Goal: Task Accomplishment & Management: Manage account settings

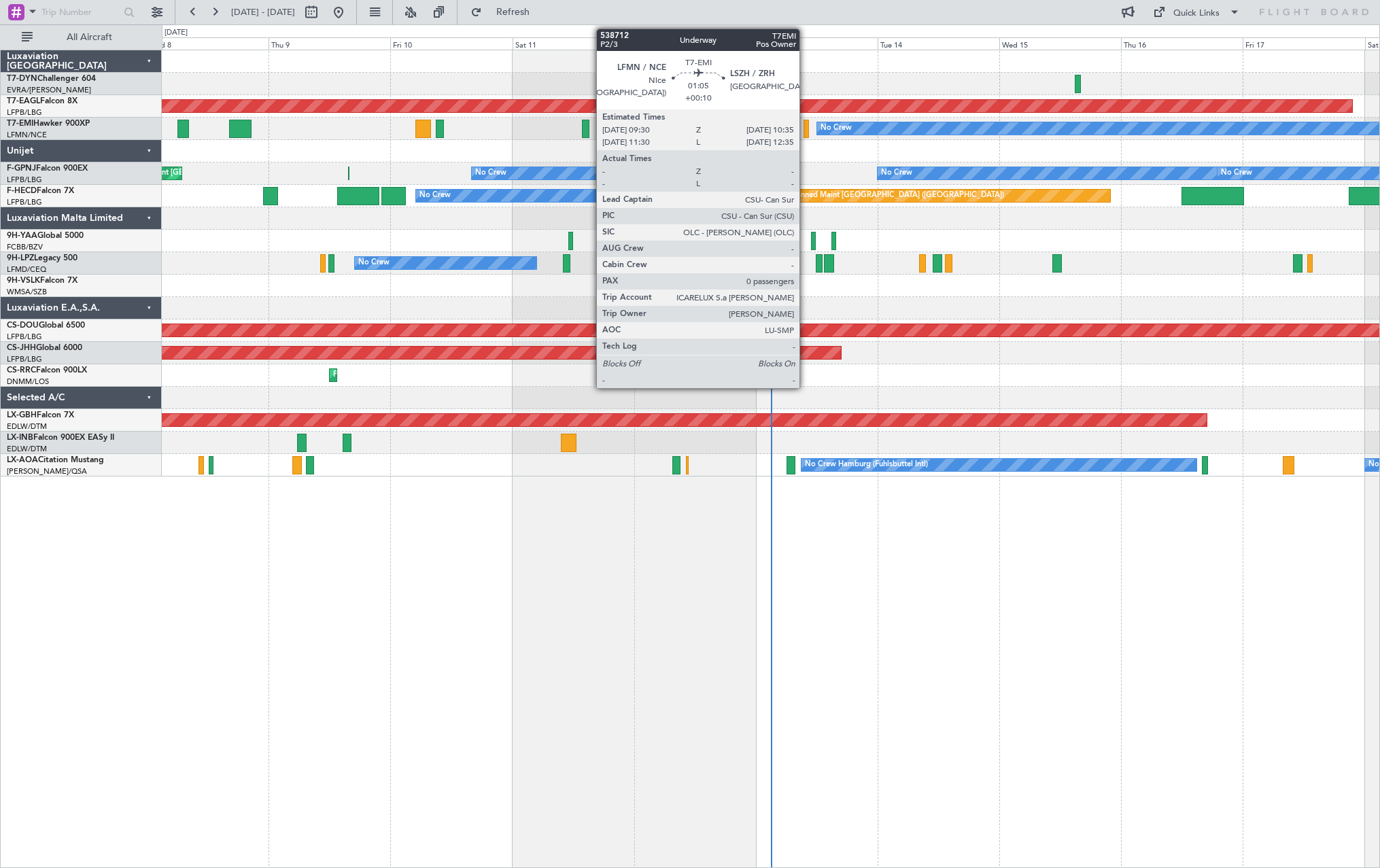
click at [805, 122] on div at bounding box center [806, 129] width 6 height 18
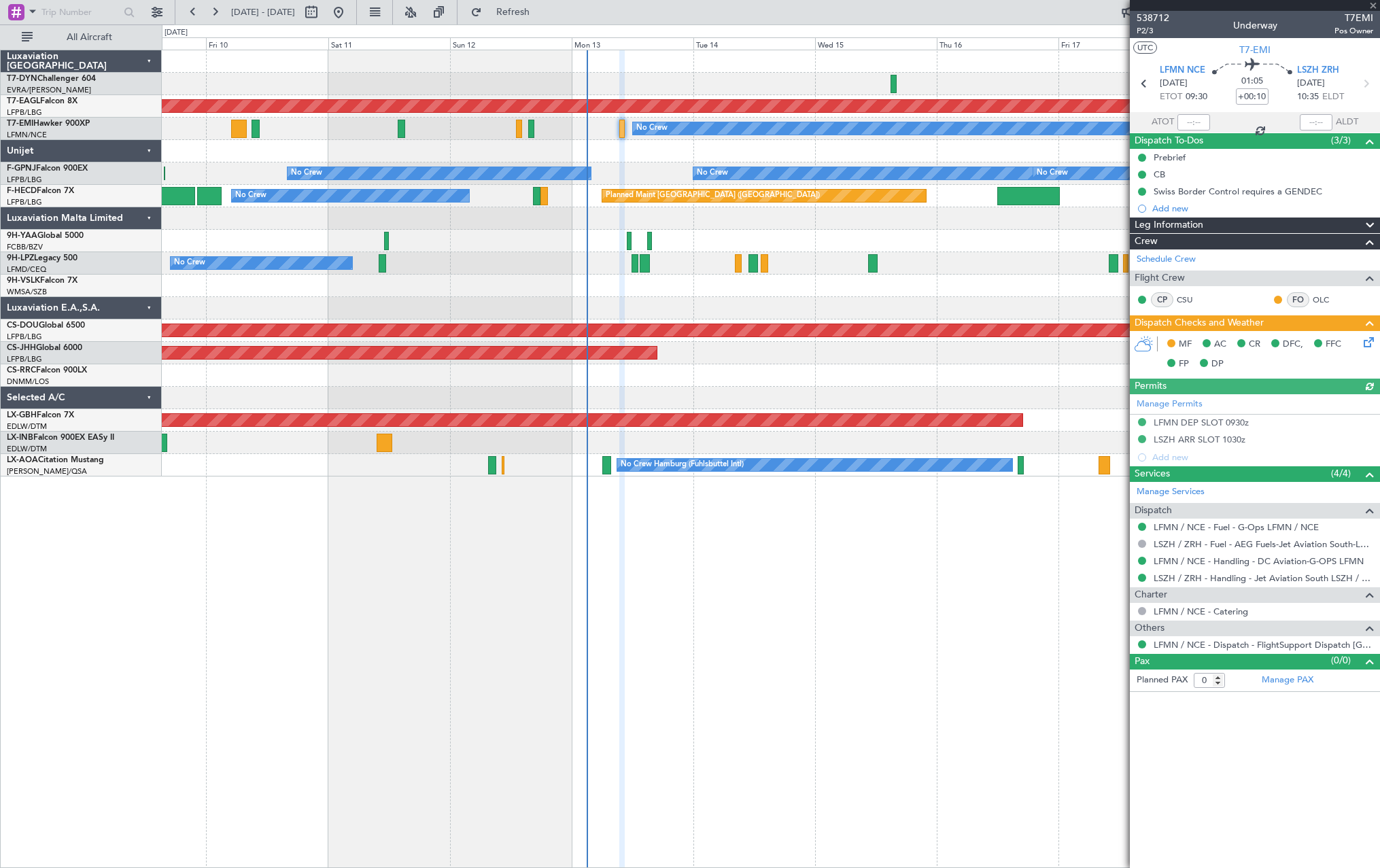
click at [720, 392] on div at bounding box center [770, 398] width 1217 height 23
drag, startPoint x: 1140, startPoint y: 30, endPoint x: 1133, endPoint y: 35, distance: 8.6
click at [1140, 30] on span "P2/3" at bounding box center [1152, 31] width 33 height 12
click at [1243, 565] on link "LFMN / NCE - Handling - DC Aviation-G-OPS LFMN" at bounding box center [1259, 561] width 210 height 12
click at [1216, 575] on link "LSZH / ZRH - Handling - Jet Aviation South LSZH / ZRH" at bounding box center [1263, 579] width 219 height 12
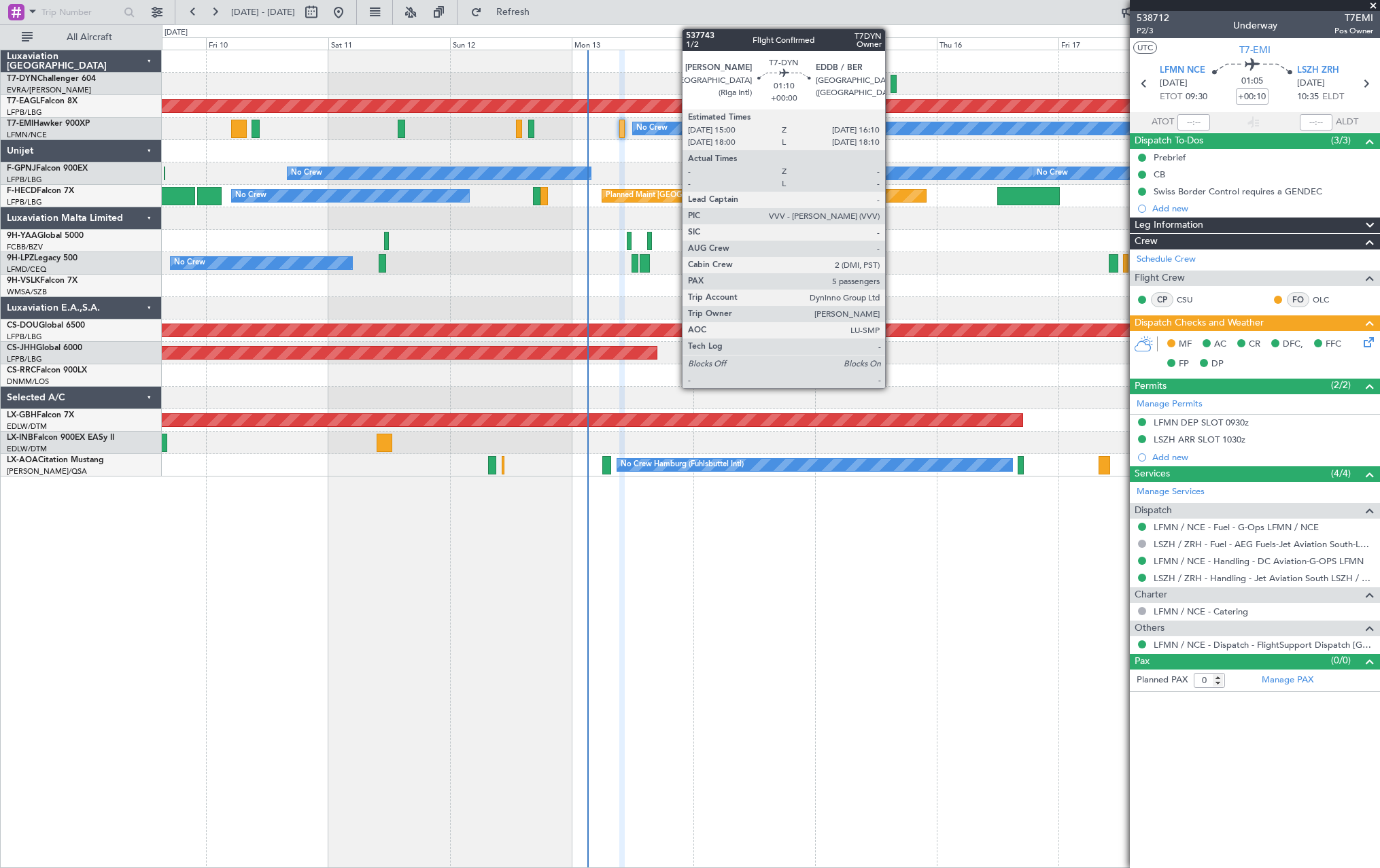
click at [891, 86] on div at bounding box center [893, 84] width 6 height 18
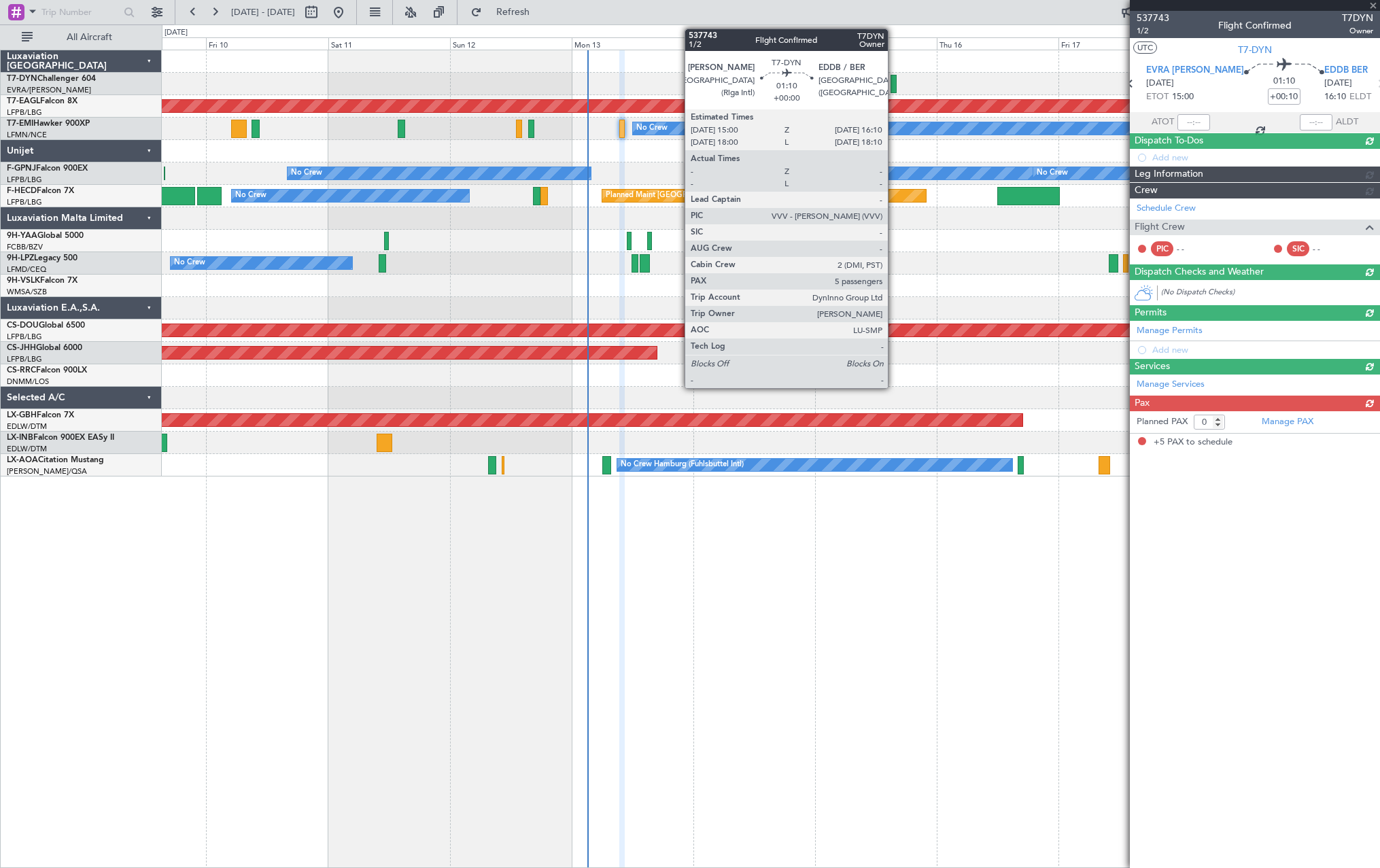
type input "5"
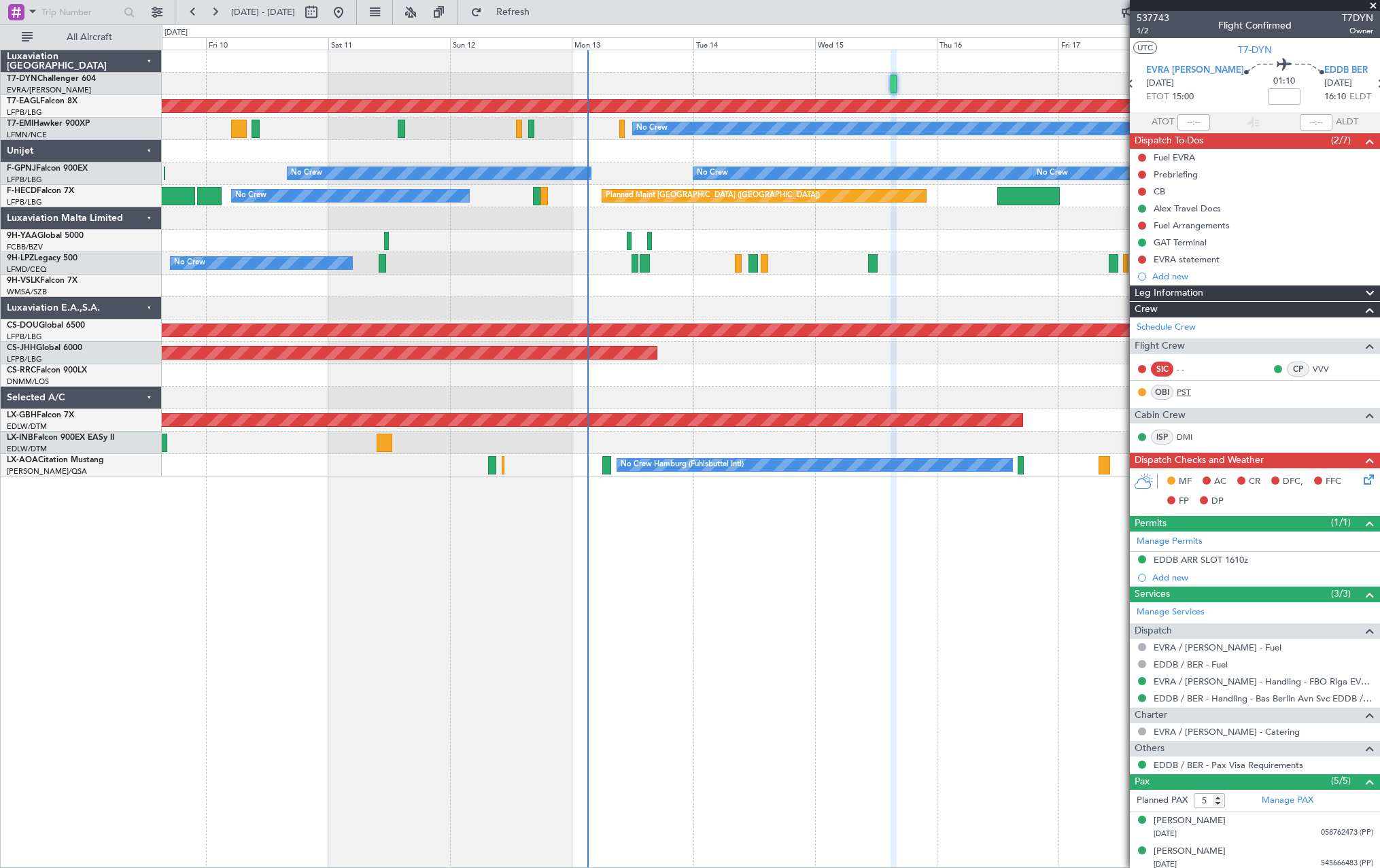
click at [1187, 393] on link "PST" at bounding box center [1192, 392] width 31 height 13
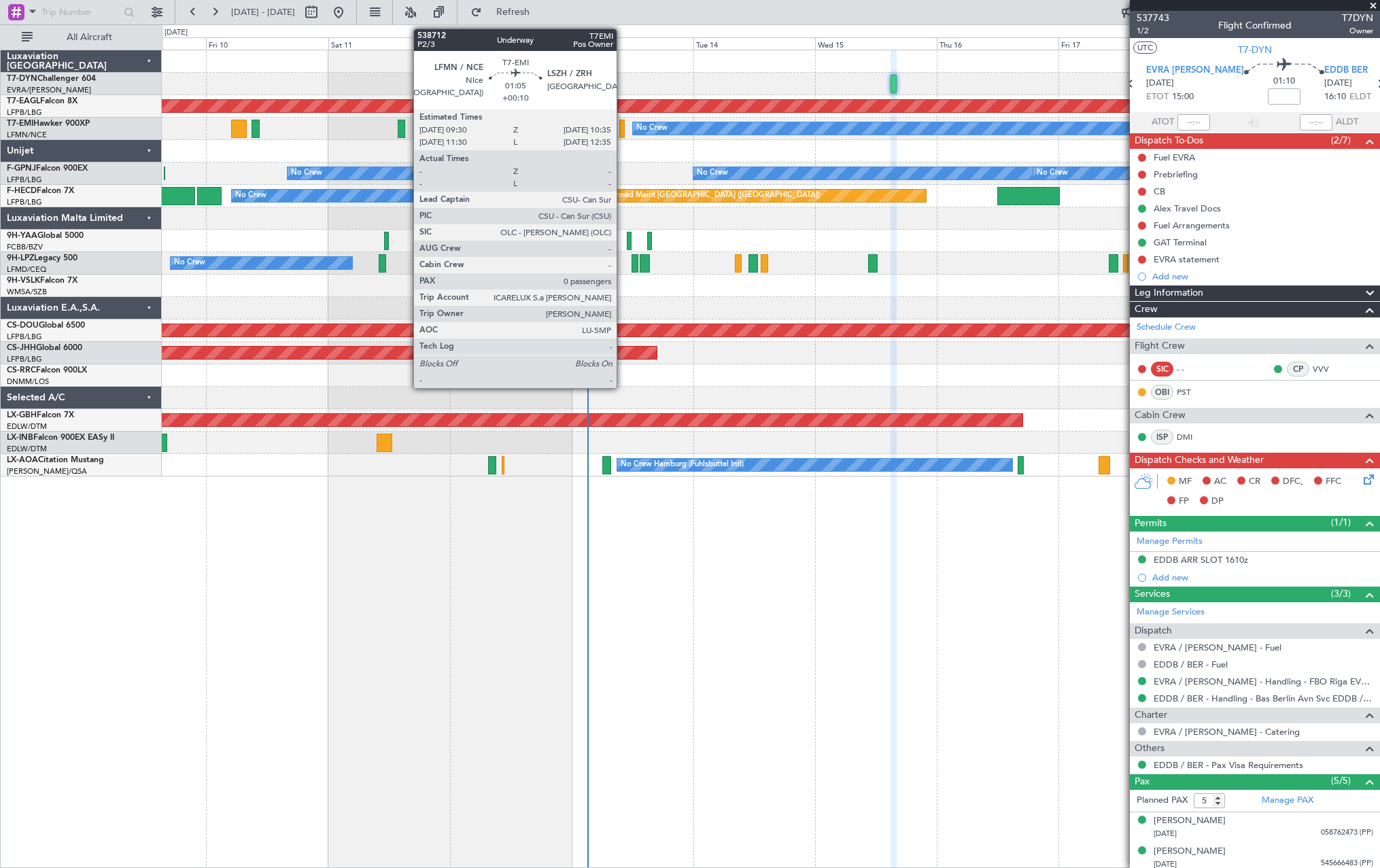
click at [623, 127] on div at bounding box center [622, 129] width 6 height 18
type input "+00:10"
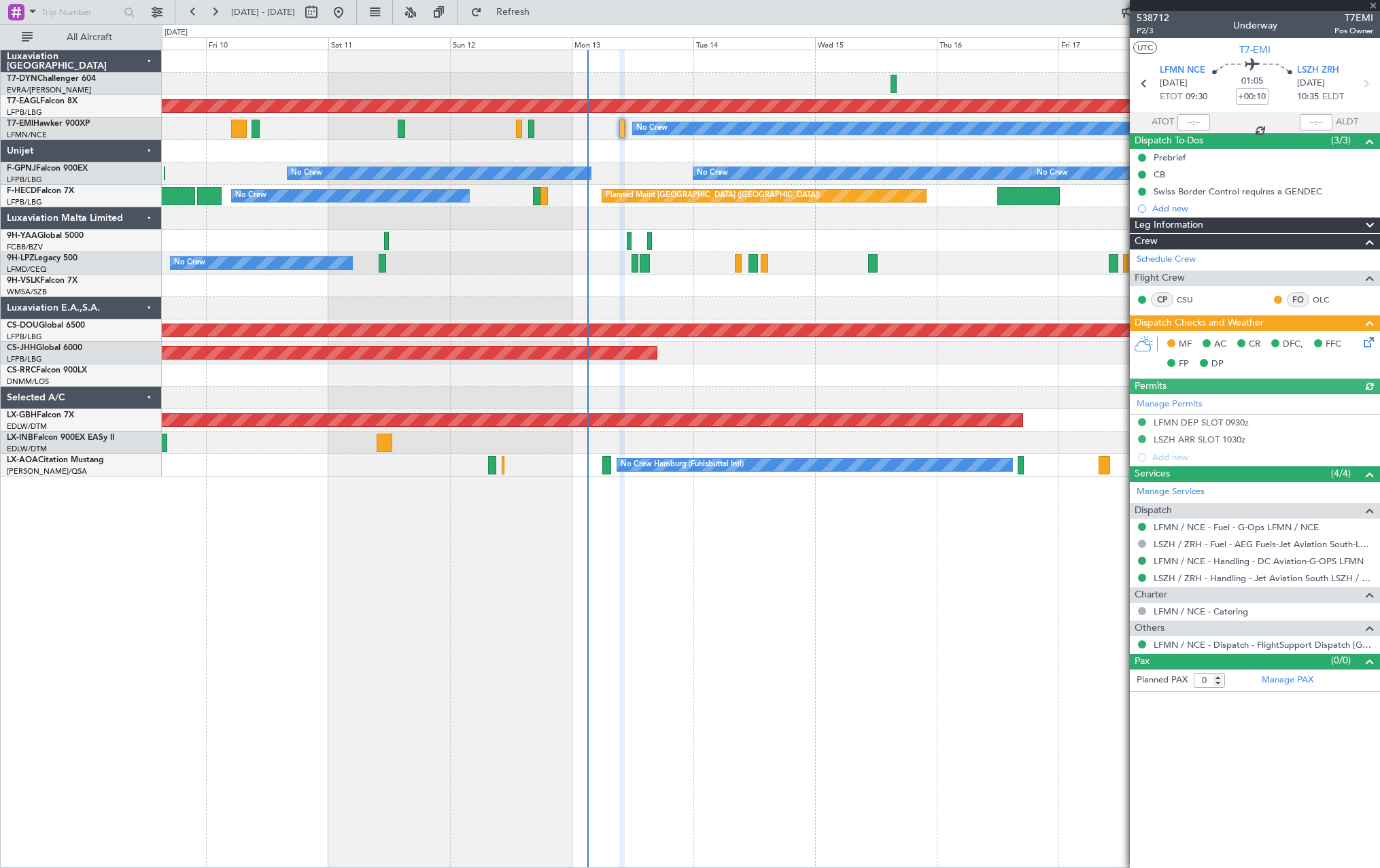
click at [1369, 342] on icon at bounding box center [1366, 339] width 11 height 11
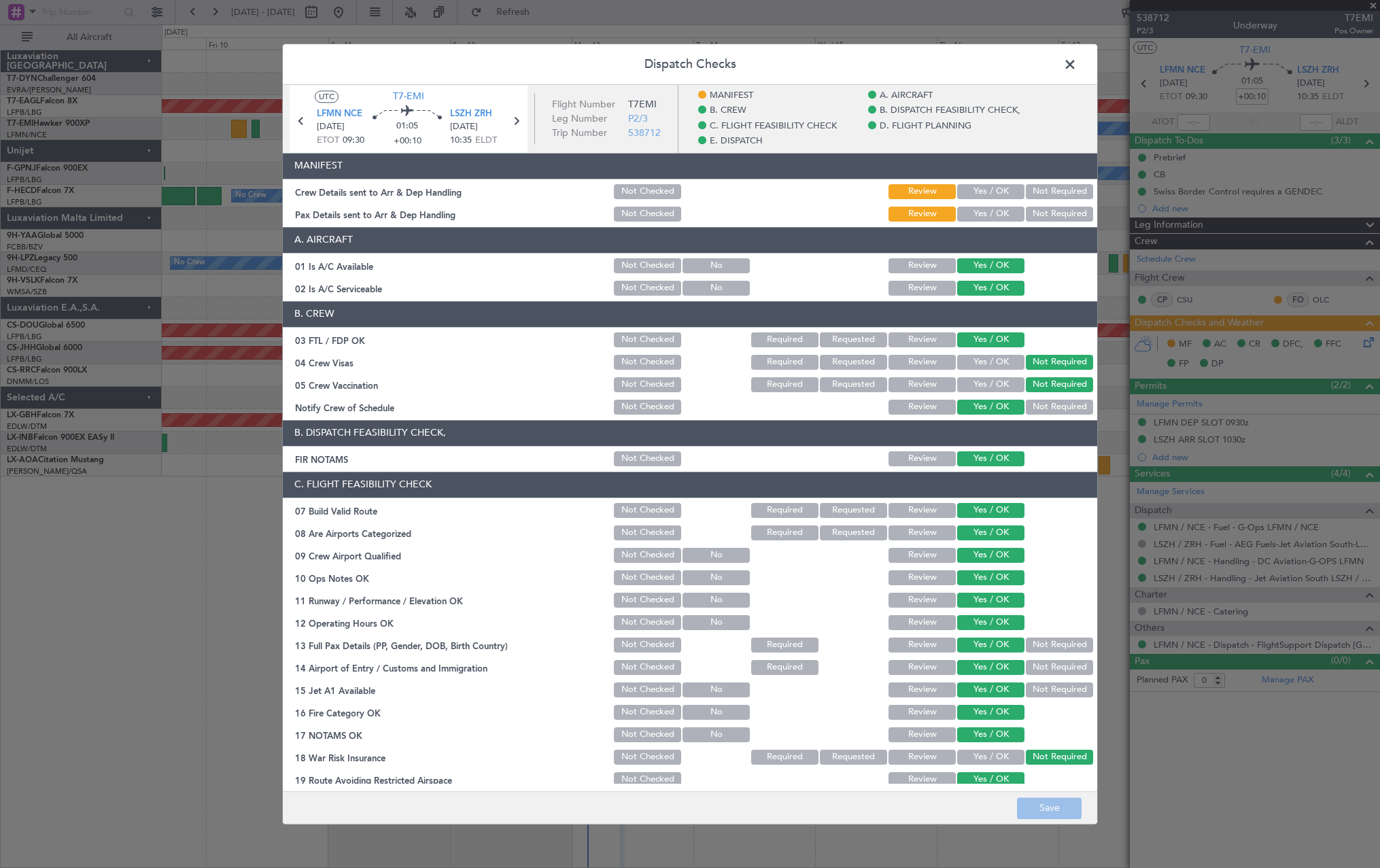
click at [990, 173] on header "MANIFEST" at bounding box center [690, 165] width 815 height 26
click at [985, 189] on button "Yes / OK" at bounding box center [991, 192] width 68 height 15
click at [976, 212] on button "Yes / OK" at bounding box center [991, 214] width 68 height 15
click at [1059, 811] on button "Save" at bounding box center [1049, 808] width 64 height 22
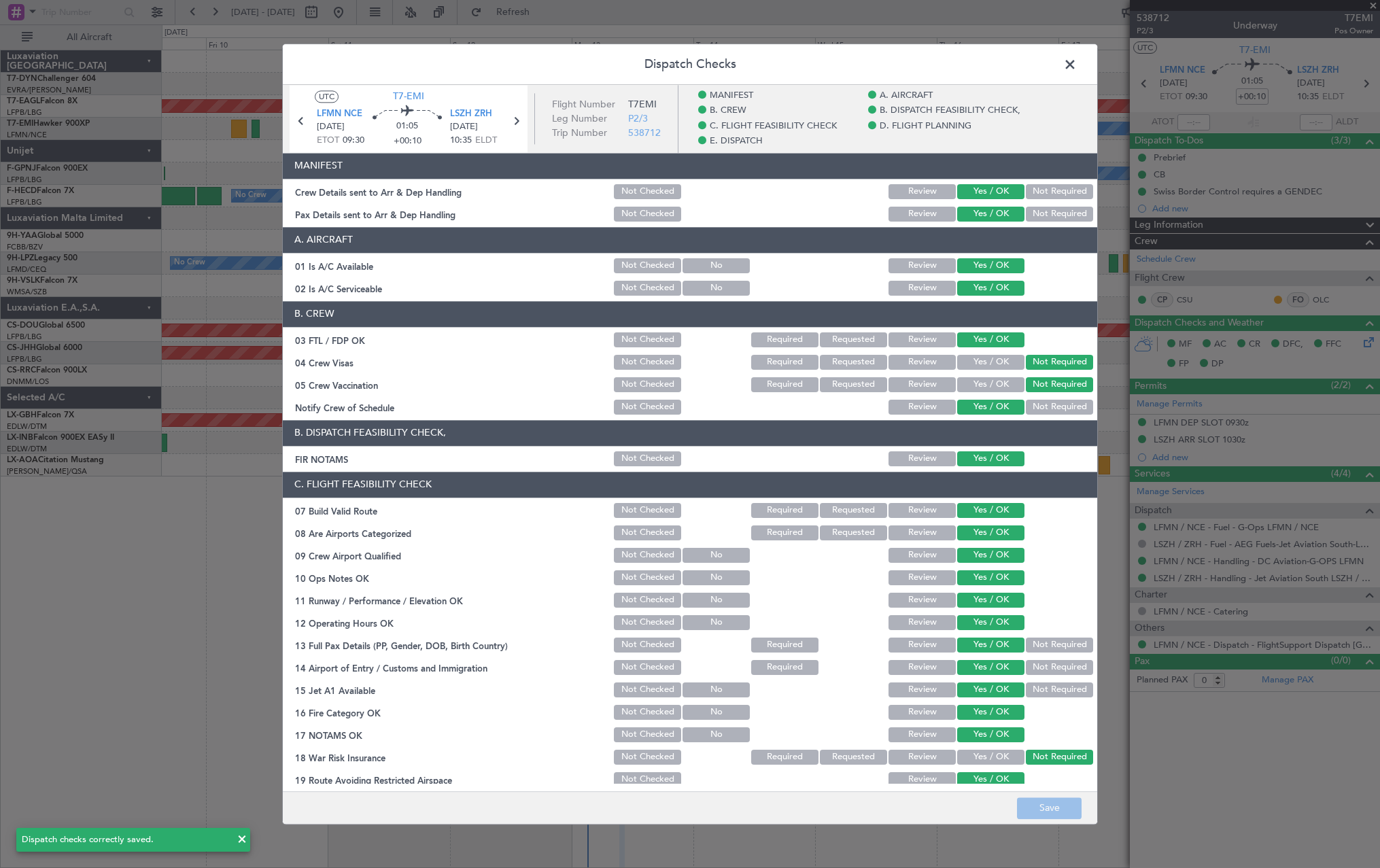
click at [1077, 63] on span at bounding box center [1077, 68] width 0 height 28
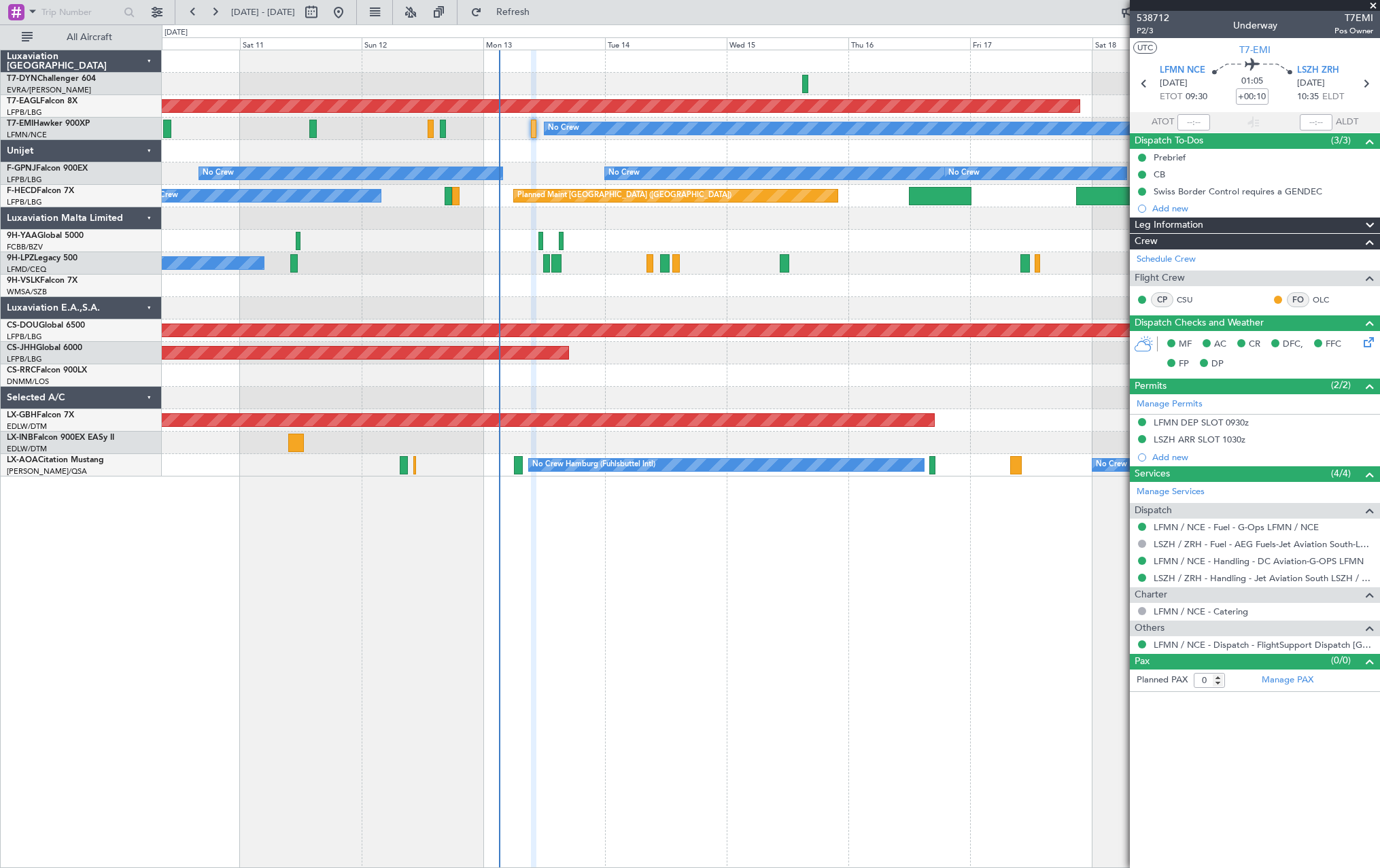
click at [847, 258] on div "No Crew [GEOGRAPHIC_DATA] ([GEOGRAPHIC_DATA])" at bounding box center [770, 263] width 1217 height 23
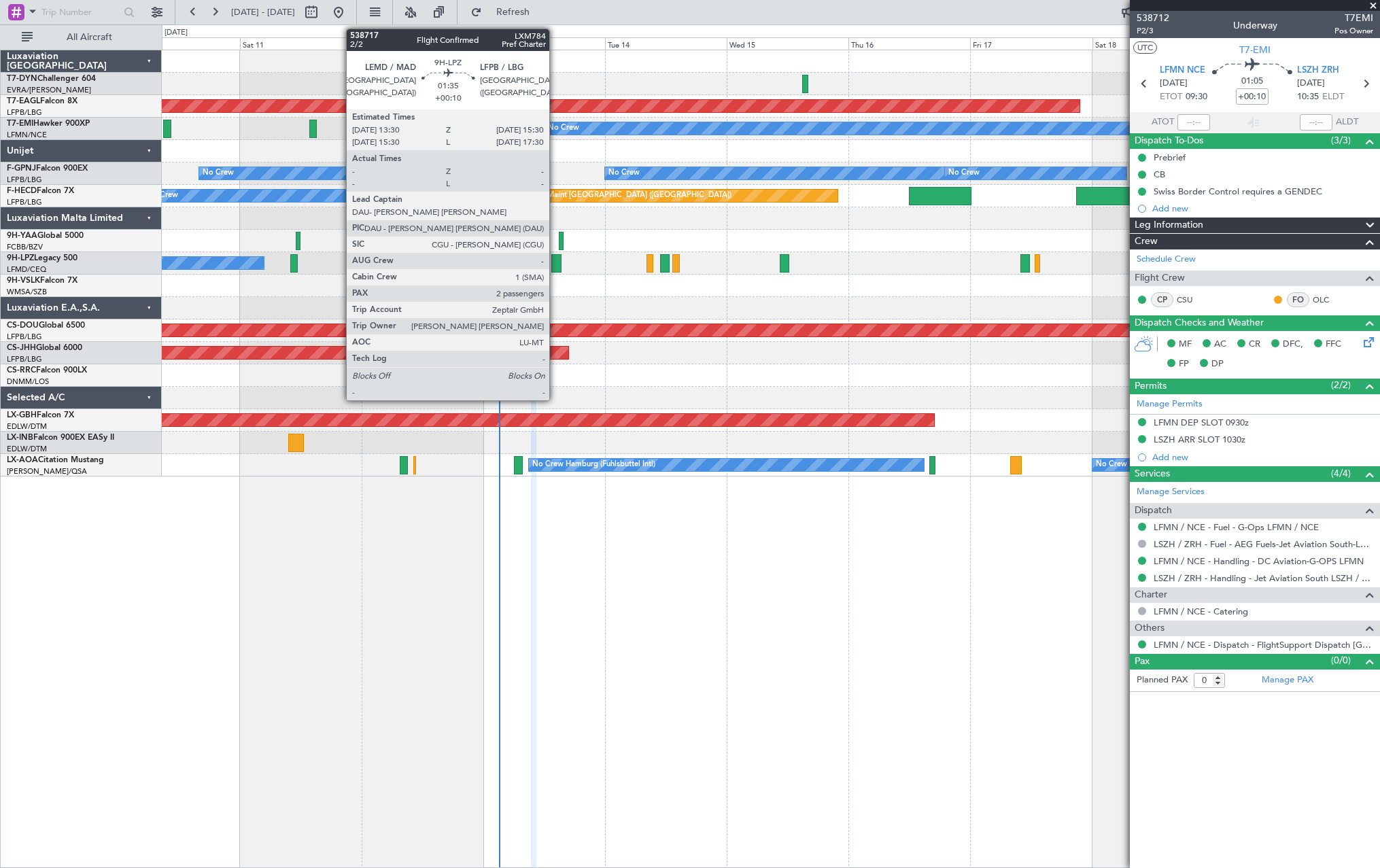
click at [555, 263] on div at bounding box center [556, 263] width 10 height 18
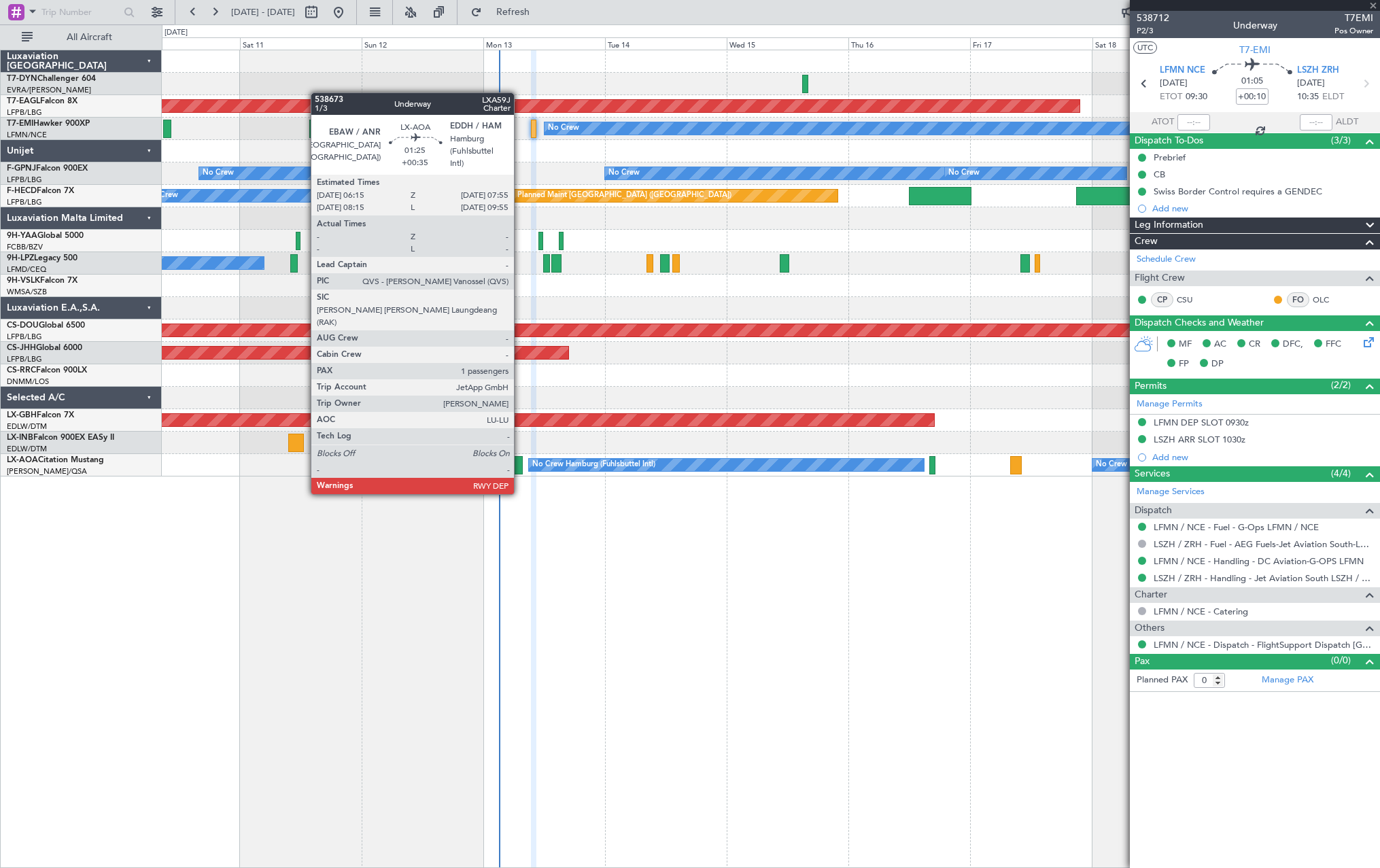
type input "2"
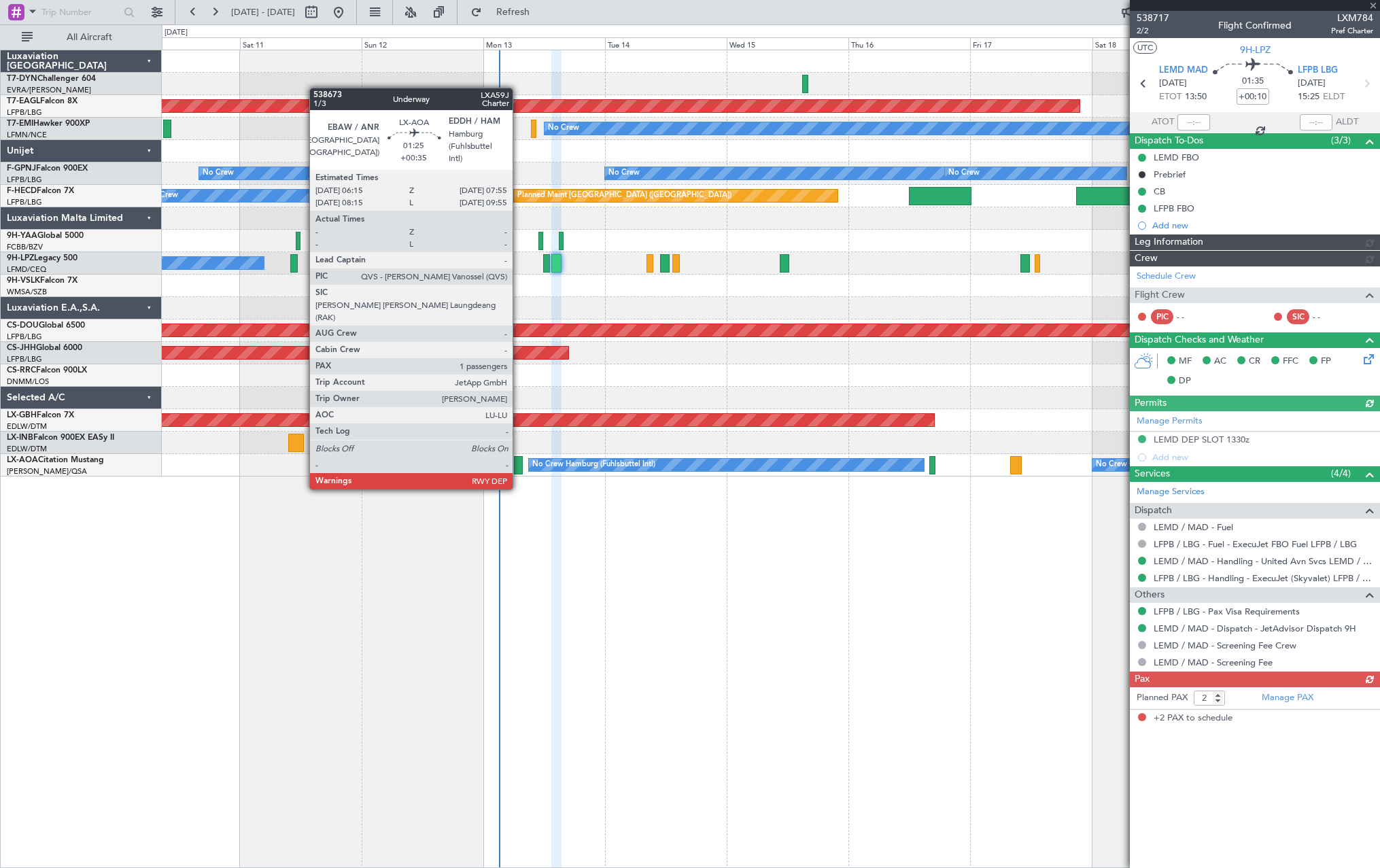
click at [519, 462] on div at bounding box center [518, 465] width 9 height 18
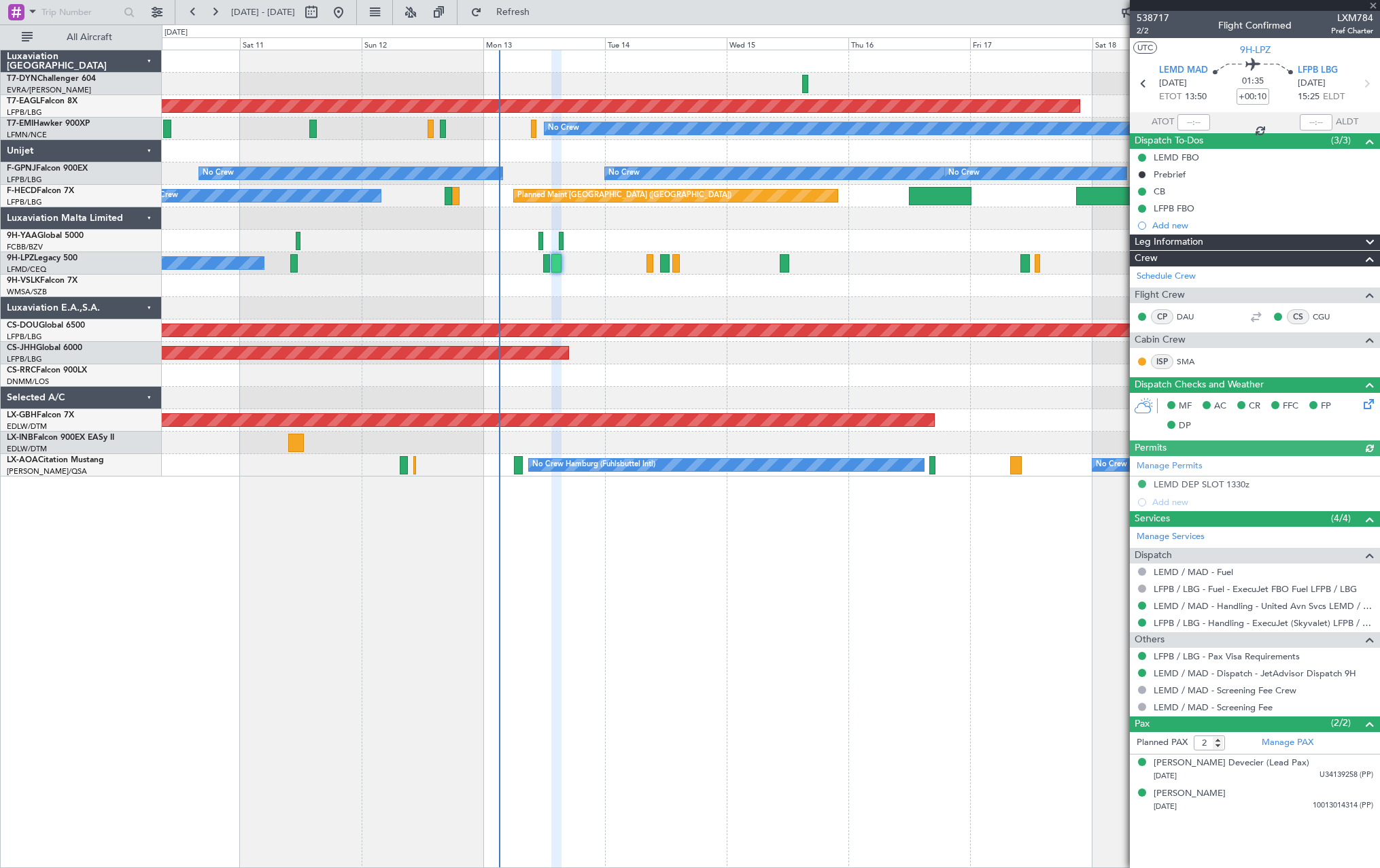
type input "+00:35"
type input "1"
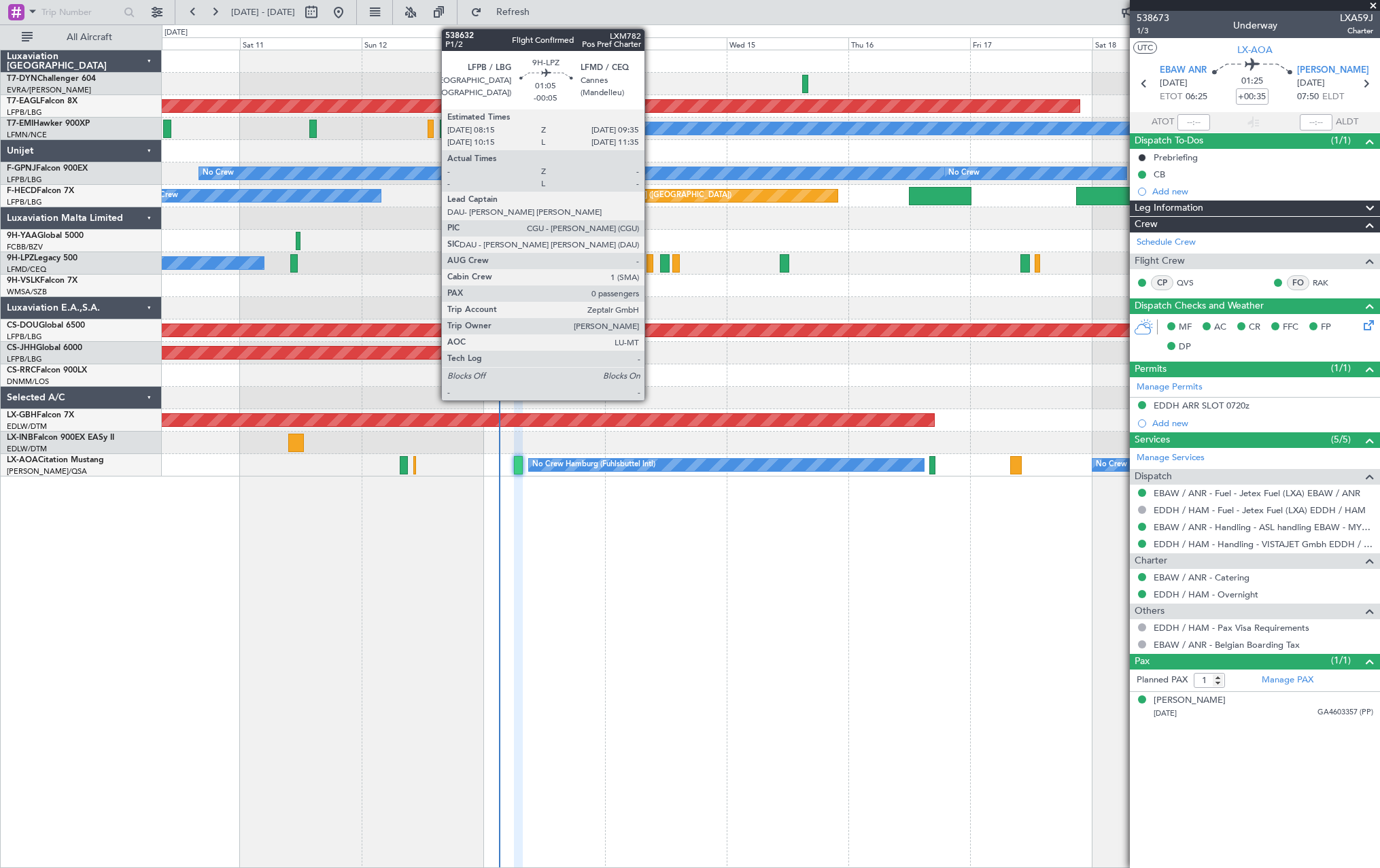
click at [650, 263] on div at bounding box center [650, 263] width 7 height 18
click at [653, 263] on div at bounding box center [650, 263] width 7 height 18
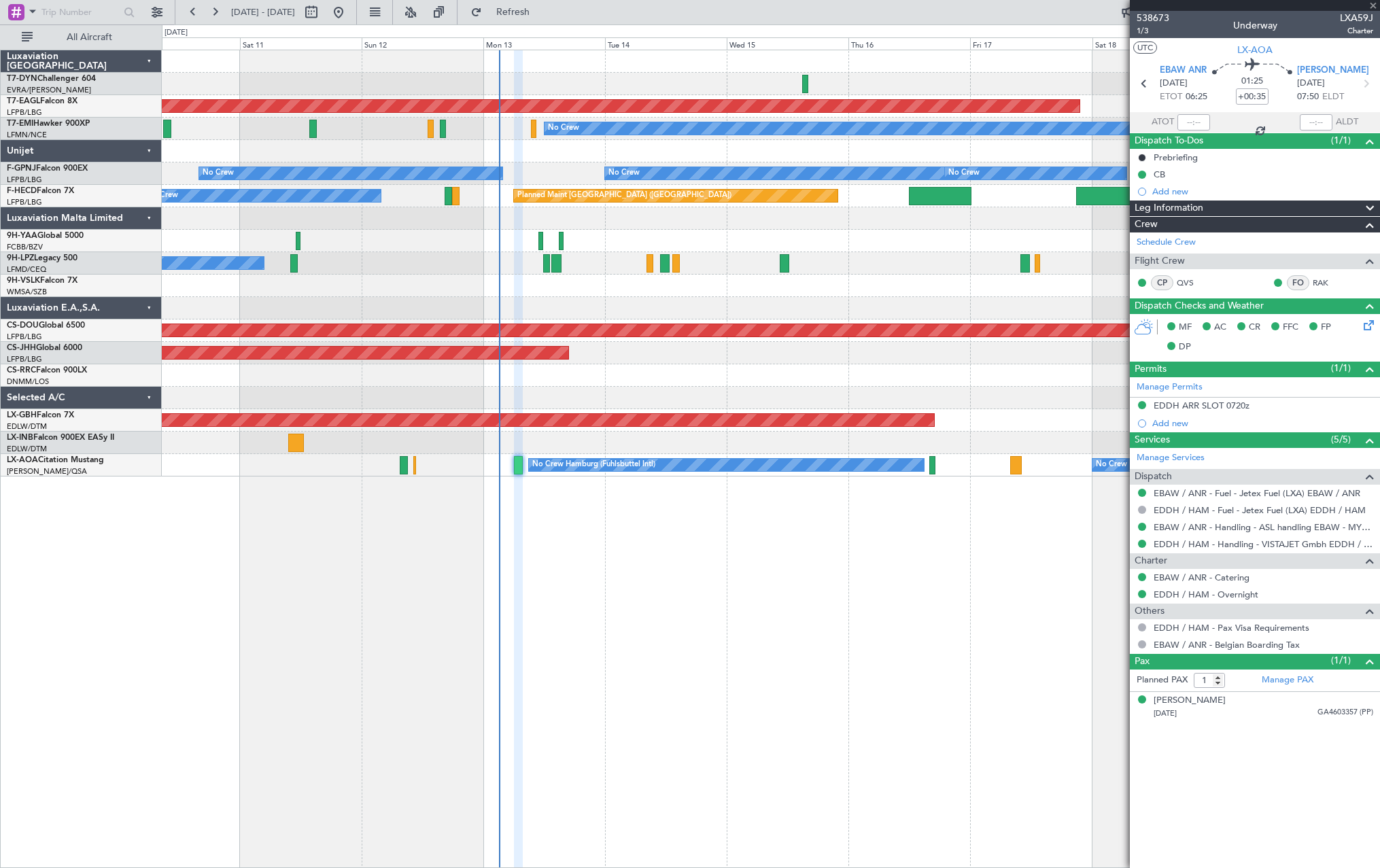
type input "-00:05"
type input "0"
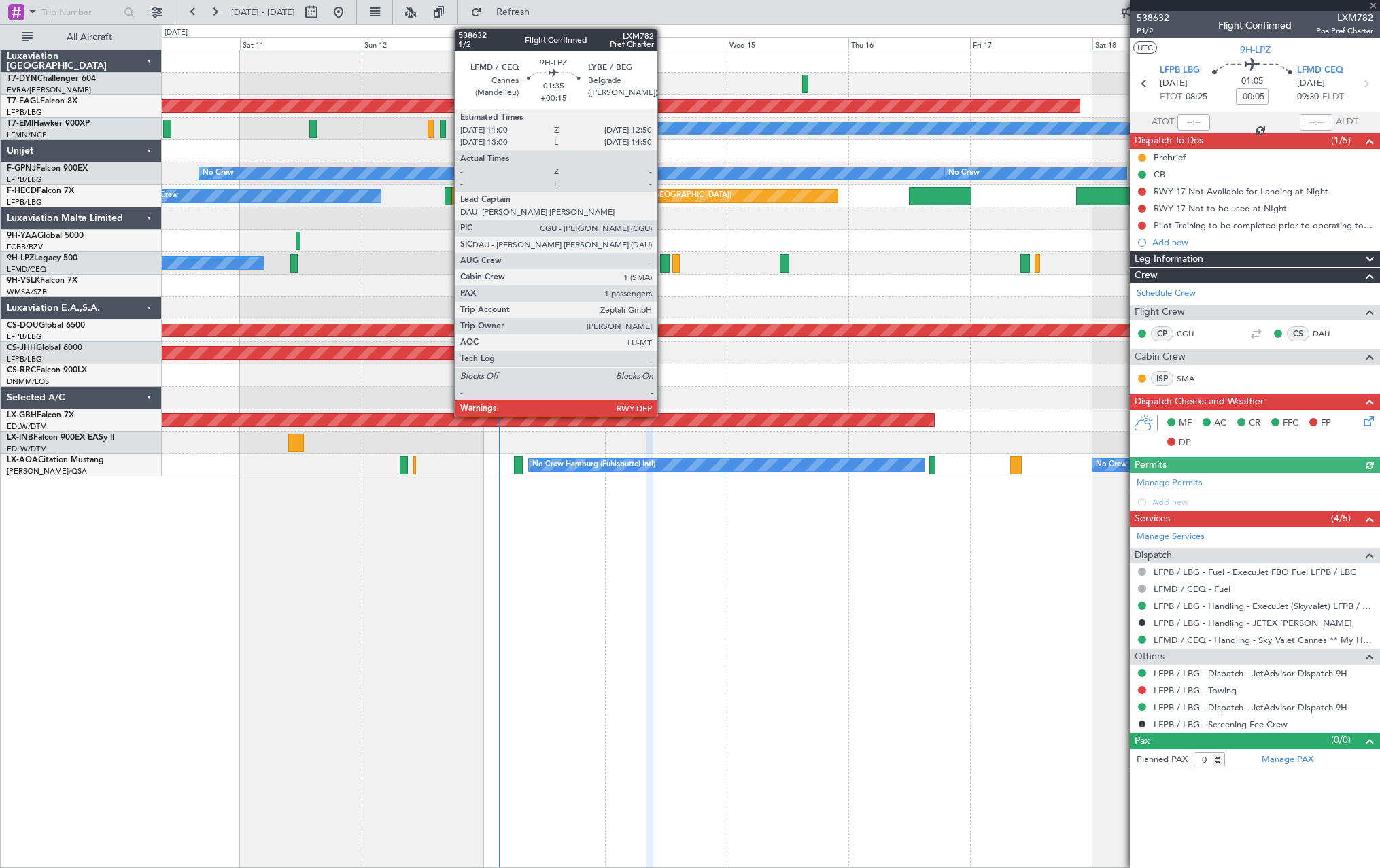
click at [664, 261] on div at bounding box center [665, 263] width 9 height 18
type input "+00:15"
type input "1"
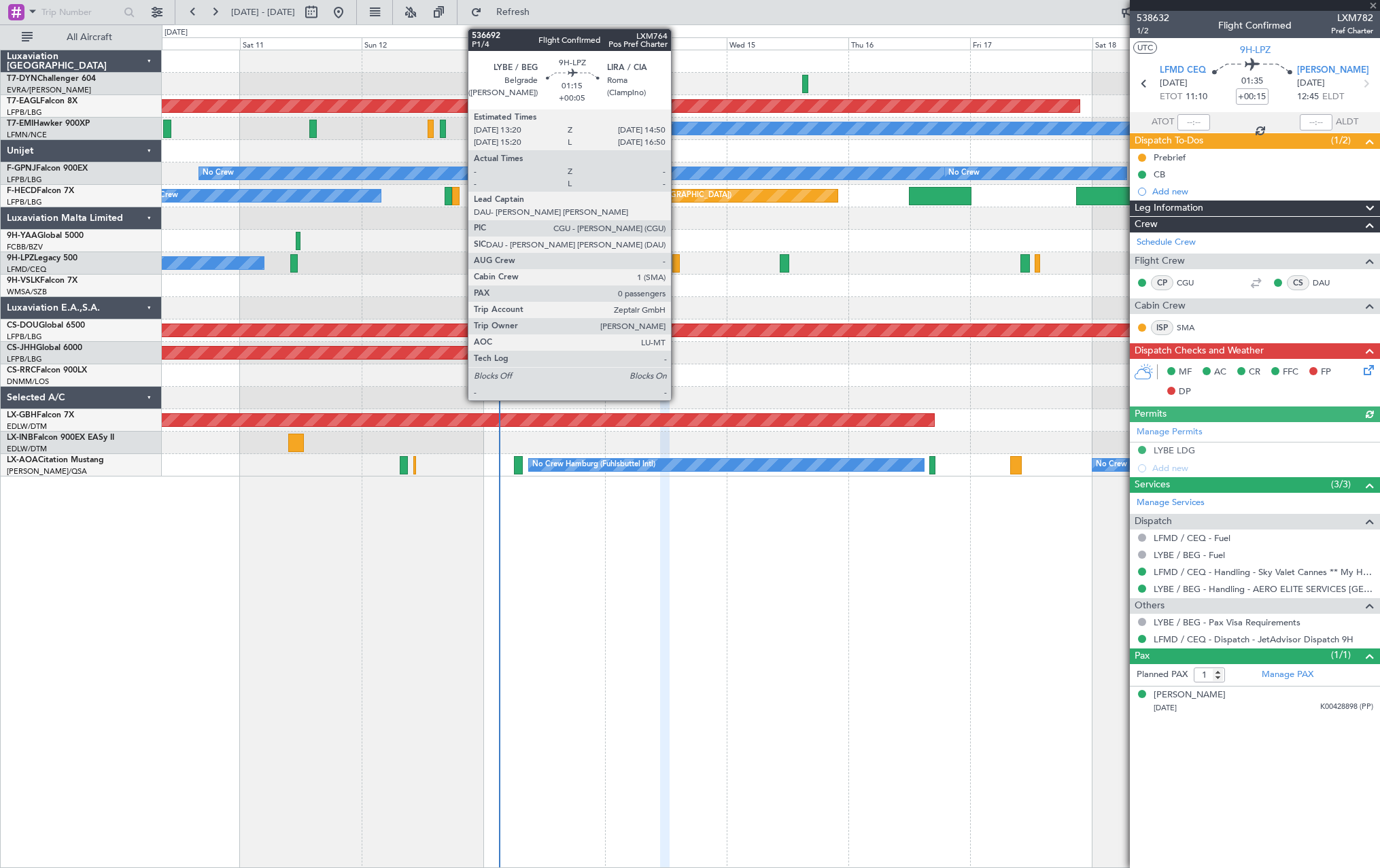
click at [677, 263] on div at bounding box center [676, 263] width 8 height 18
type input "+00:05"
type input "0"
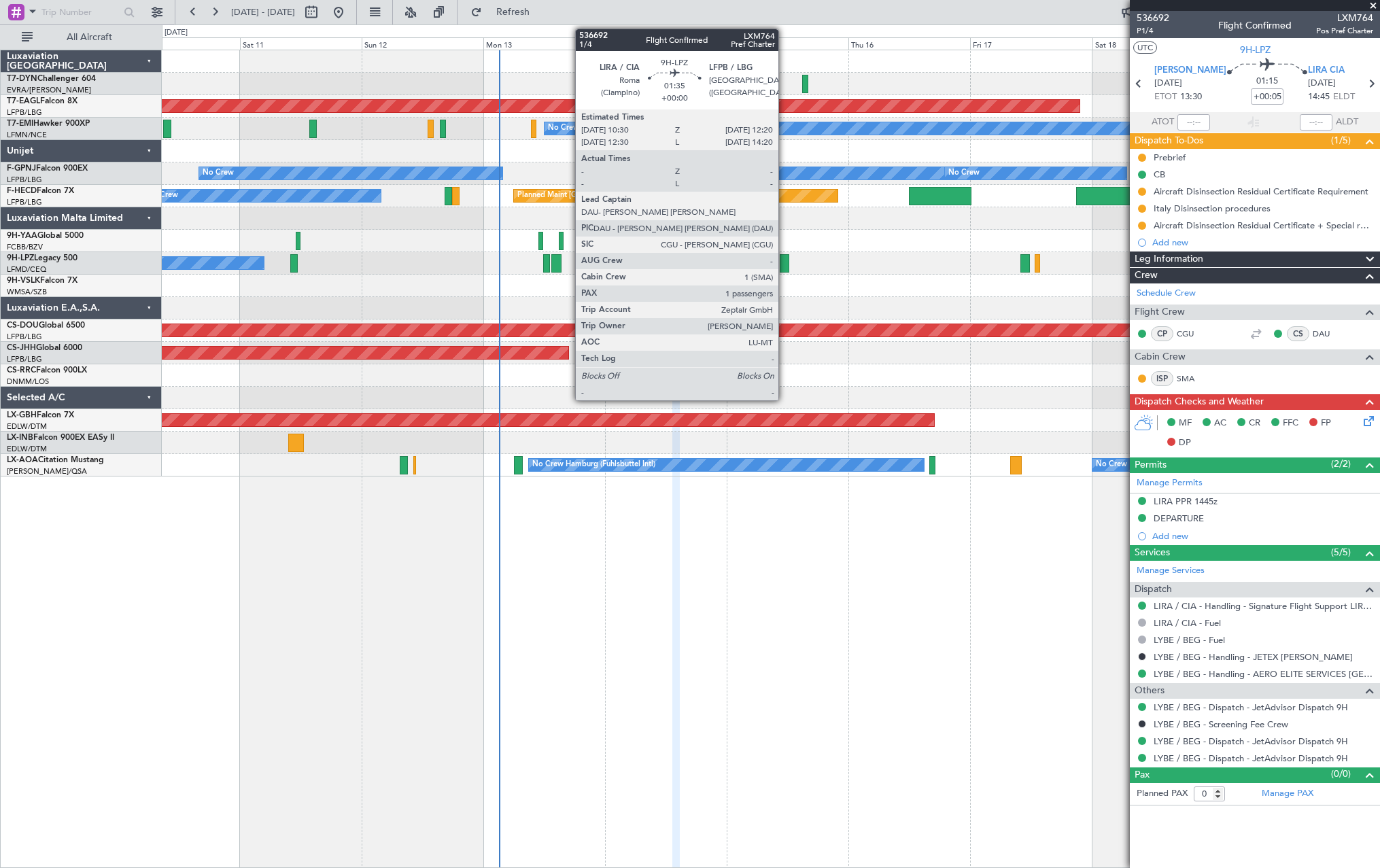
click at [785, 264] on div at bounding box center [784, 263] width 9 height 18
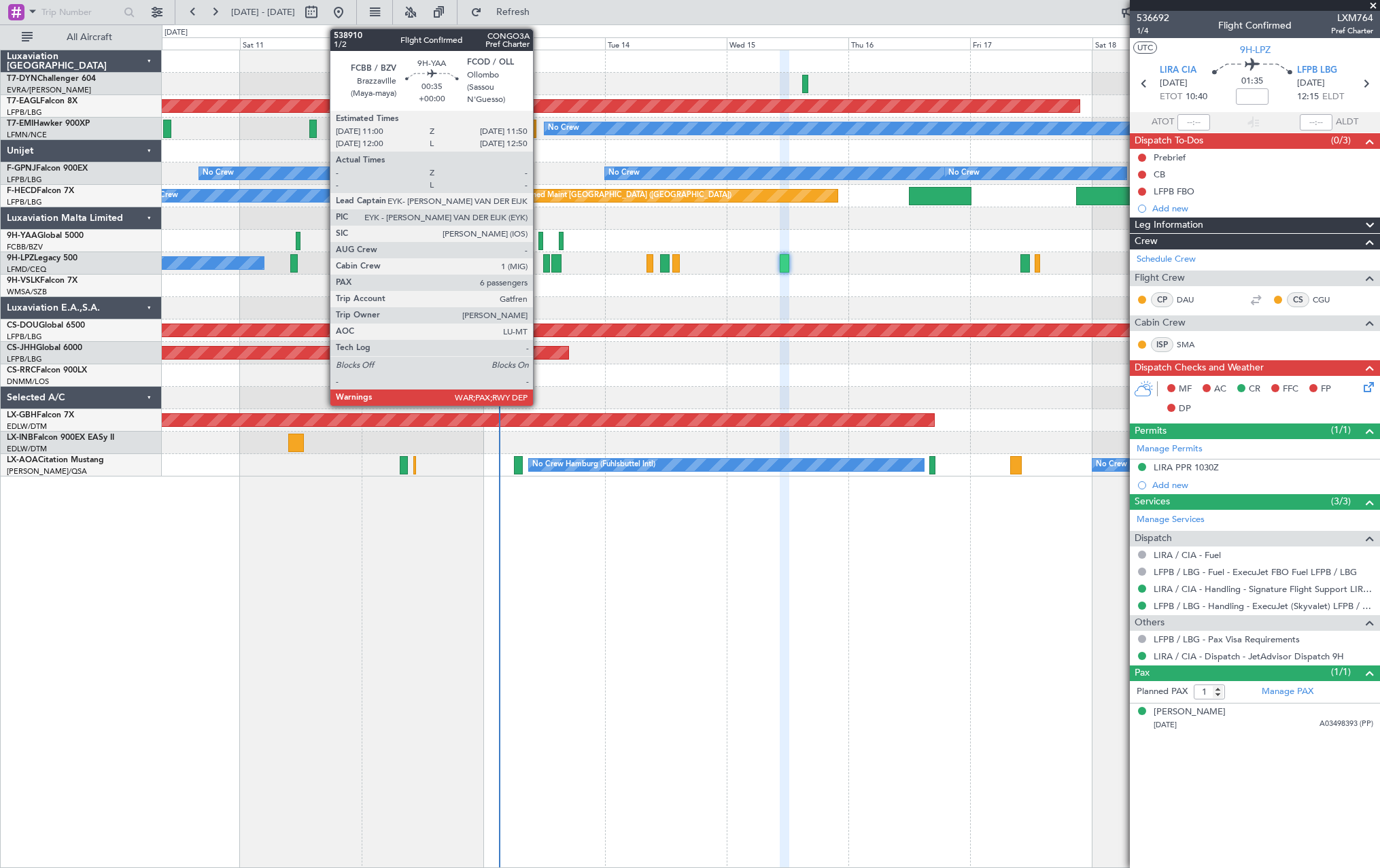
click at [539, 239] on div at bounding box center [541, 241] width 5 height 18
click at [541, 241] on div at bounding box center [541, 241] width 5 height 18
type input "6"
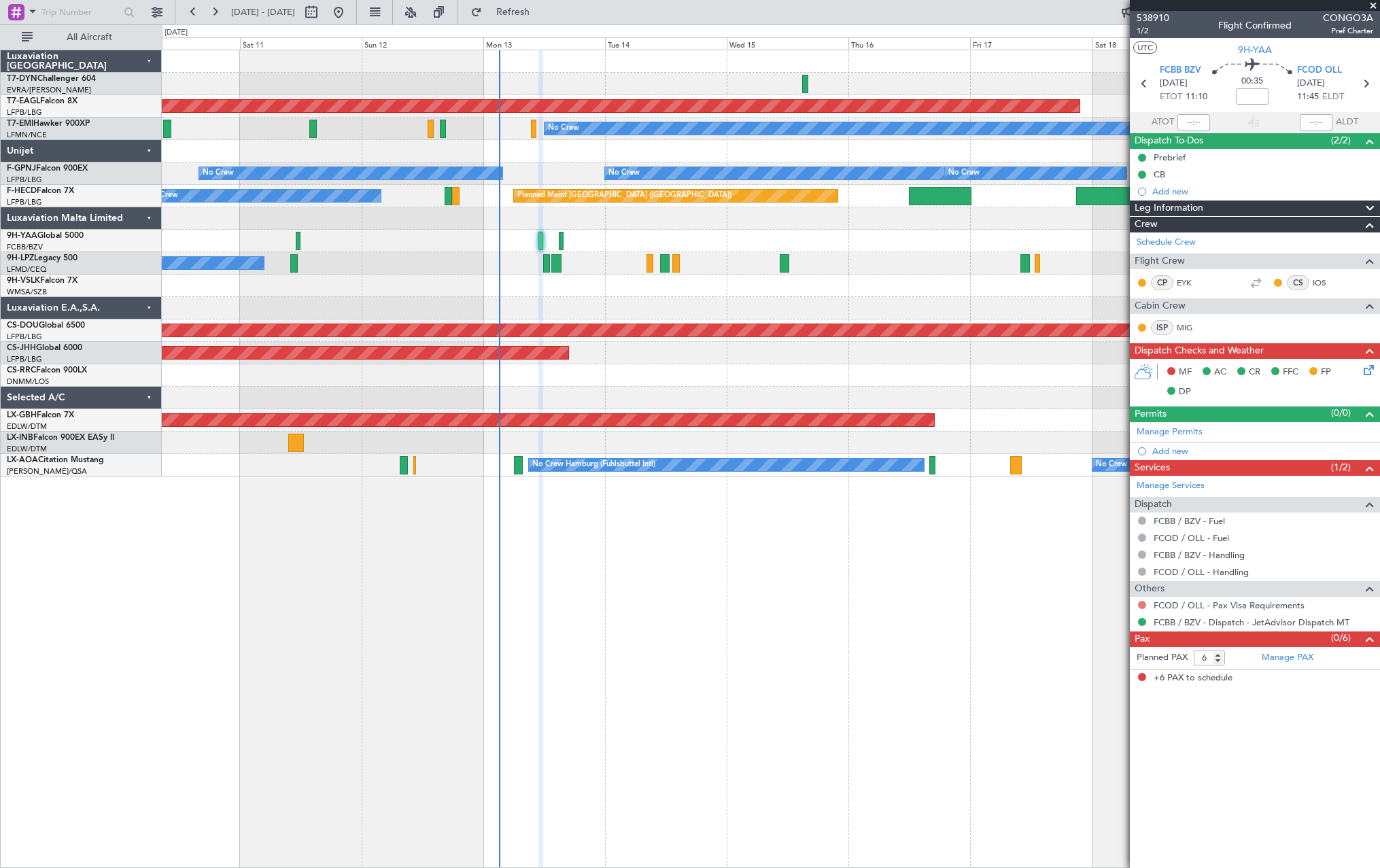
click at [1141, 603] on button at bounding box center [1142, 605] width 8 height 8
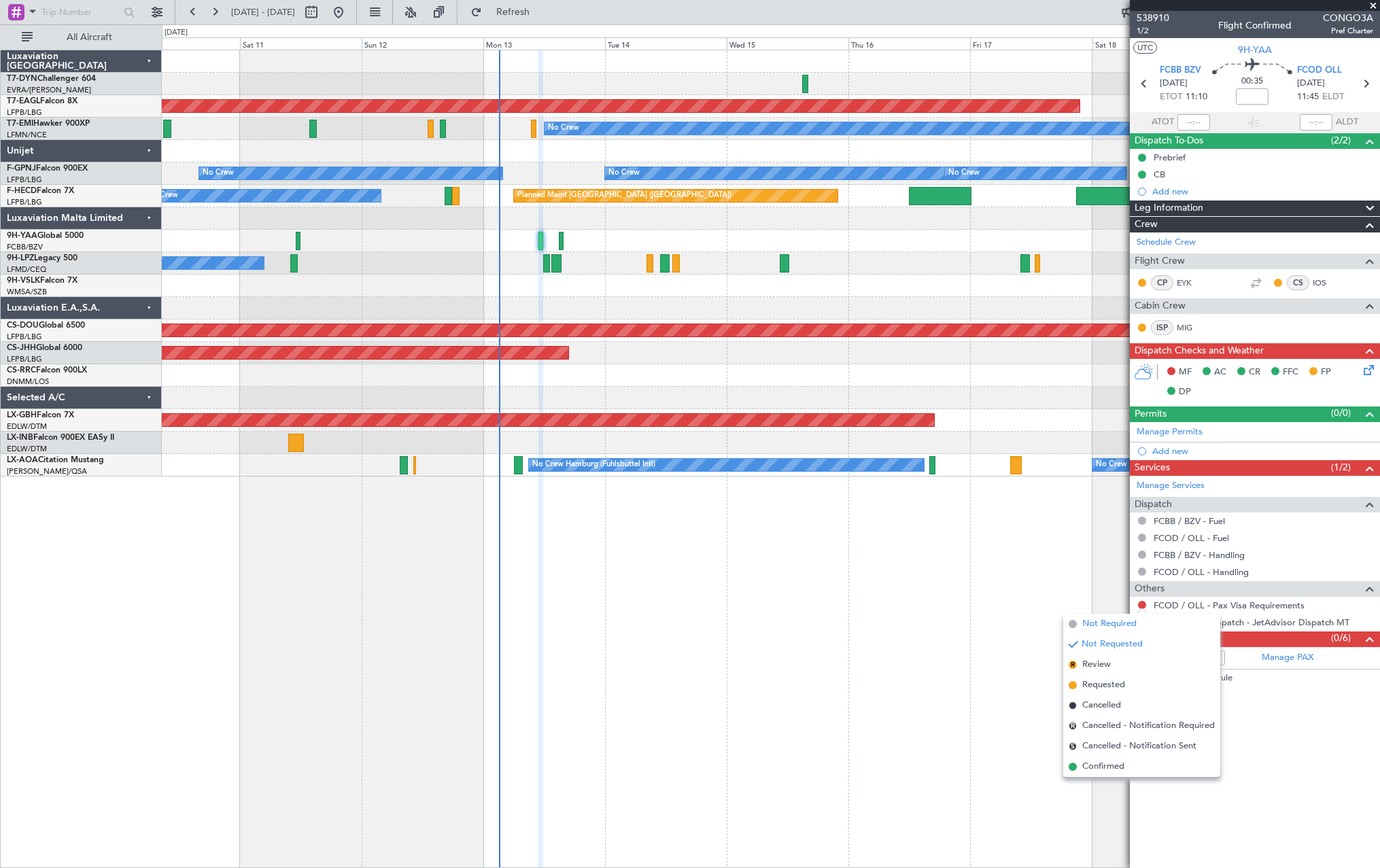
click at [1088, 627] on span "Not Required" at bounding box center [1109, 624] width 54 height 13
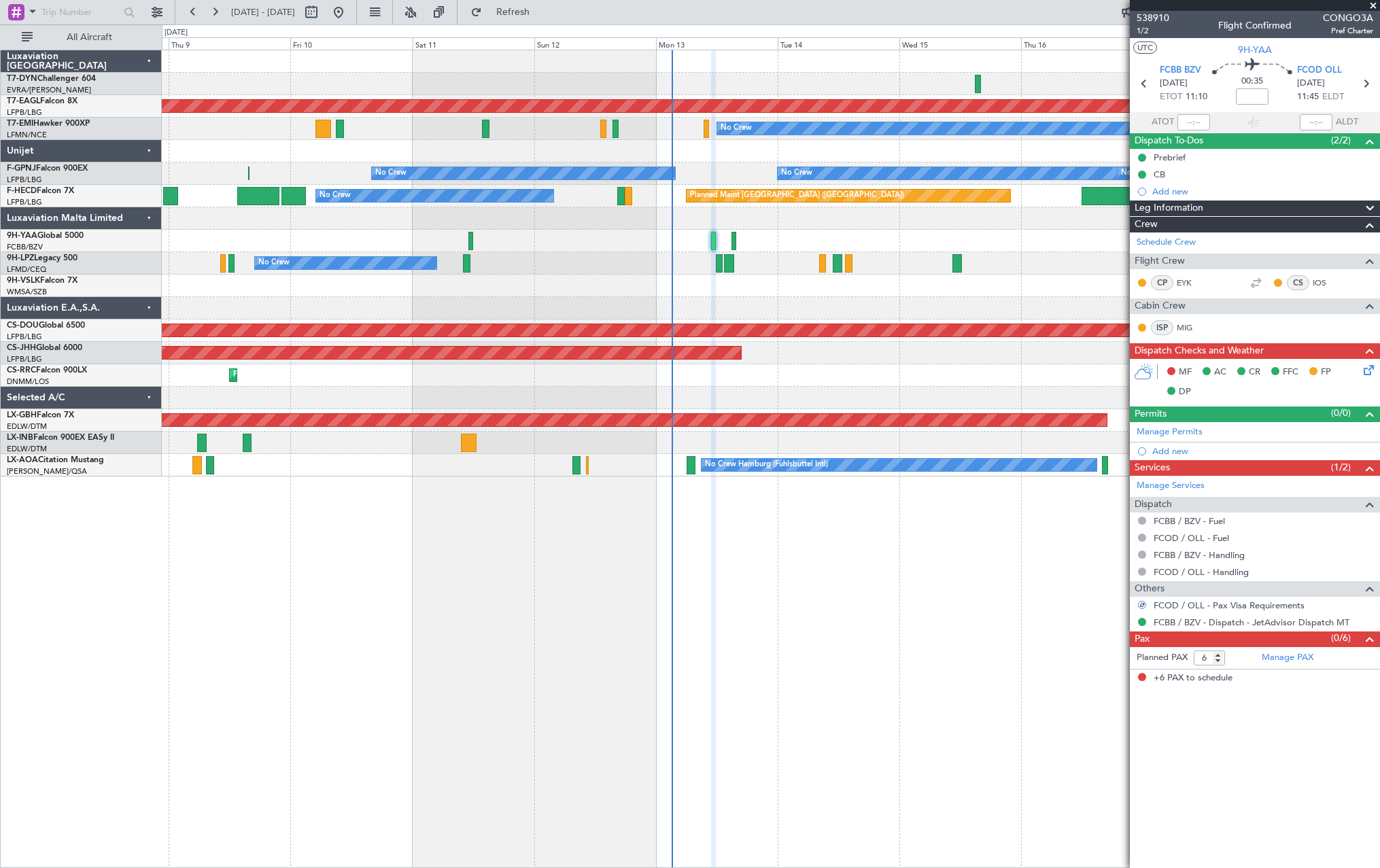
click at [617, 263] on div "No Crew [GEOGRAPHIC_DATA] ([GEOGRAPHIC_DATA])" at bounding box center [770, 263] width 1217 height 23
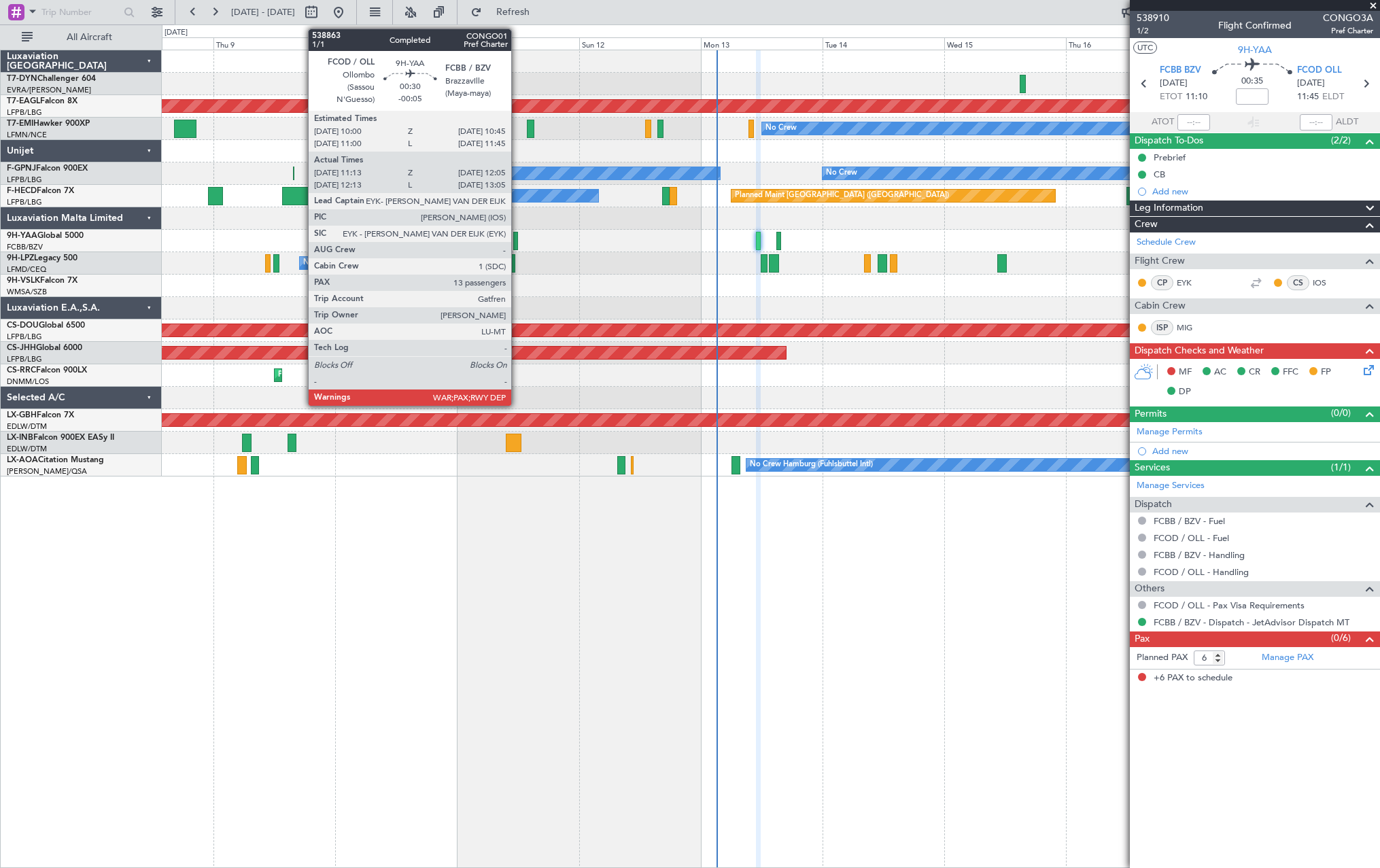
click at [518, 238] on div at bounding box center [516, 241] width 5 height 18
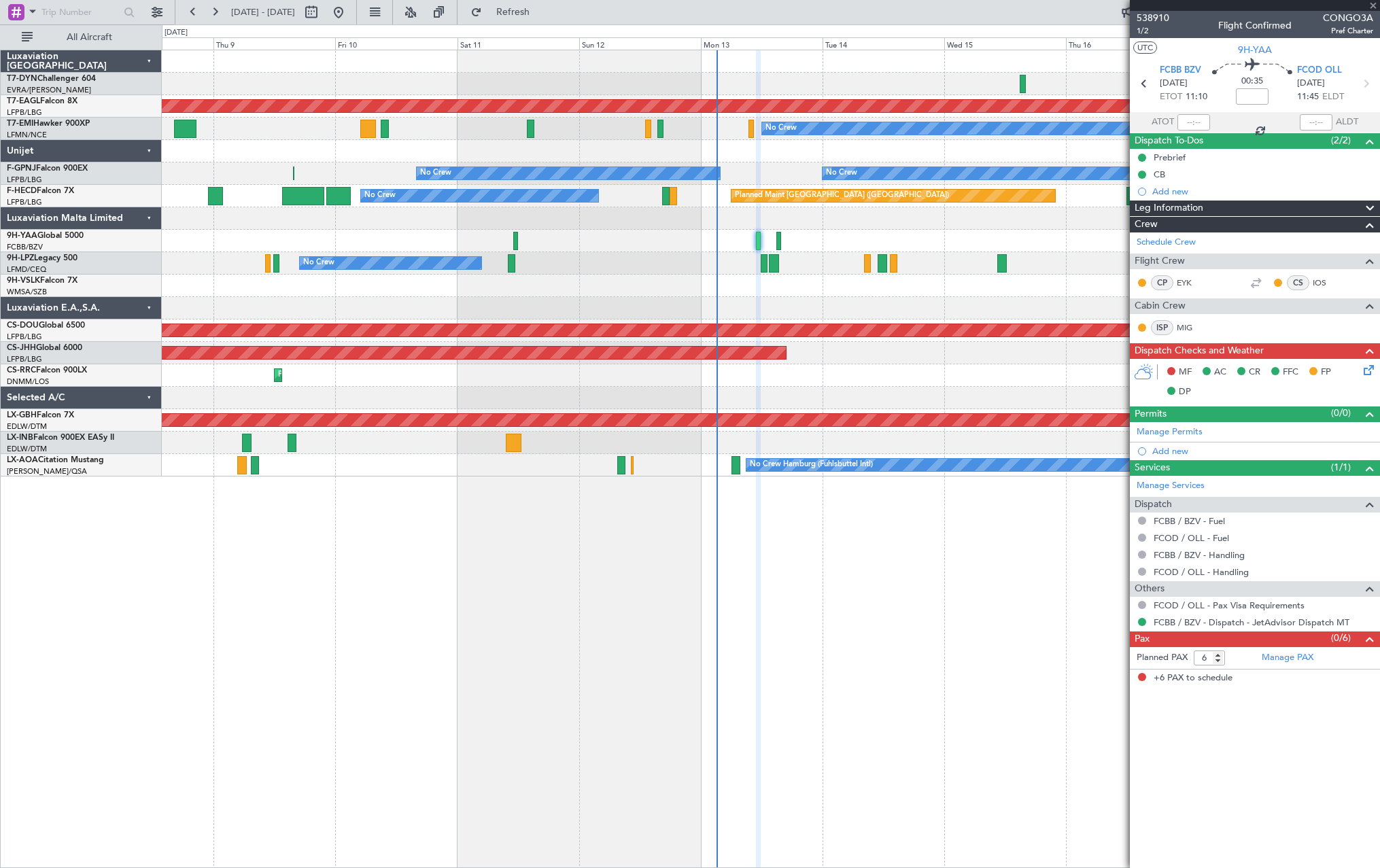
type input "-00:05"
type input "11:23"
type input "12:00"
type input "13"
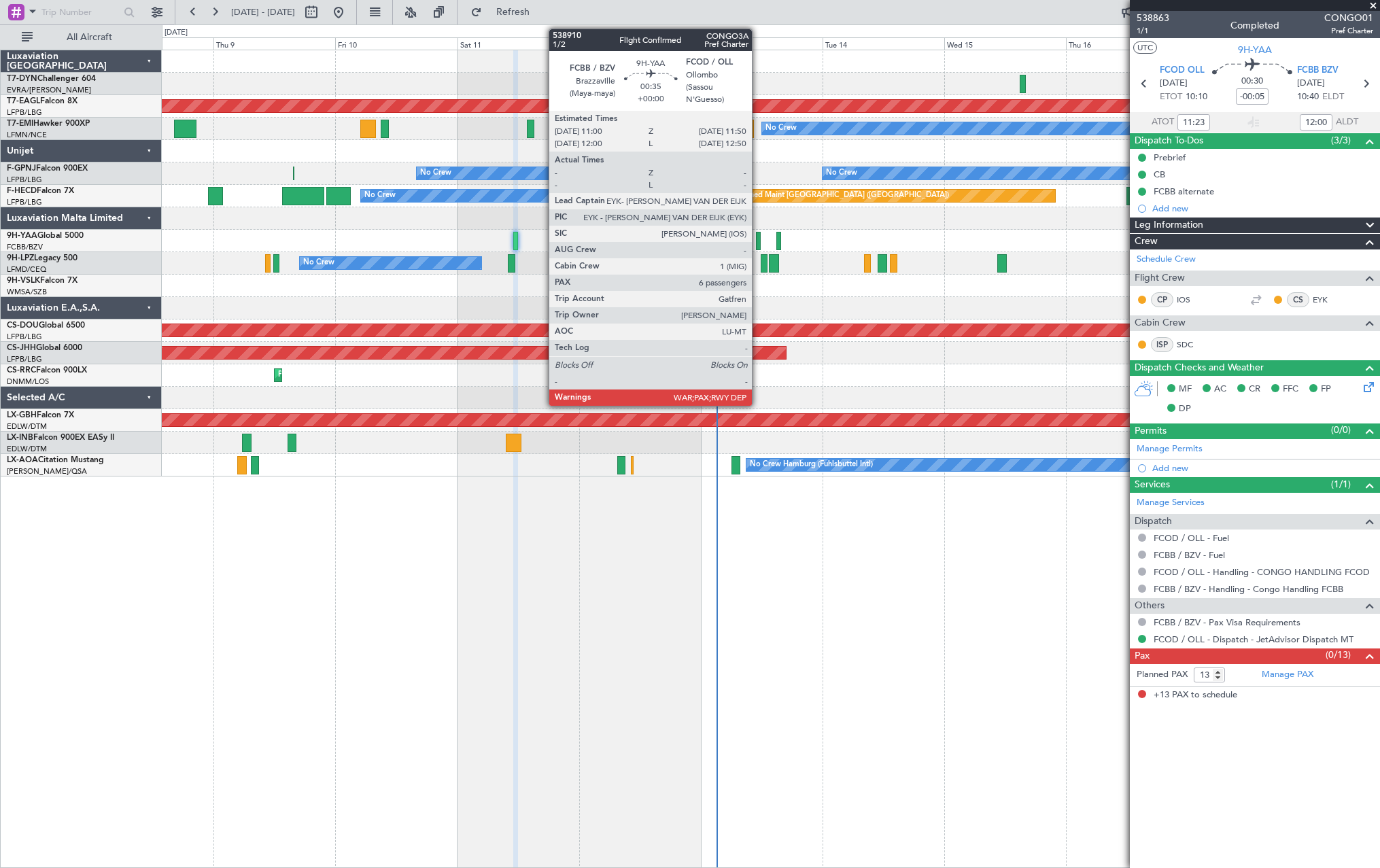
click at [758, 238] on div at bounding box center [759, 241] width 5 height 18
type input "6"
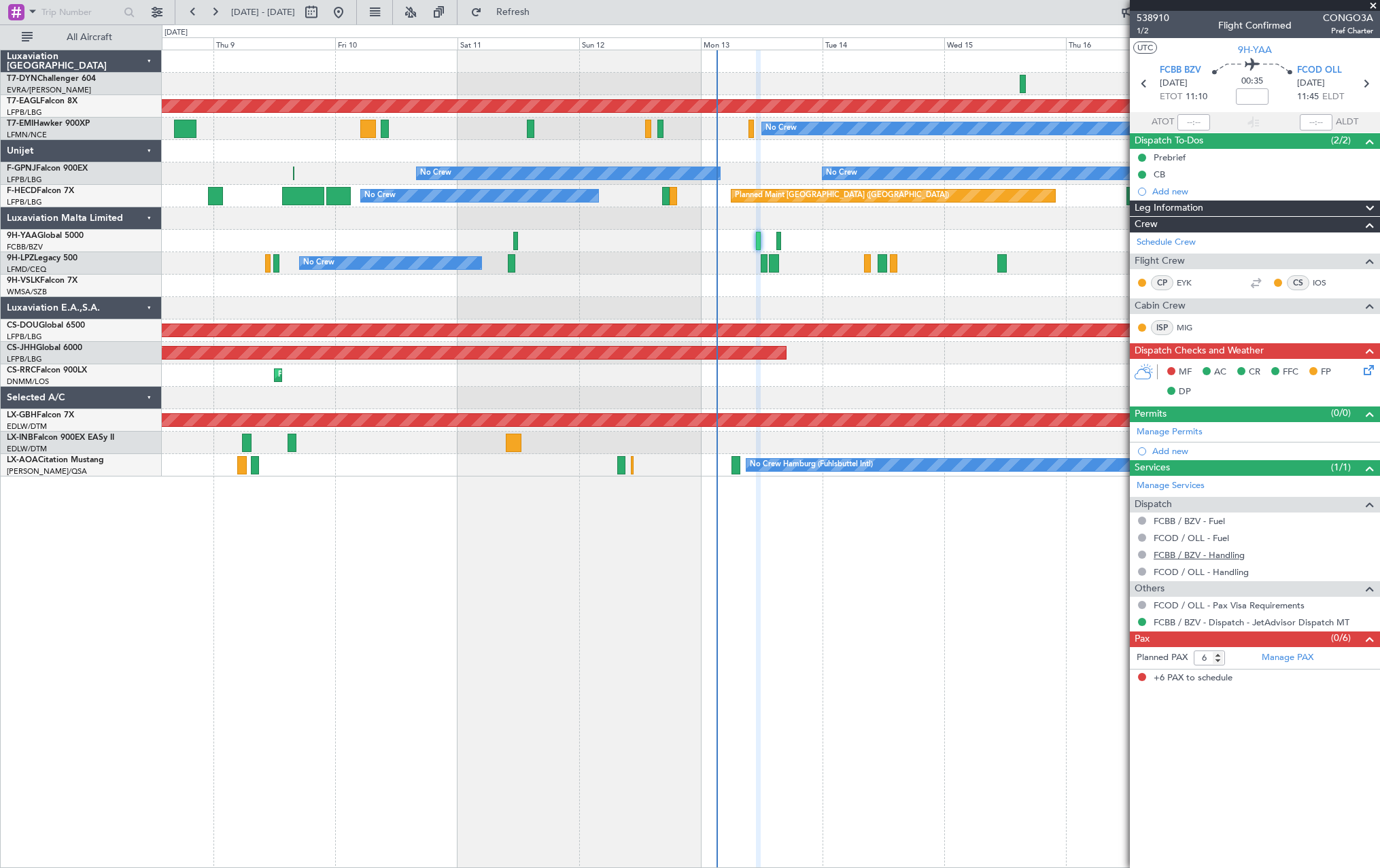
click at [1214, 553] on link "FCBB / BZV - Handling" at bounding box center [1199, 555] width 91 height 12
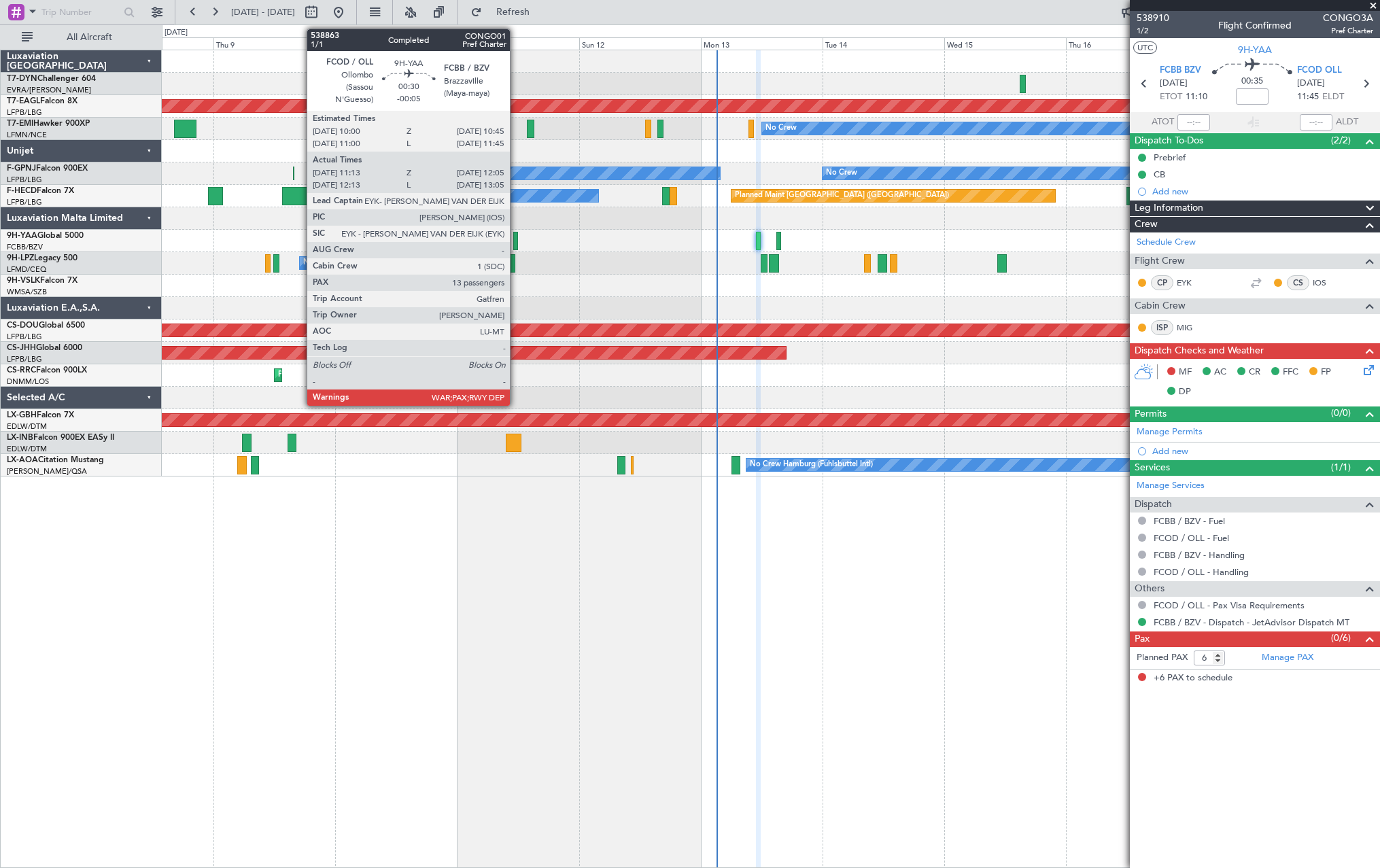
click at [516, 241] on div at bounding box center [516, 241] width 5 height 18
click at [514, 240] on div at bounding box center [516, 241] width 5 height 18
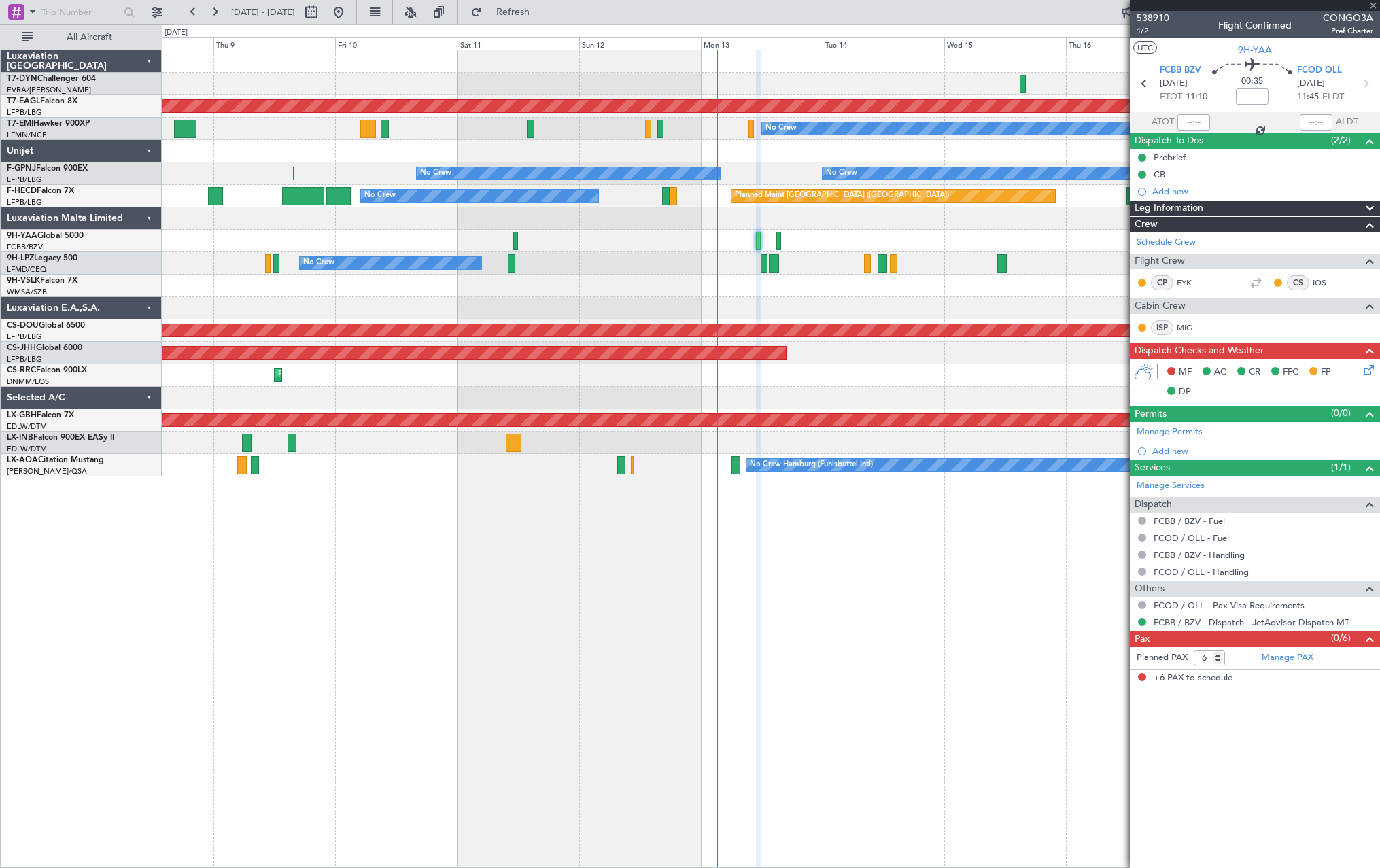
type input "-00:05"
type input "11:23"
type input "12:00"
type input "13"
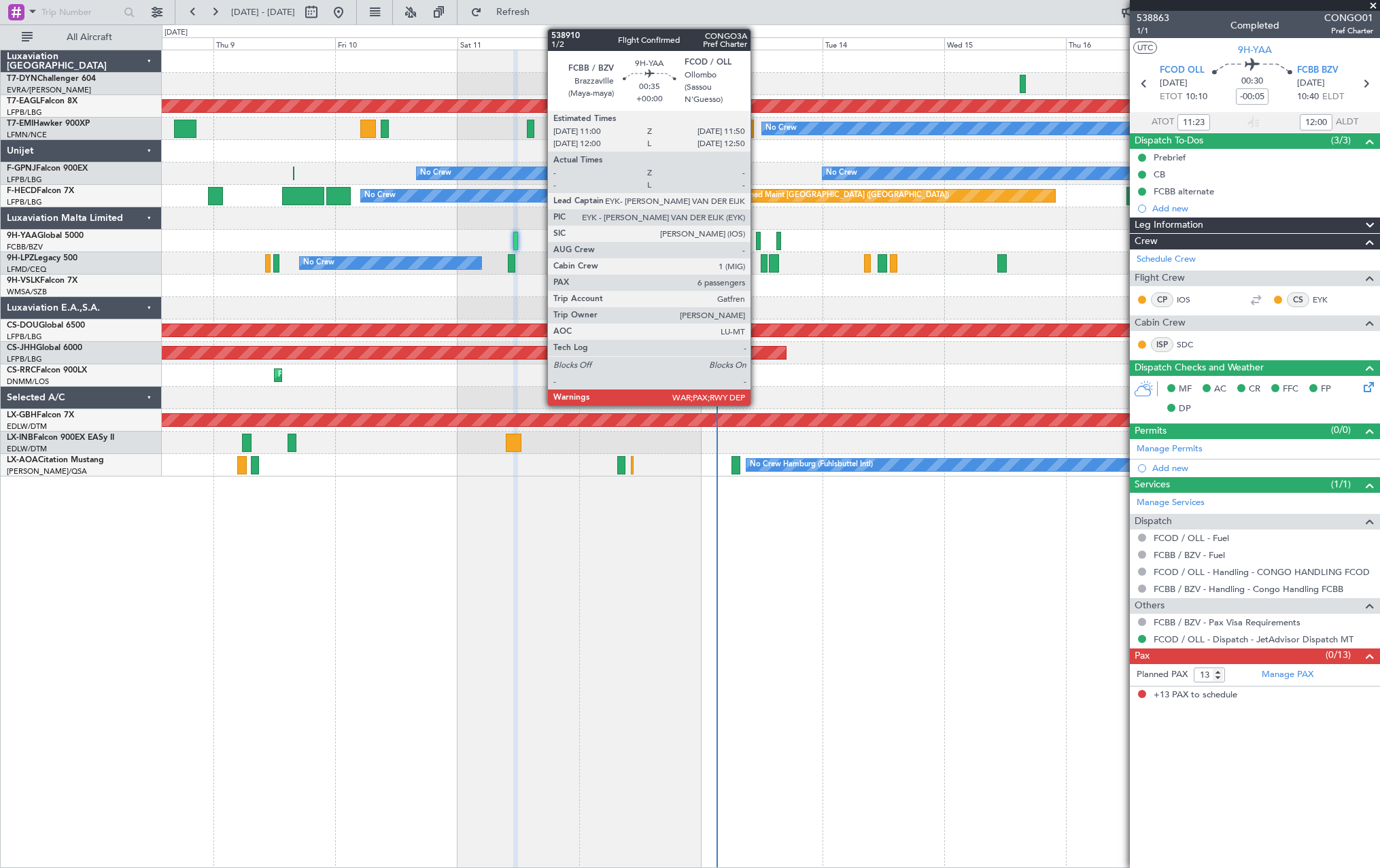
click at [757, 238] on div at bounding box center [759, 241] width 5 height 18
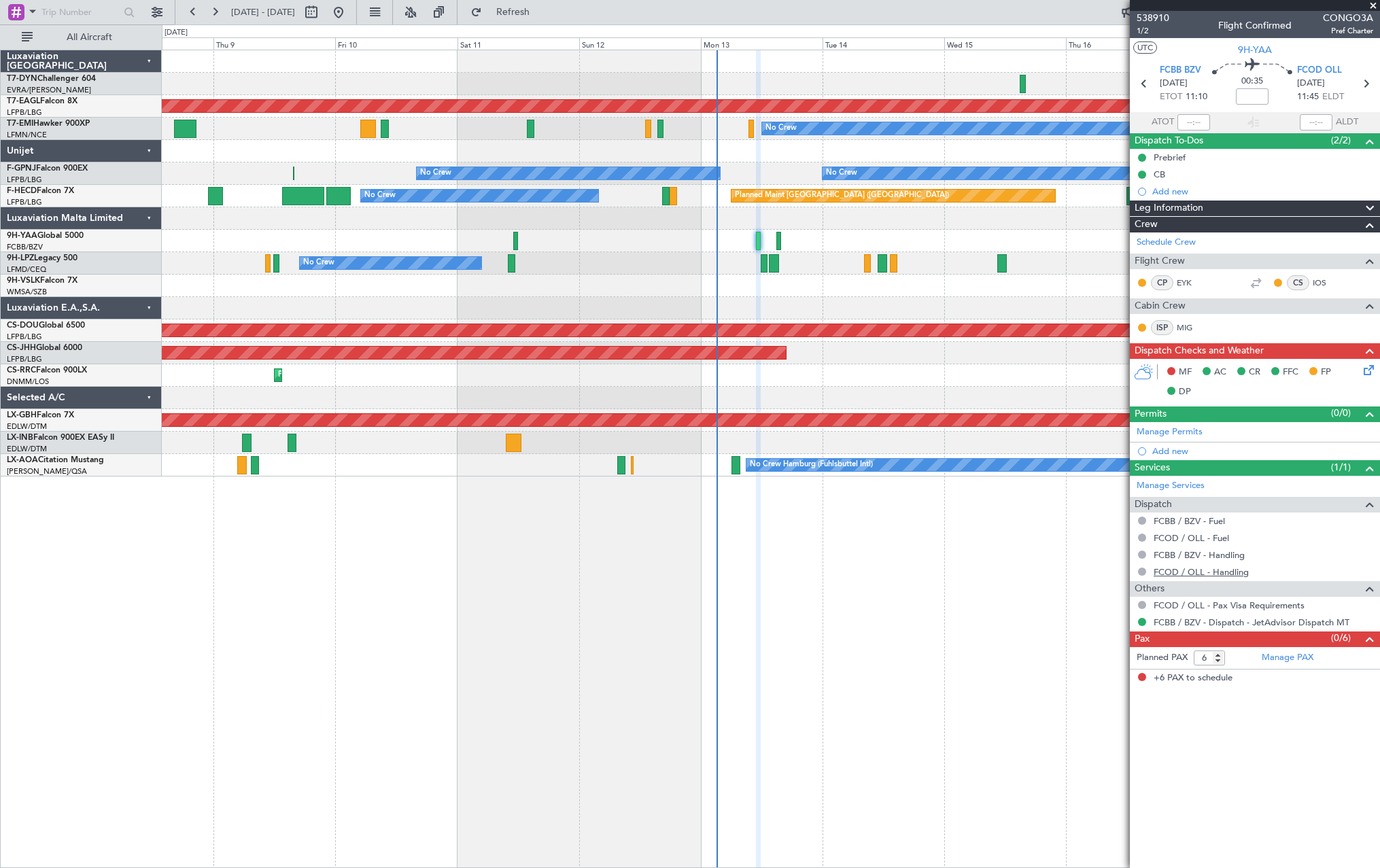
click at [1214, 576] on link "FCOD / OLL - Handling" at bounding box center [1202, 572] width 95 height 12
click at [546, 18] on button "Refresh" at bounding box center [505, 13] width 82 height 22
click at [1207, 558] on link "FCBB / BZV - Handling" at bounding box center [1199, 555] width 91 height 12
click at [526, 13] on button "Refresh" at bounding box center [505, 13] width 82 height 22
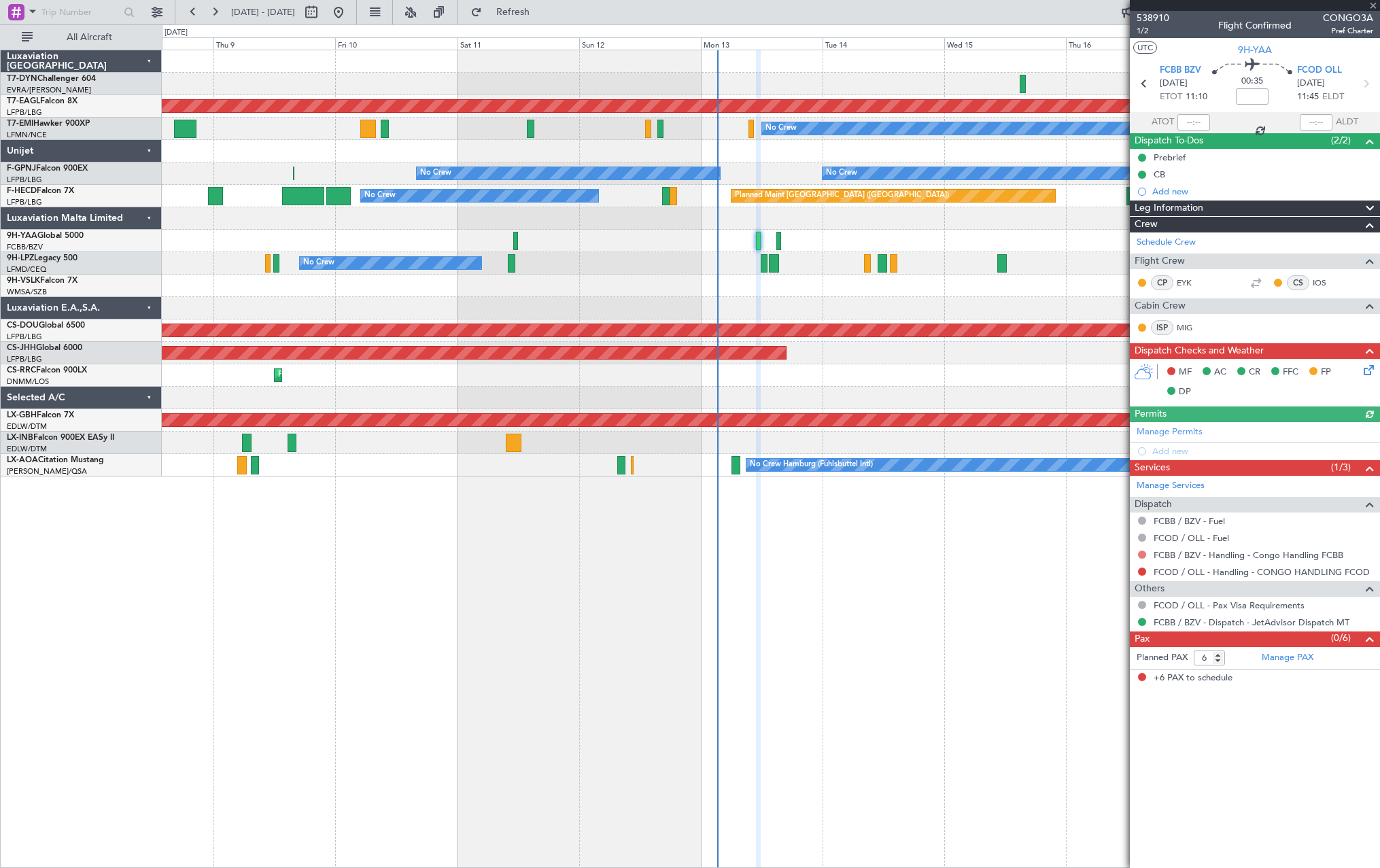
click at [1142, 555] on button at bounding box center [1142, 554] width 8 height 8
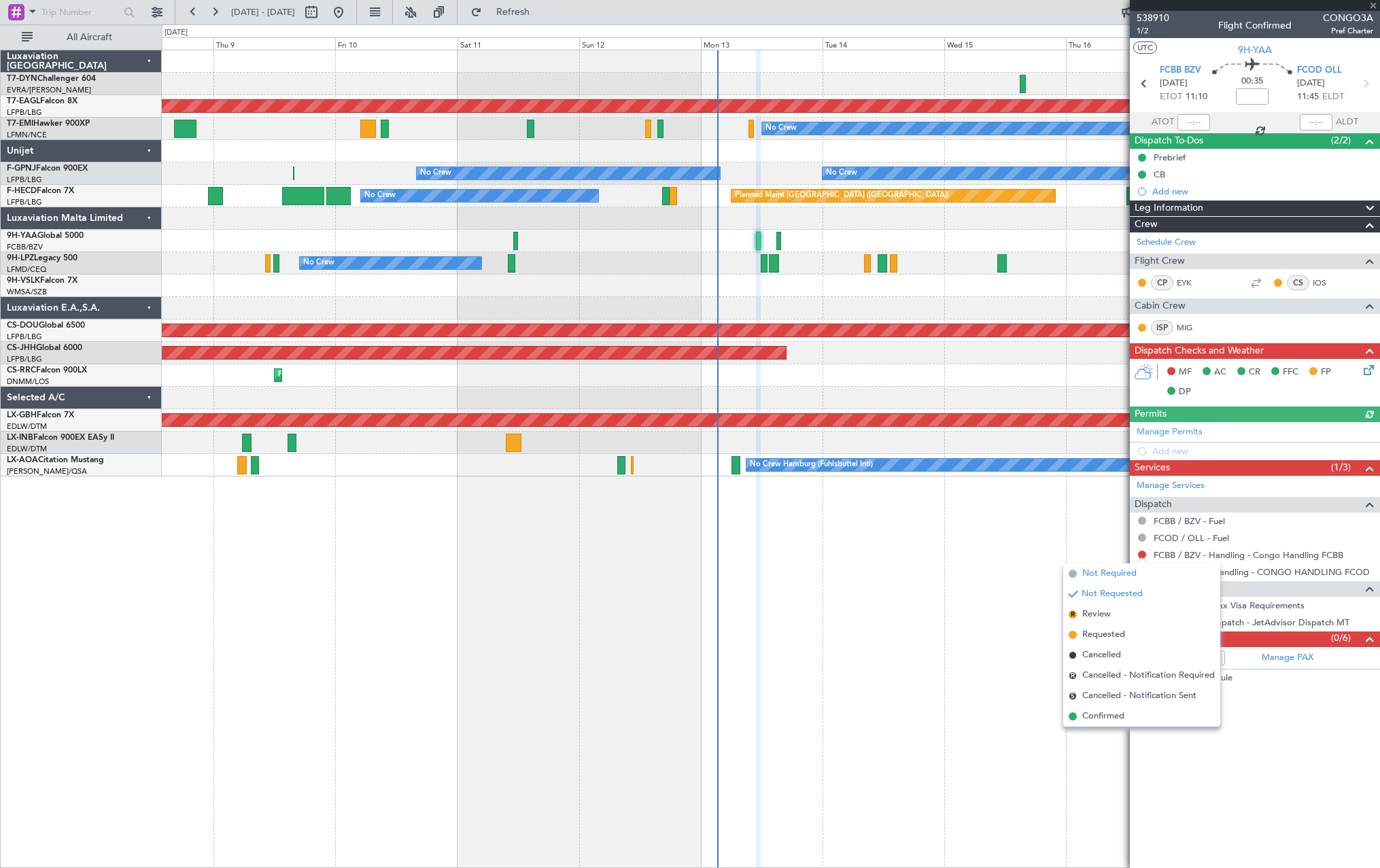
click at [1103, 569] on span "Not Required" at bounding box center [1109, 574] width 54 height 13
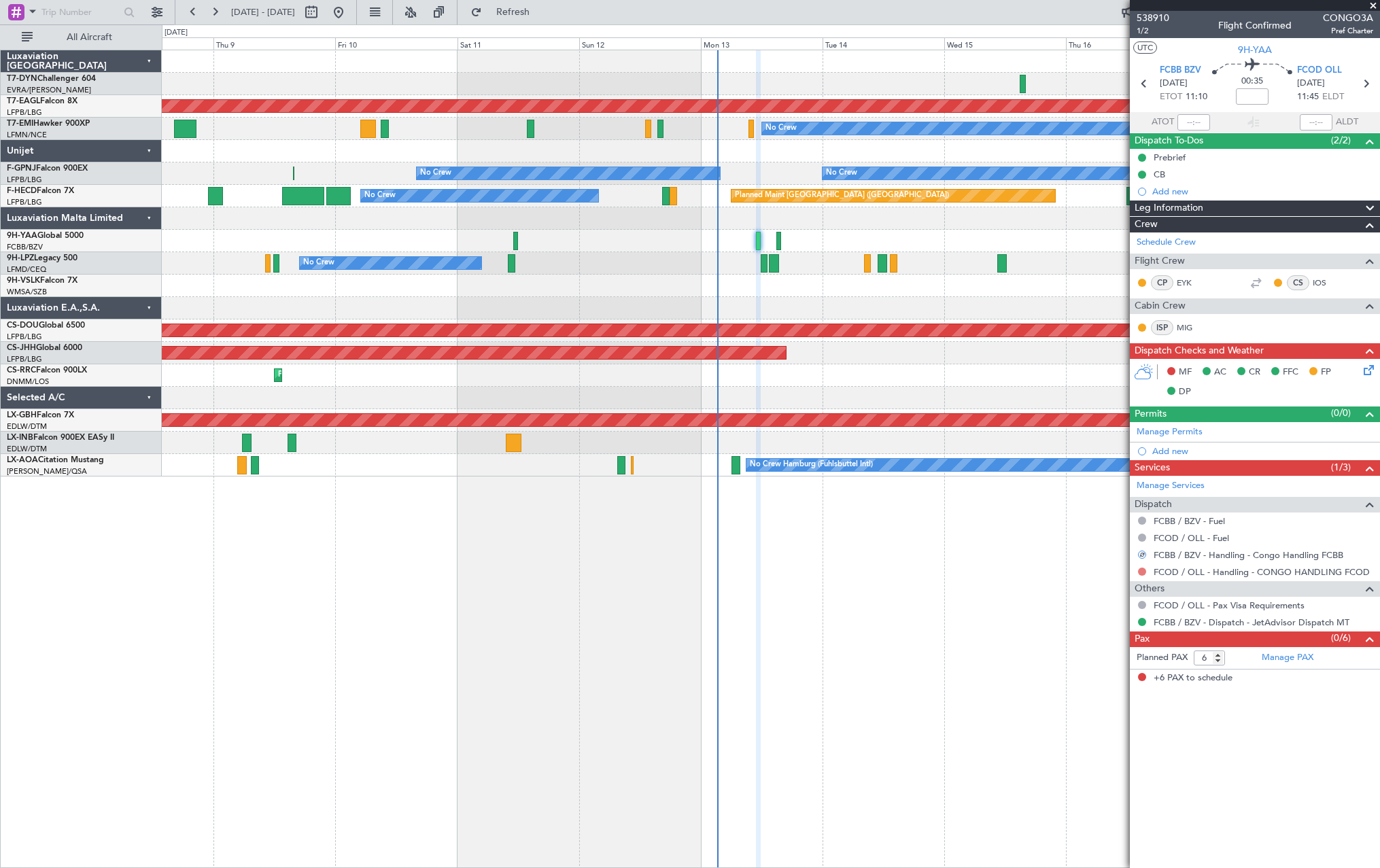
click at [1140, 572] on button at bounding box center [1142, 572] width 8 height 8
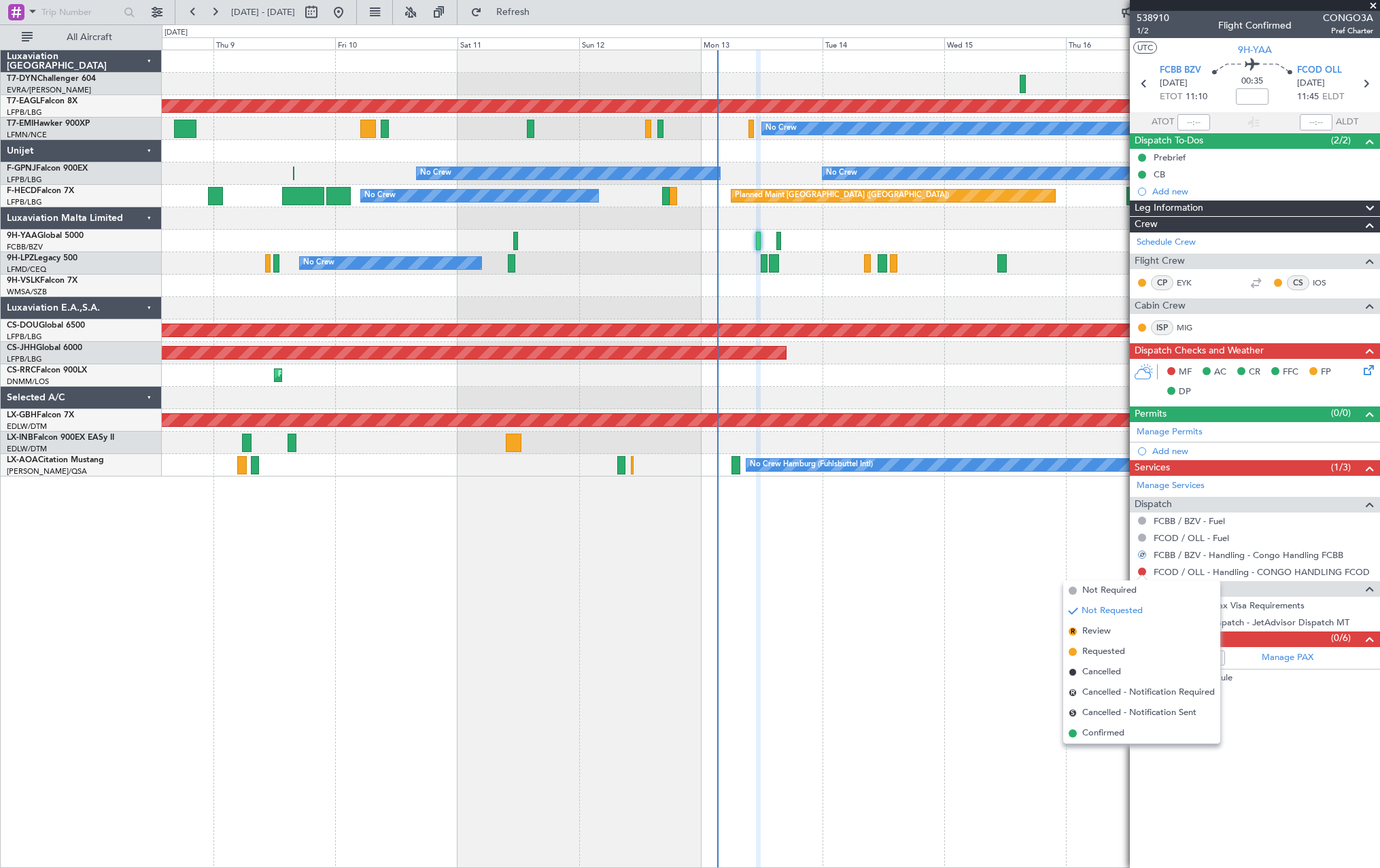
drag, startPoint x: 1092, startPoint y: 590, endPoint x: 971, endPoint y: 477, distance: 165.6
click at [1091, 591] on span "Not Required" at bounding box center [1109, 590] width 54 height 13
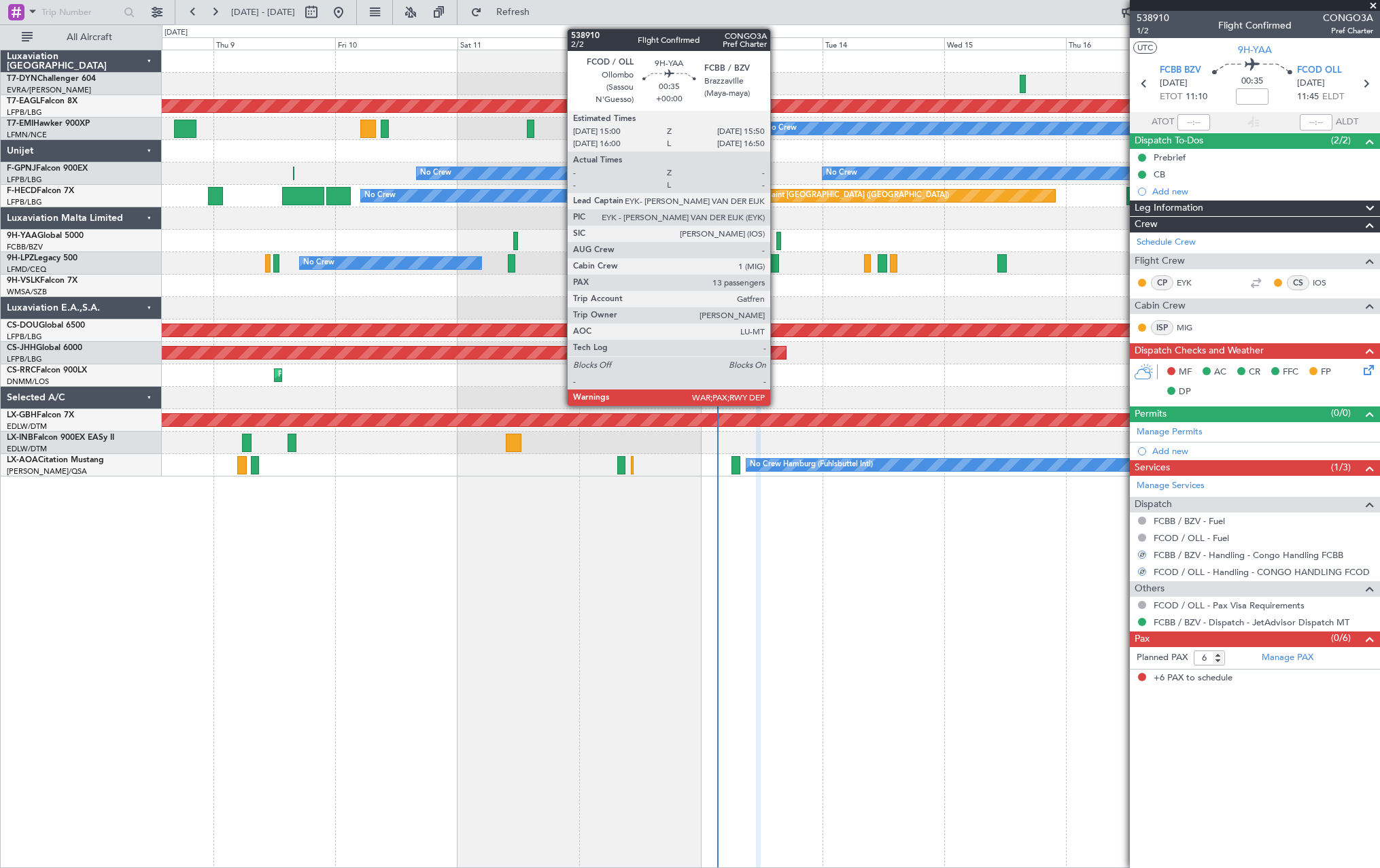
click at [776, 238] on div at bounding box center [779, 241] width 5 height 18
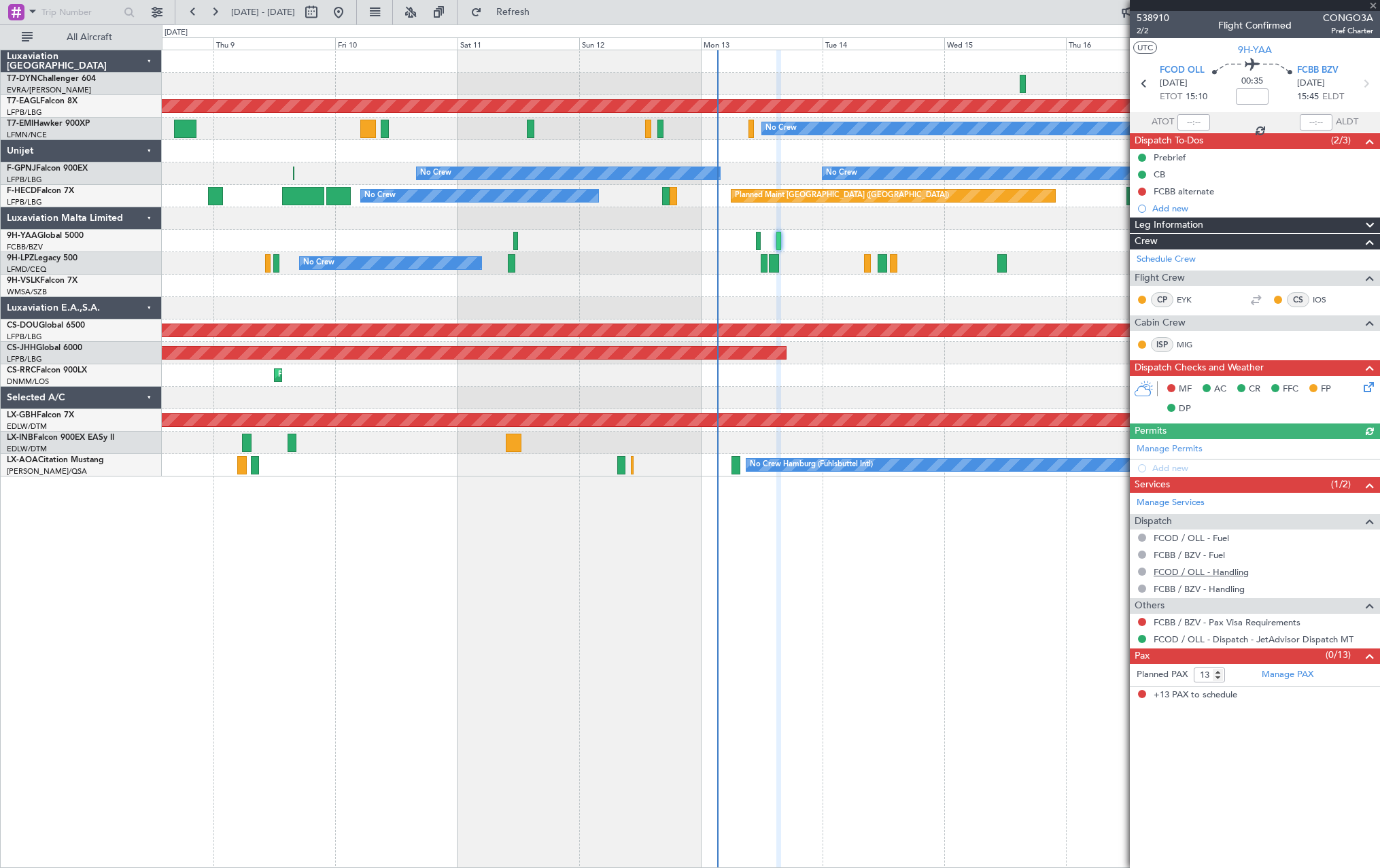
click at [1204, 574] on link "FCOD / OLL - Handling" at bounding box center [1202, 572] width 95 height 12
click at [542, 17] on span "Refresh" at bounding box center [513, 12] width 57 height 9
click at [1225, 590] on link "FCBB / BZV - Handling" at bounding box center [1199, 590] width 91 height 12
click at [542, 11] on span "Refresh" at bounding box center [513, 12] width 57 height 9
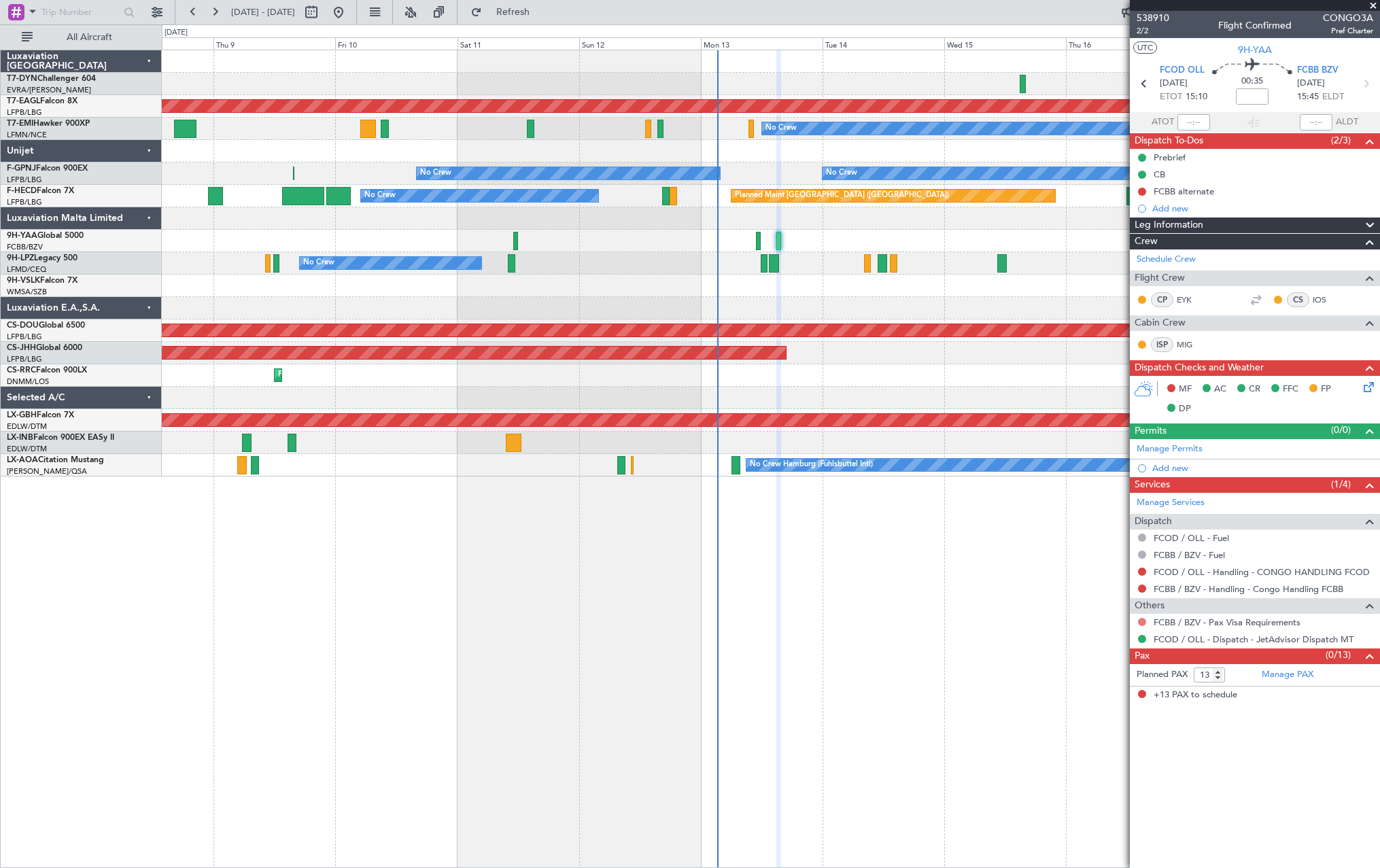
click at [1142, 622] on button at bounding box center [1142, 622] width 8 height 8
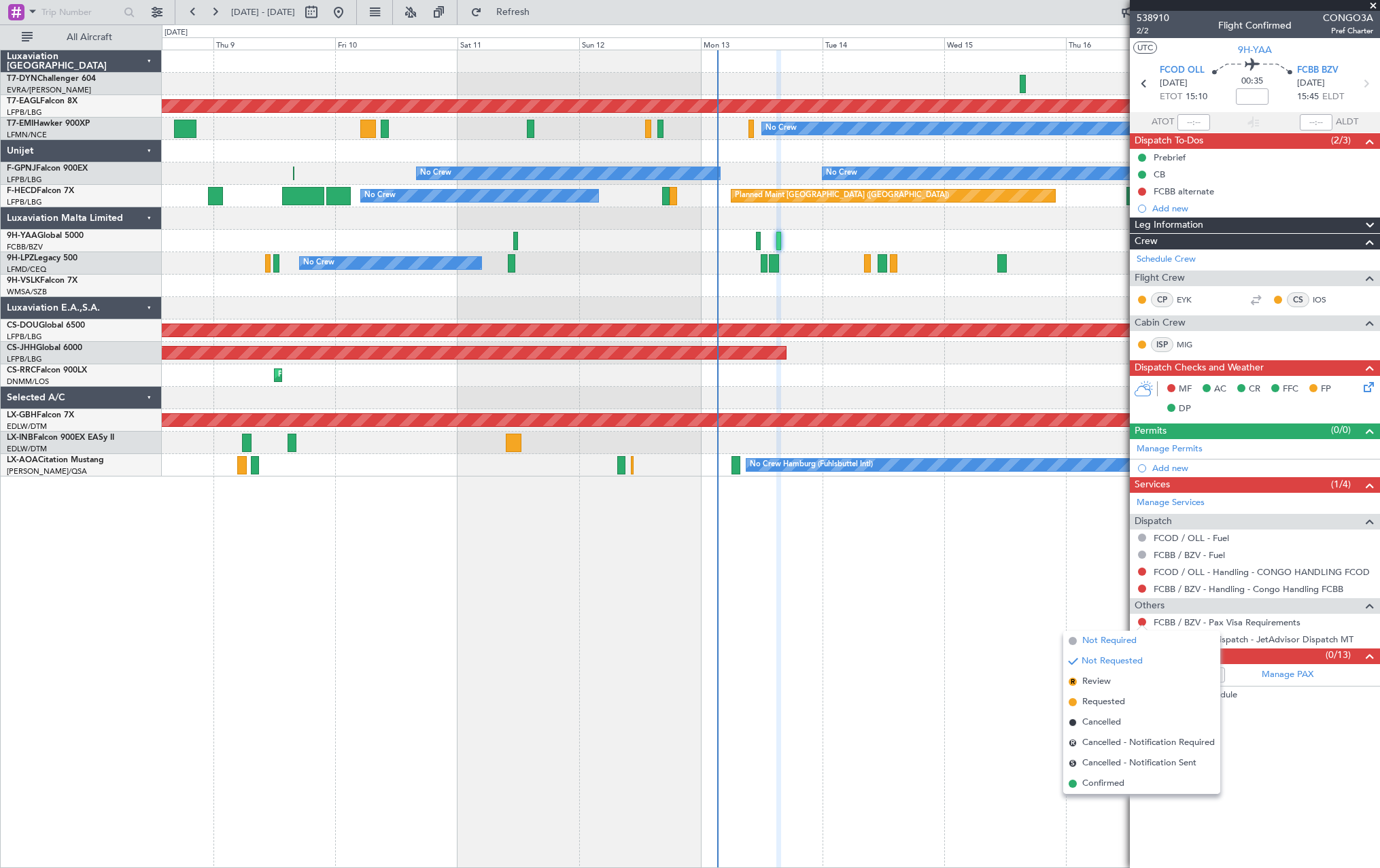
click at [1100, 640] on span "Not Required" at bounding box center [1109, 641] width 54 height 13
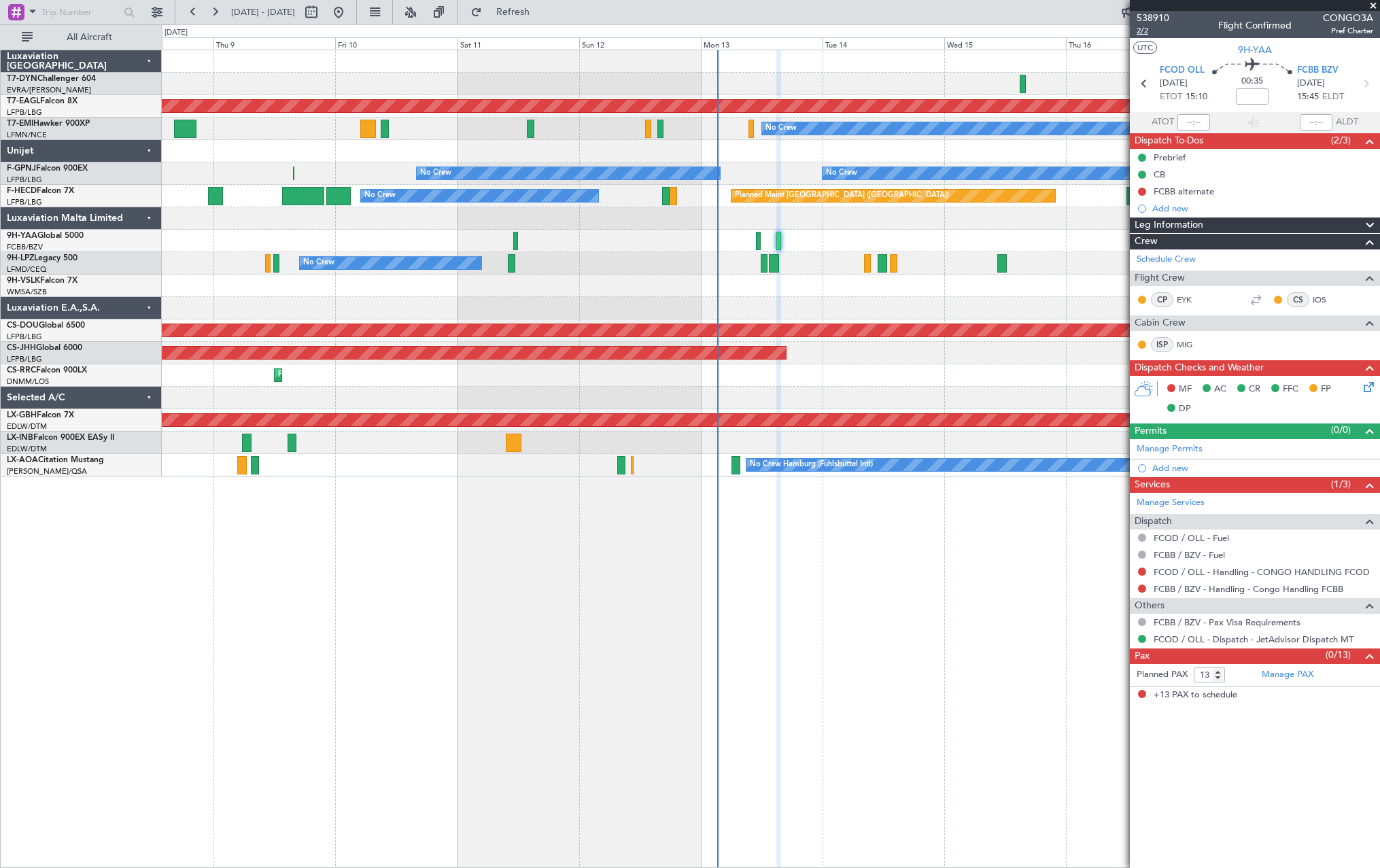
click at [1143, 28] on span "2/2" at bounding box center [1152, 31] width 33 height 12
click at [1140, 34] on span "2/2" at bounding box center [1152, 31] width 33 height 12
click at [847, 341] on div "Planned Maint London ([GEOGRAPHIC_DATA])" at bounding box center [770, 330] width 1217 height 23
click at [1140, 569] on button at bounding box center [1142, 572] width 8 height 8
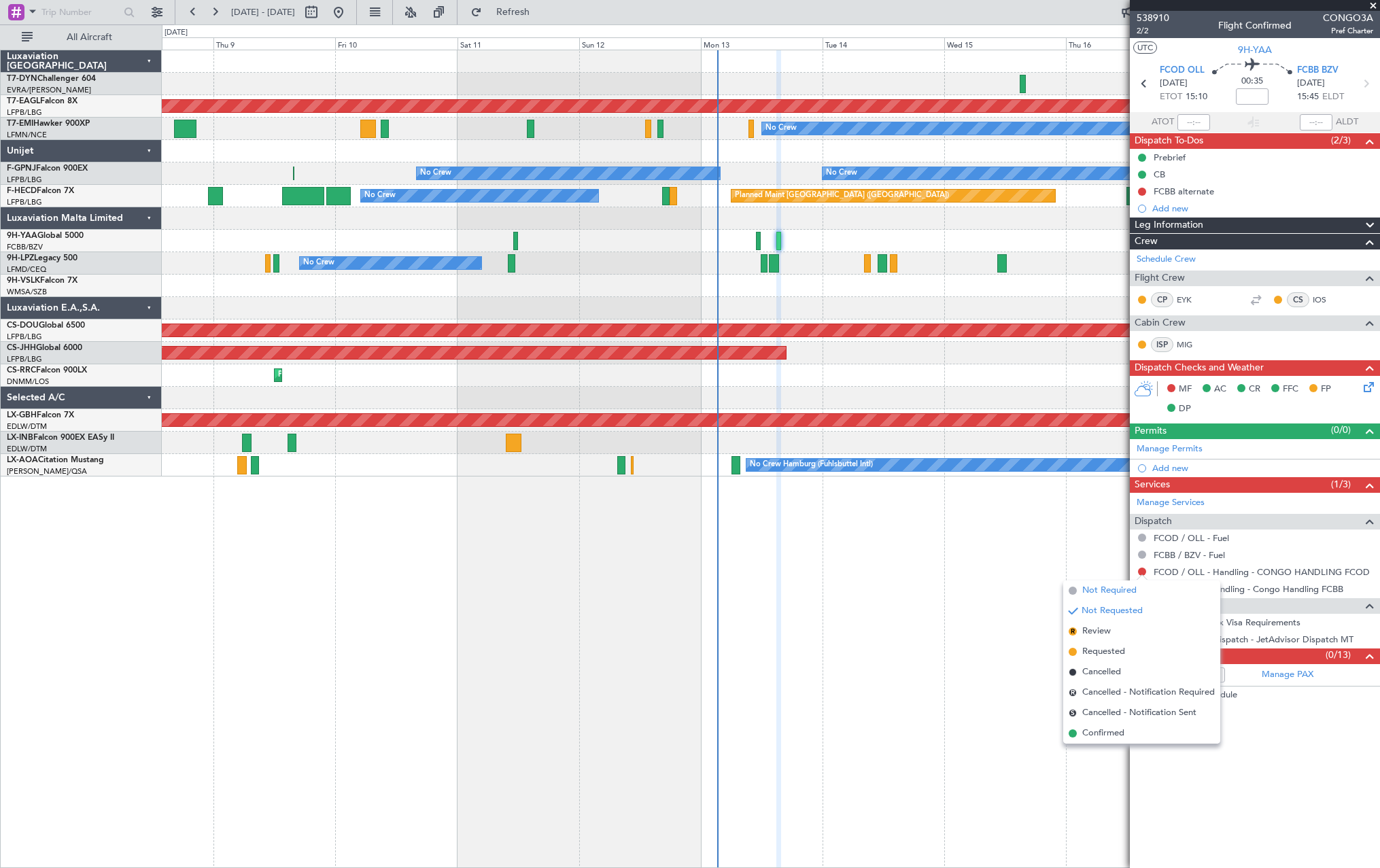
click at [1101, 589] on span "Not Required" at bounding box center [1109, 590] width 54 height 13
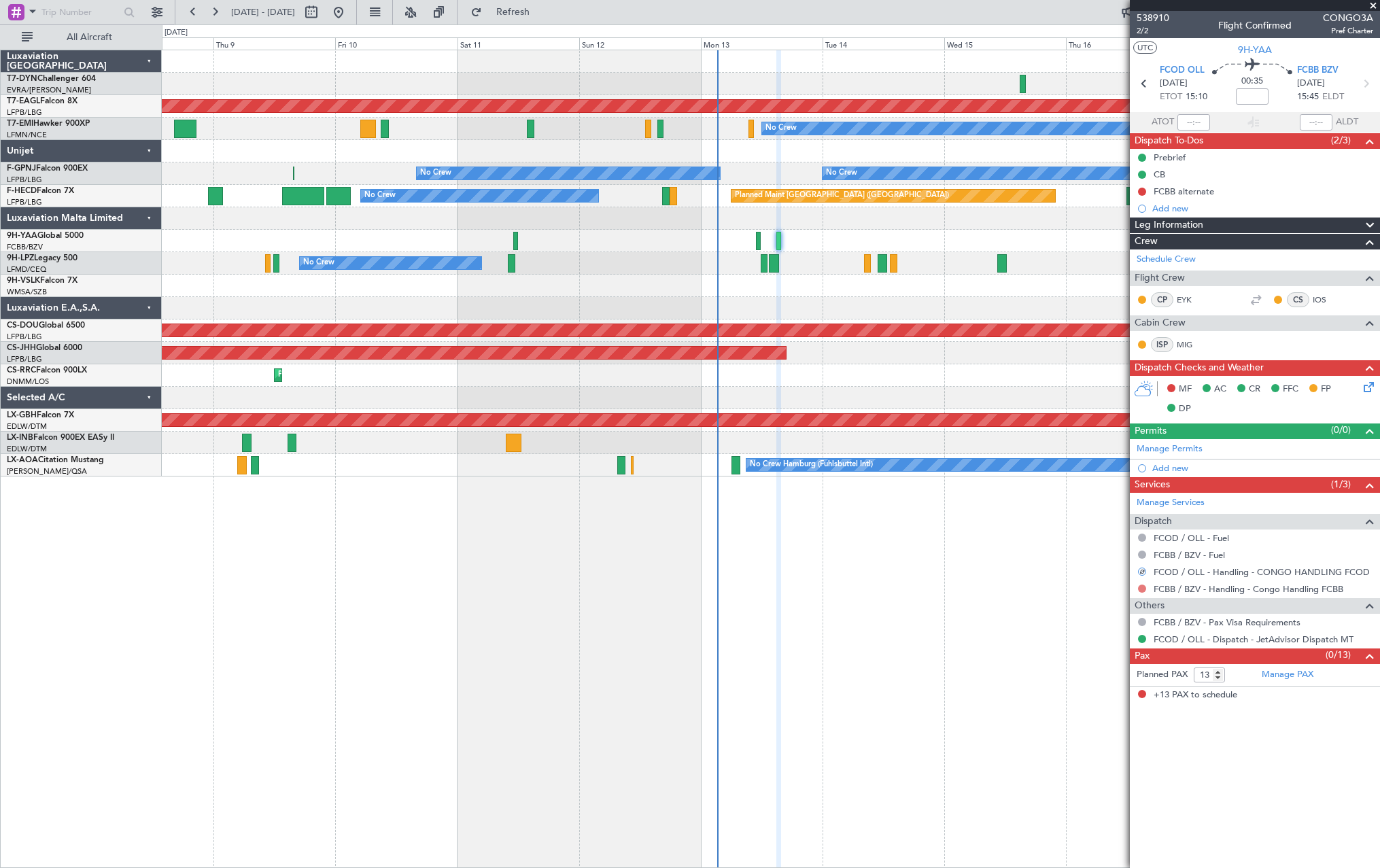
click at [1142, 592] on mat-tooltip-component "Not Requested" at bounding box center [1142, 610] width 77 height 36
click at [1142, 591] on button at bounding box center [1142, 589] width 8 height 8
click at [1140, 590] on button at bounding box center [1142, 589] width 8 height 8
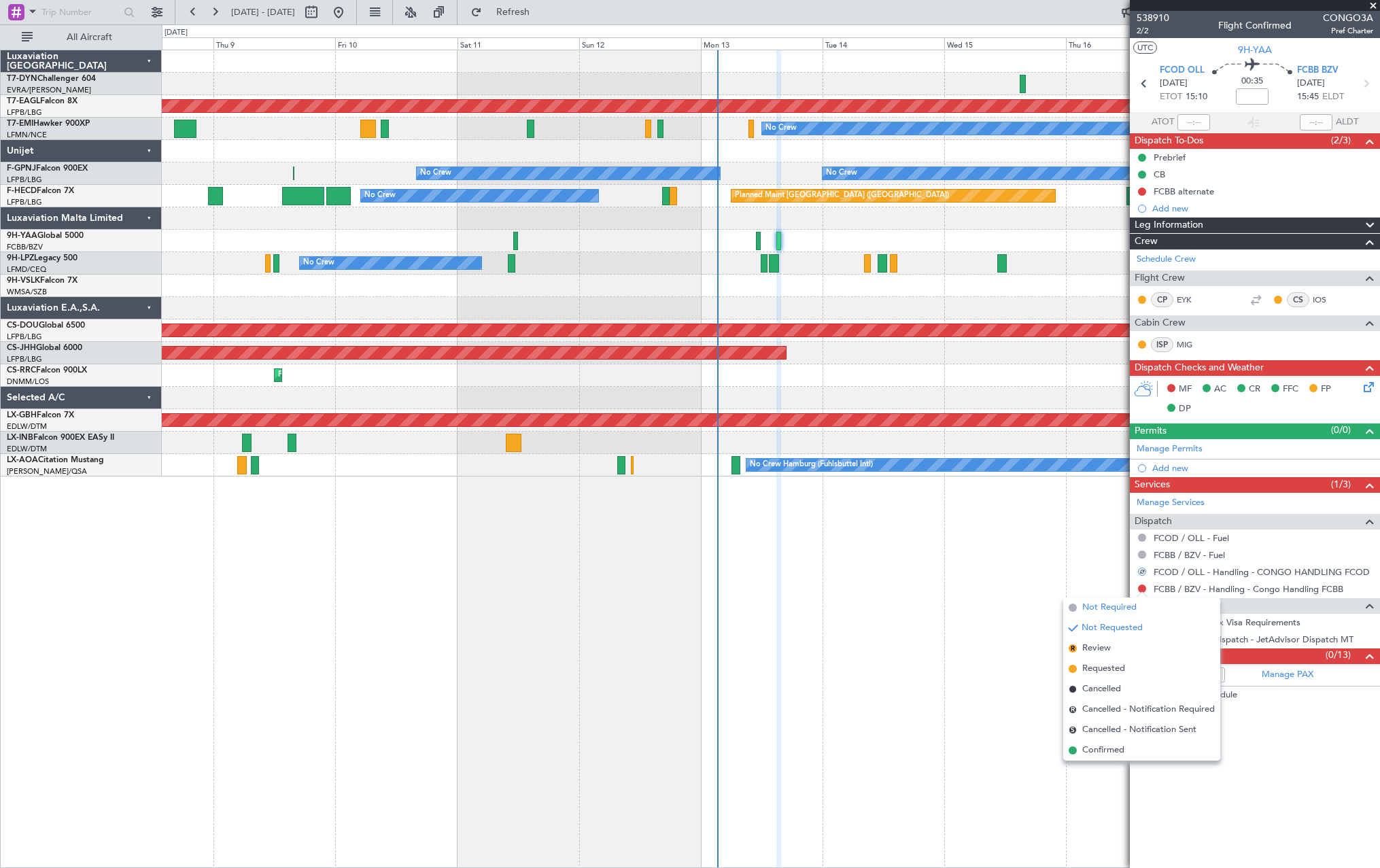
click at [1107, 606] on span "Not Required" at bounding box center [1109, 608] width 54 height 13
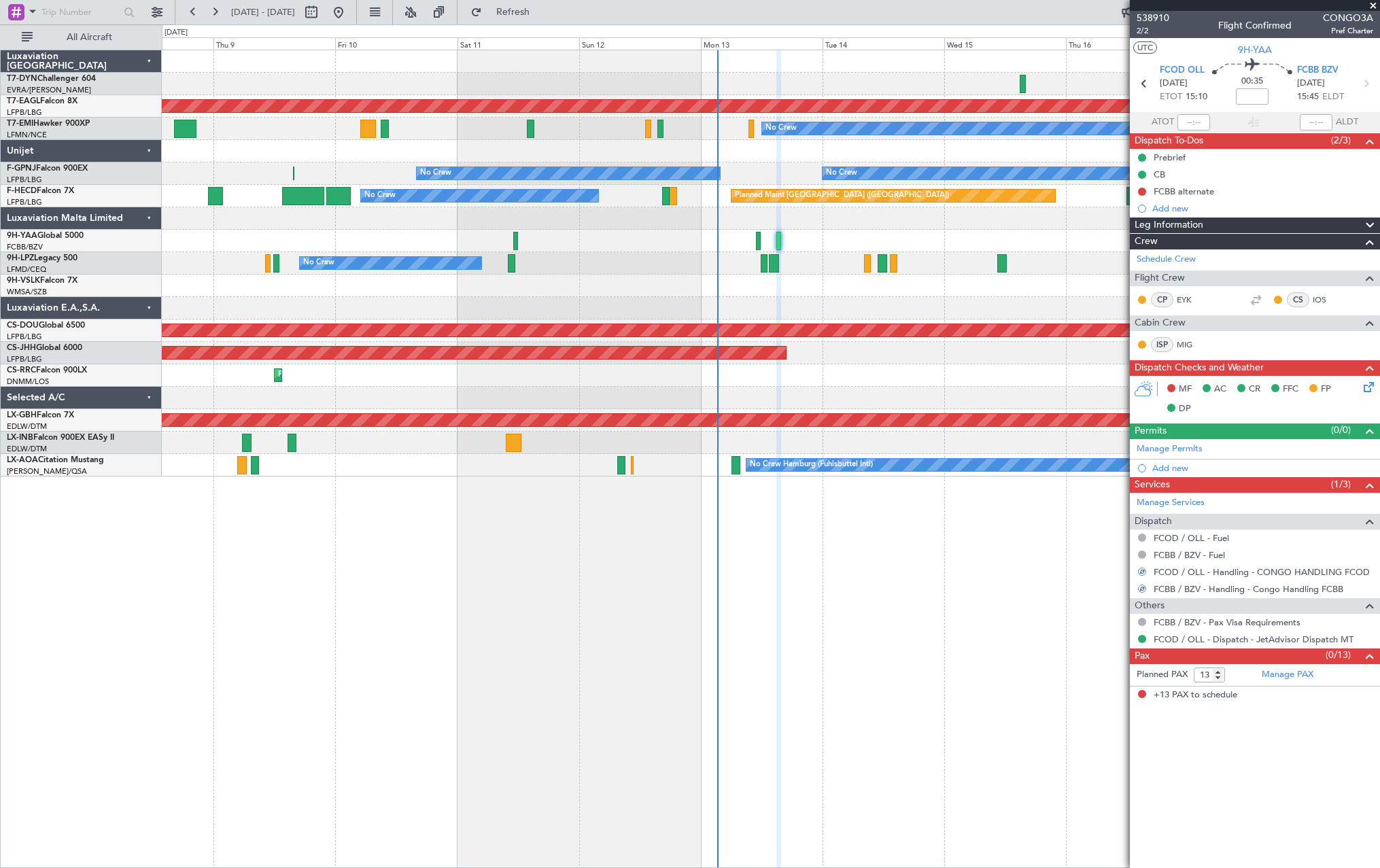
click at [1244, 564] on div "FCOD / OLL - Handling - CONGO HANDLING FCOD" at bounding box center [1255, 572] width 250 height 17
click at [1252, 567] on link "FCOD / OLL - Handling - CONGO HANDLING FCOD" at bounding box center [1262, 572] width 216 height 12
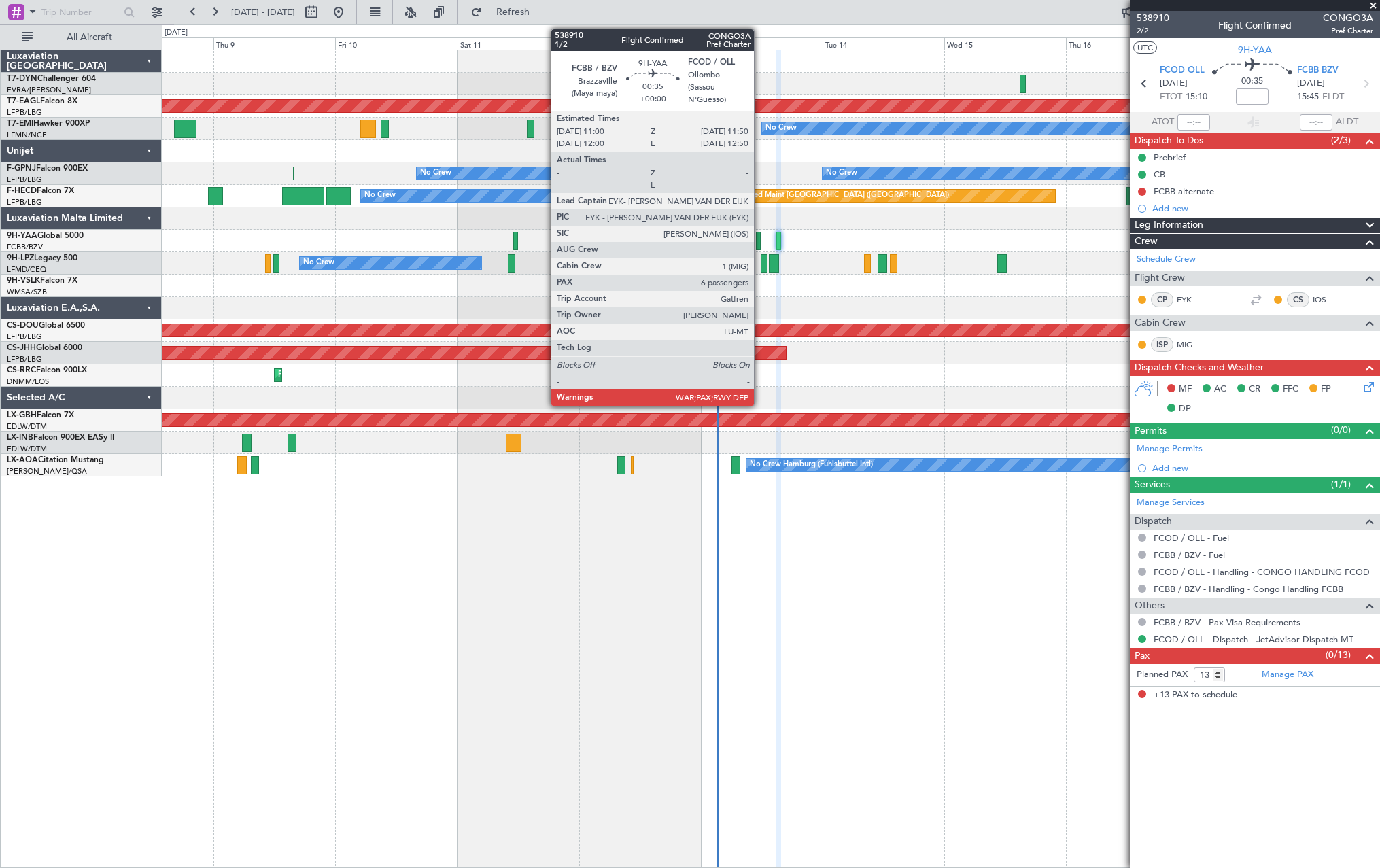
click at [760, 241] on div at bounding box center [759, 241] width 5 height 18
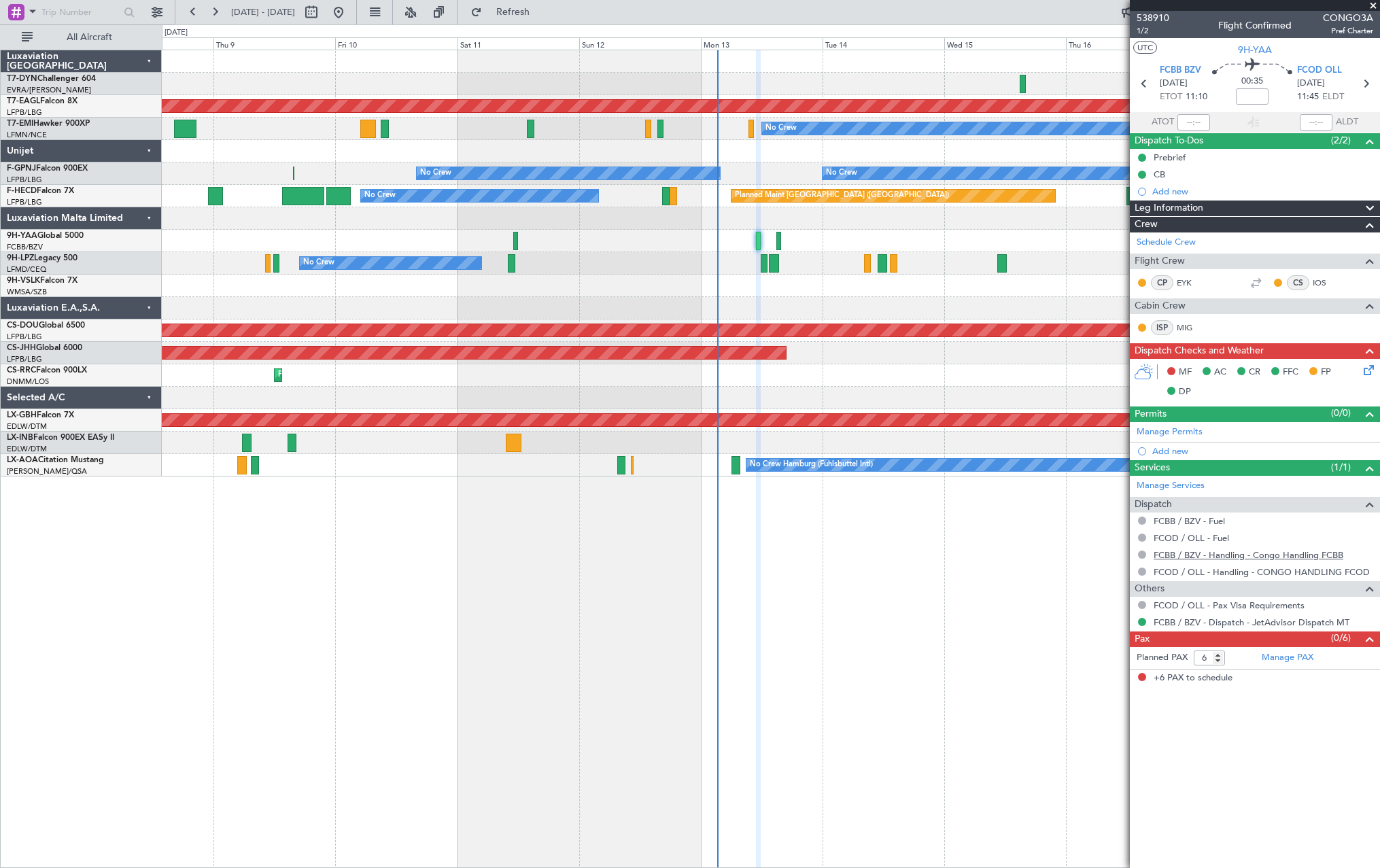
click at [1282, 555] on link "FCBB / BZV - Handling - Congo Handling FCBB" at bounding box center [1249, 555] width 190 height 12
click at [1368, 374] on icon at bounding box center [1366, 368] width 11 height 11
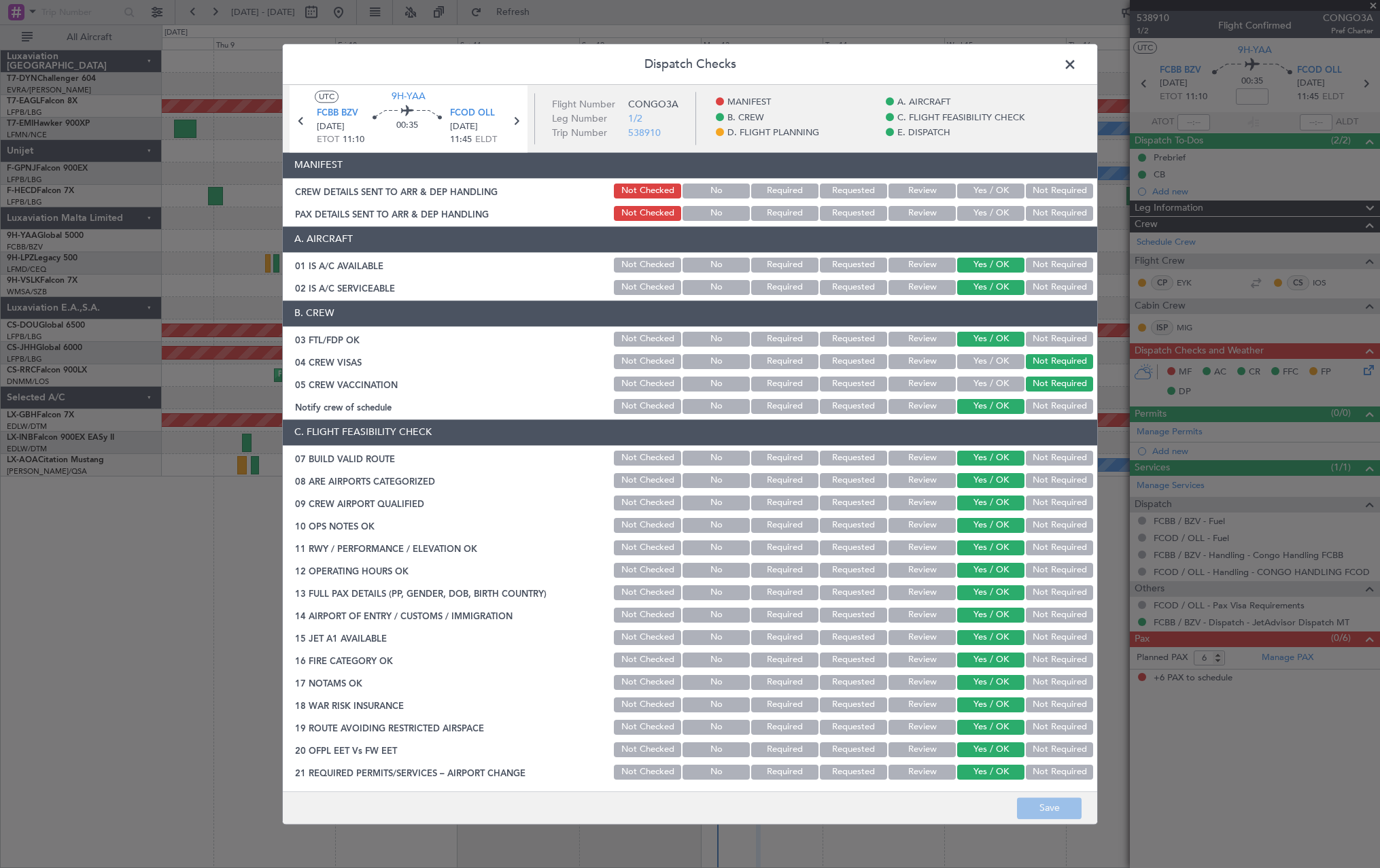
click at [966, 193] on button "Yes / OK" at bounding box center [991, 191] width 68 height 15
click at [976, 218] on button "Yes / OK" at bounding box center [991, 213] width 68 height 15
click at [1047, 803] on button "Save" at bounding box center [1049, 808] width 64 height 22
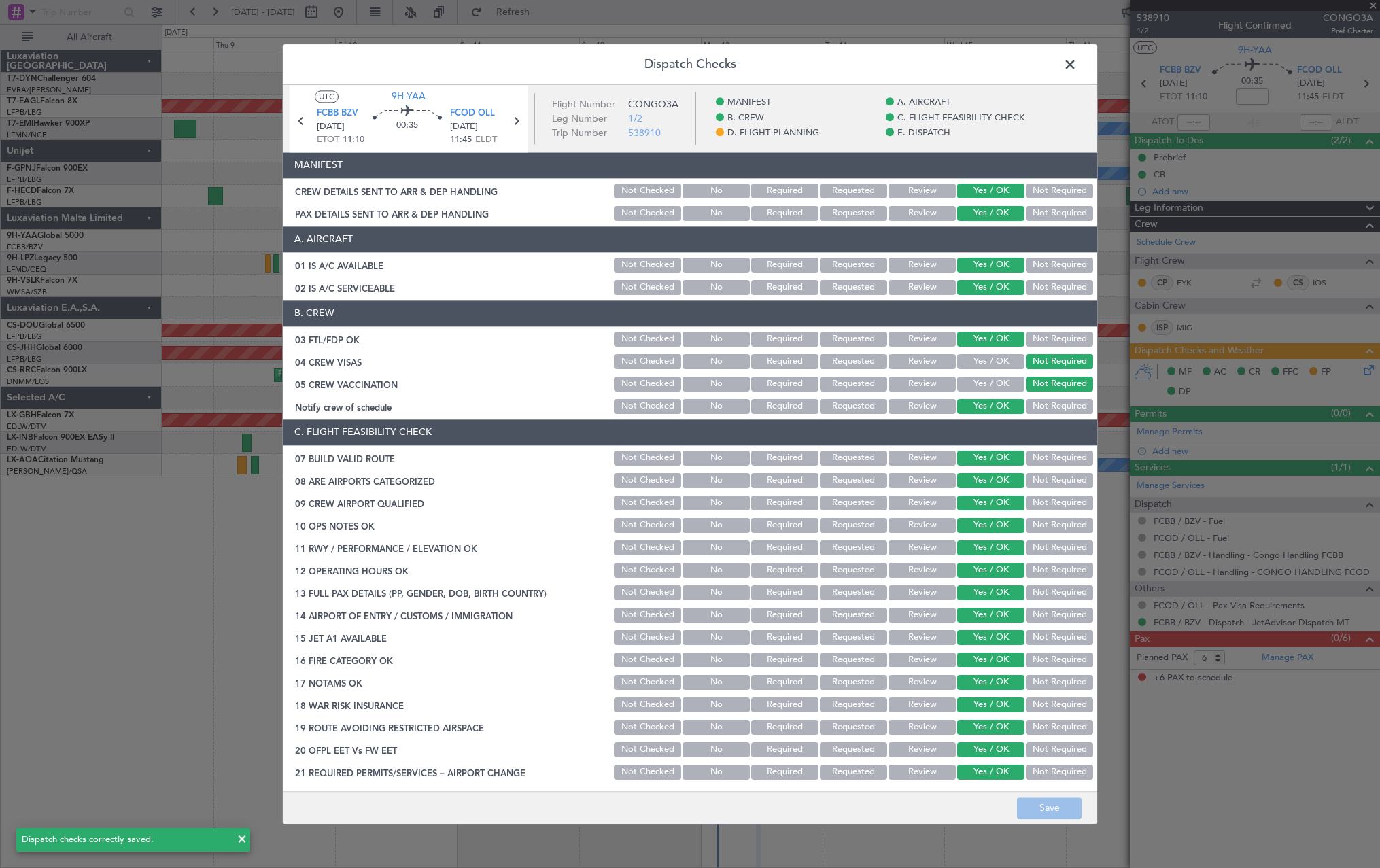
click at [1077, 64] on span at bounding box center [1077, 68] width 0 height 28
click at [1070, 64] on div at bounding box center [770, 61] width 1217 height 23
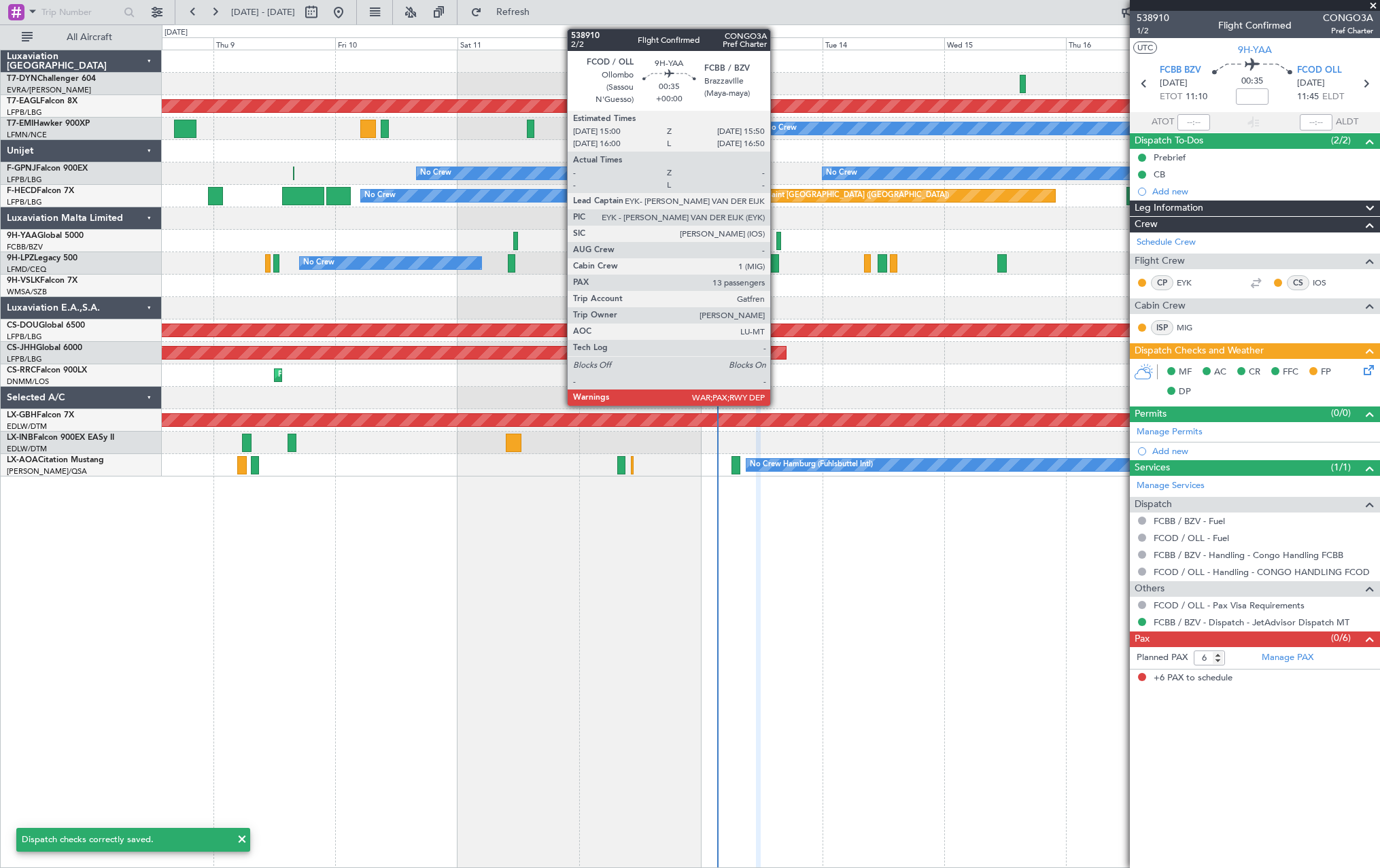
click at [776, 237] on div at bounding box center [779, 241] width 5 height 18
click at [780, 240] on div at bounding box center [779, 241] width 5 height 18
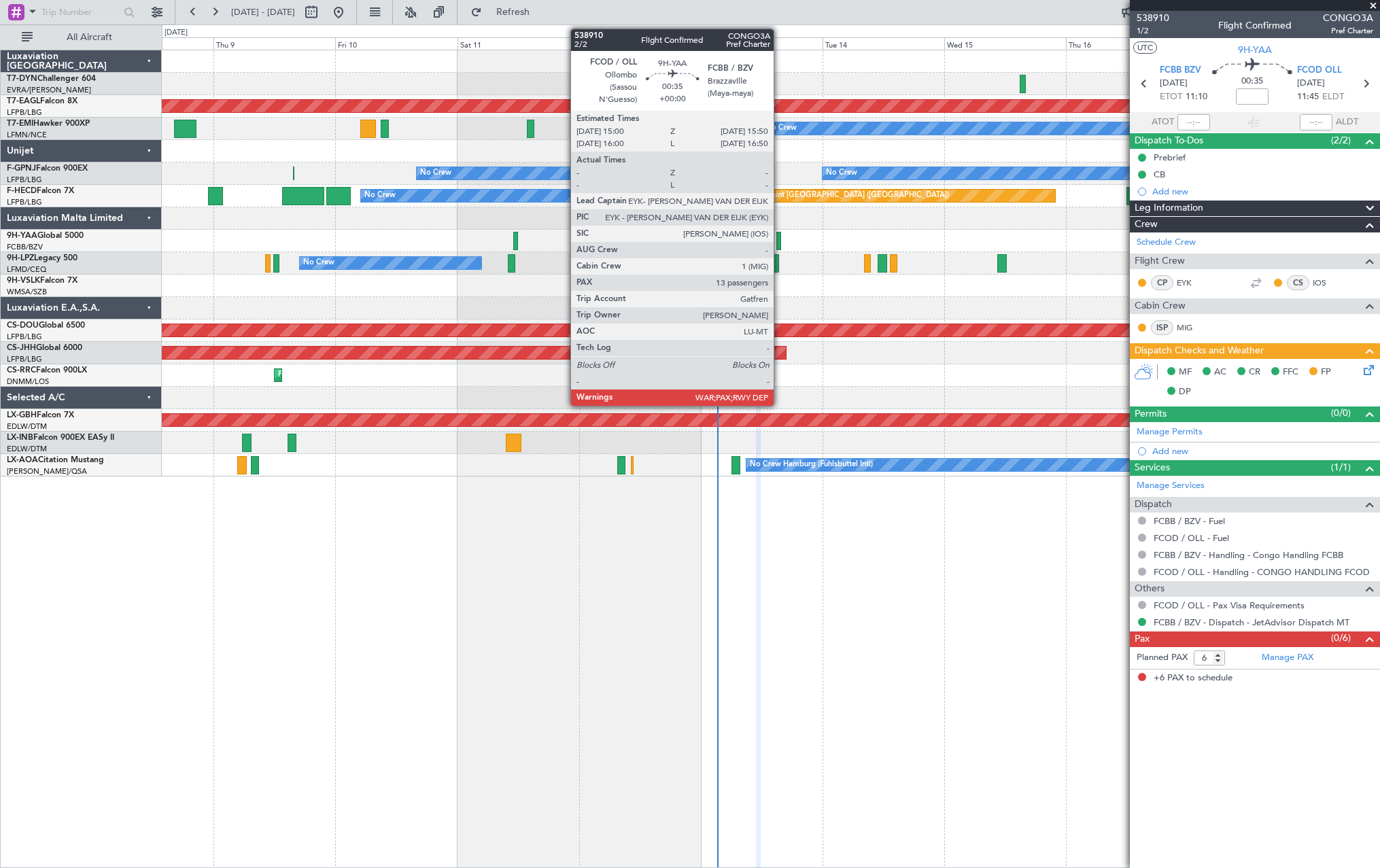
click at [780, 240] on div at bounding box center [779, 241] width 5 height 18
click at [780, 236] on div at bounding box center [779, 241] width 5 height 18
click at [778, 236] on div at bounding box center [779, 241] width 5 height 18
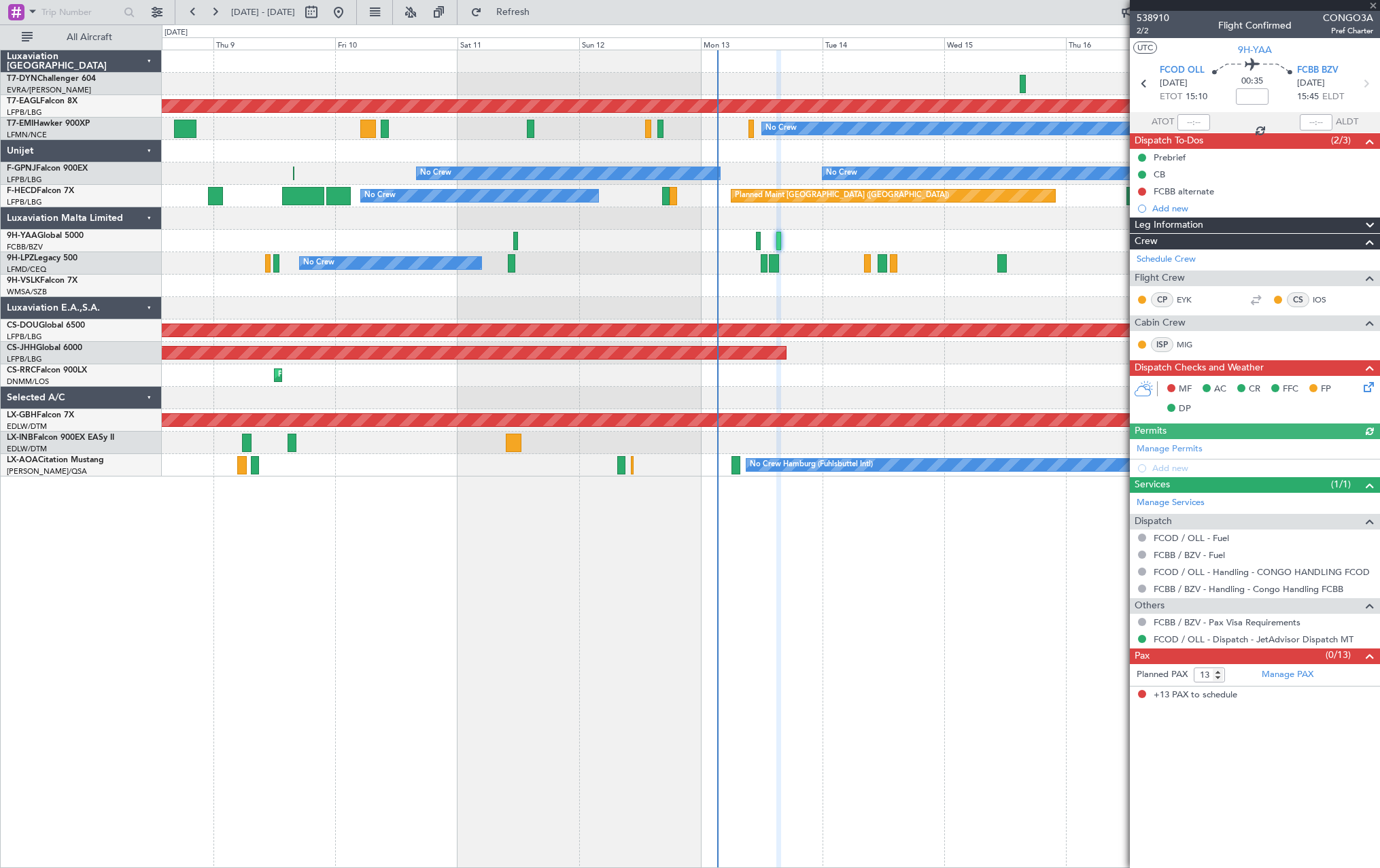
click at [1368, 389] on icon at bounding box center [1366, 384] width 11 height 11
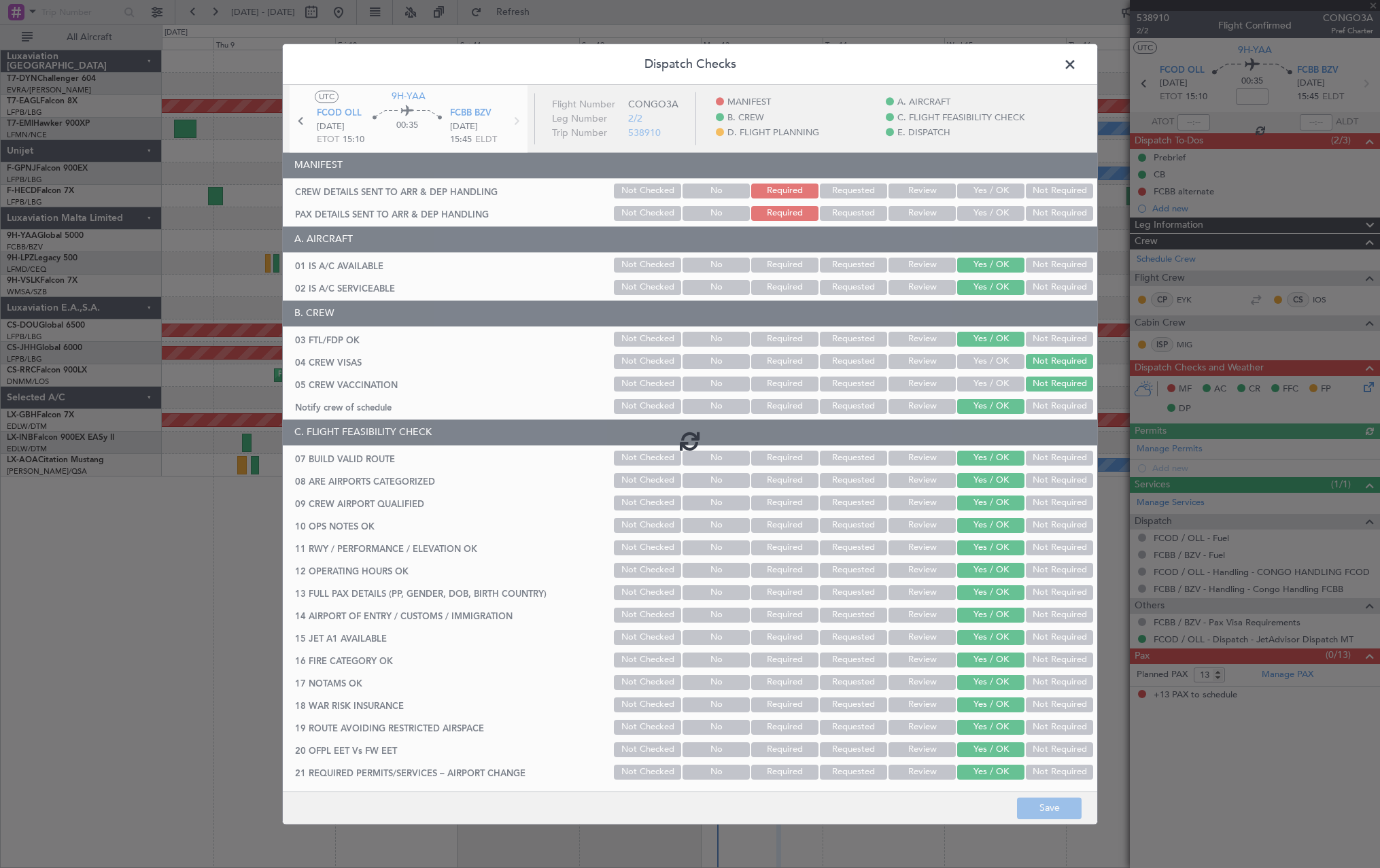
click at [986, 193] on div at bounding box center [690, 441] width 815 height 712
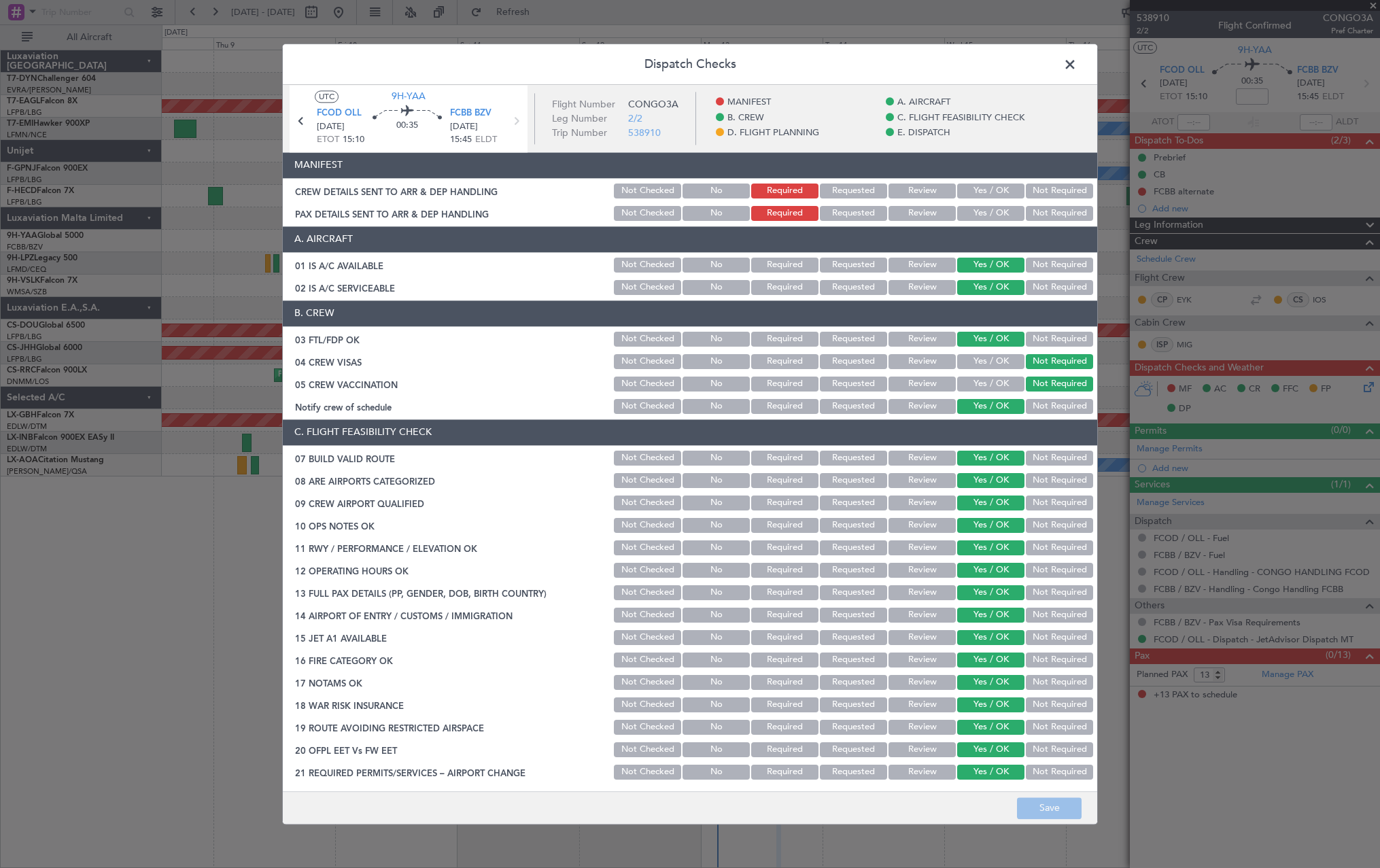
click at [983, 188] on button "Yes / OK" at bounding box center [991, 191] width 68 height 15
click at [980, 211] on button "Yes / OK" at bounding box center [991, 213] width 68 height 15
click at [1068, 805] on button "Save" at bounding box center [1049, 808] width 64 height 22
click at [1068, 805] on footer "Save" at bounding box center [690, 807] width 815 height 33
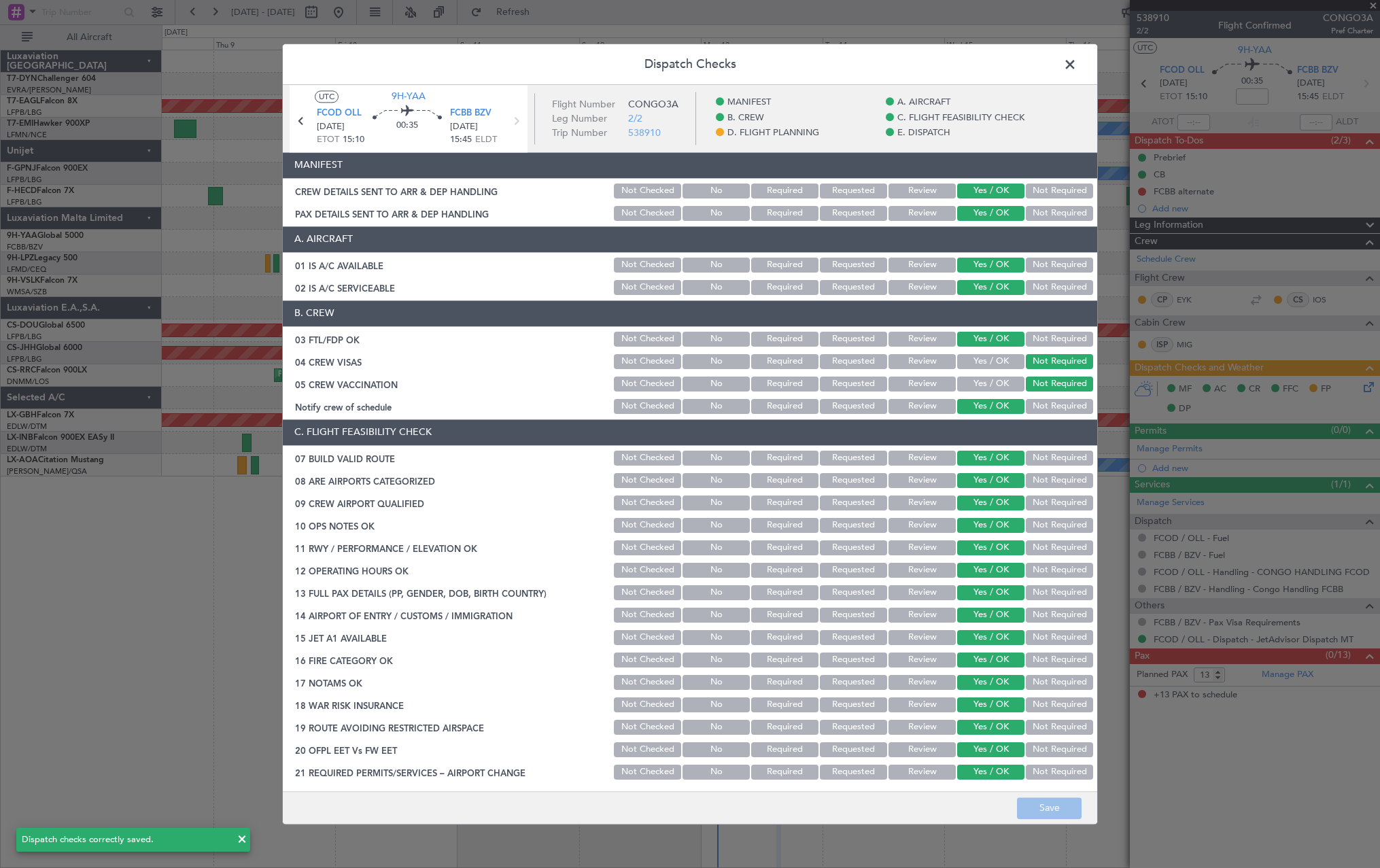
click at [1077, 63] on span at bounding box center [1077, 68] width 0 height 28
click at [1074, 63] on div at bounding box center [770, 61] width 1217 height 23
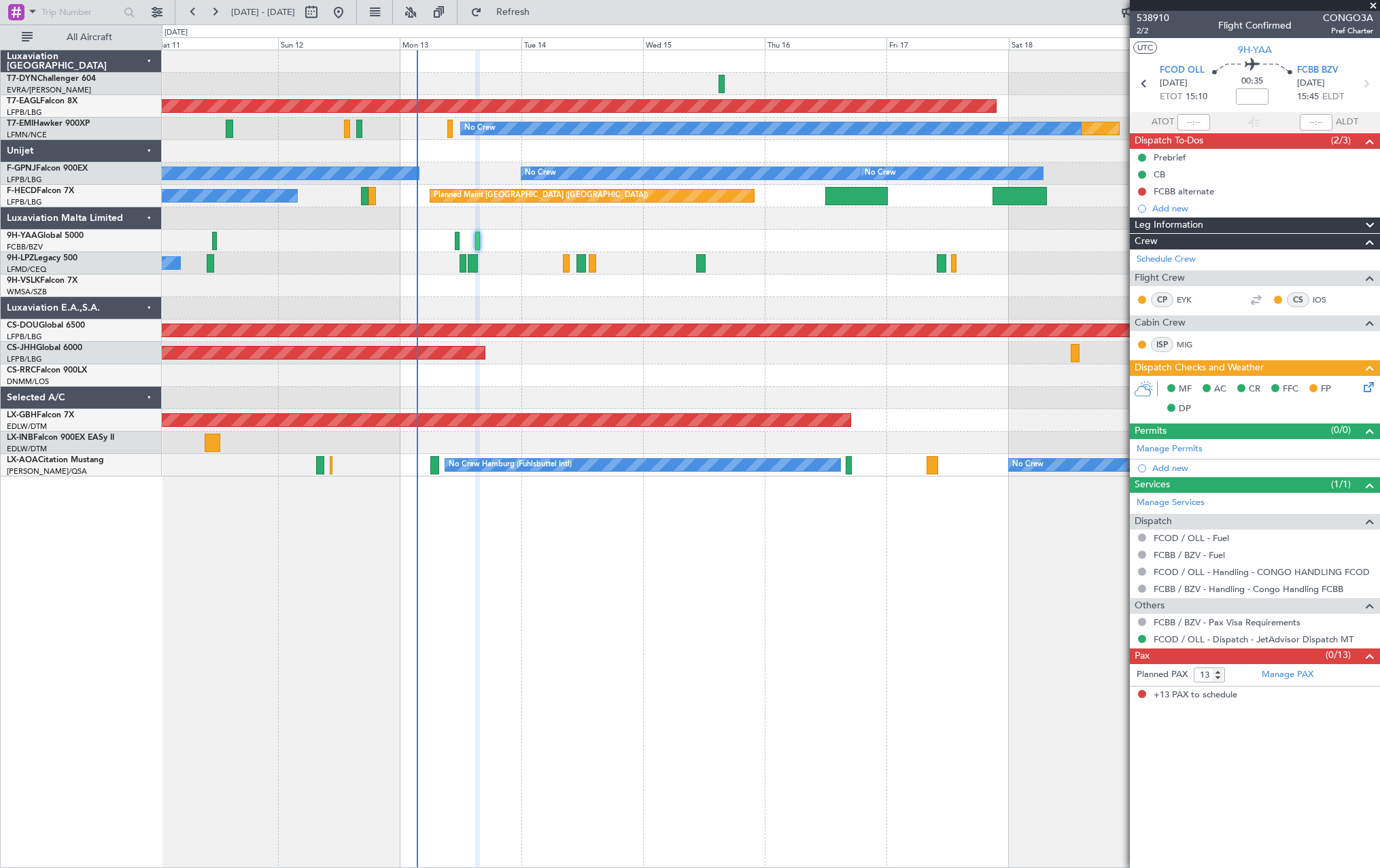
click at [568, 538] on div "Planned Maint Dubai (Al Maktoum Intl) Planned Maint No Crew No Crew No Crew No …" at bounding box center [770, 459] width 1218 height 819
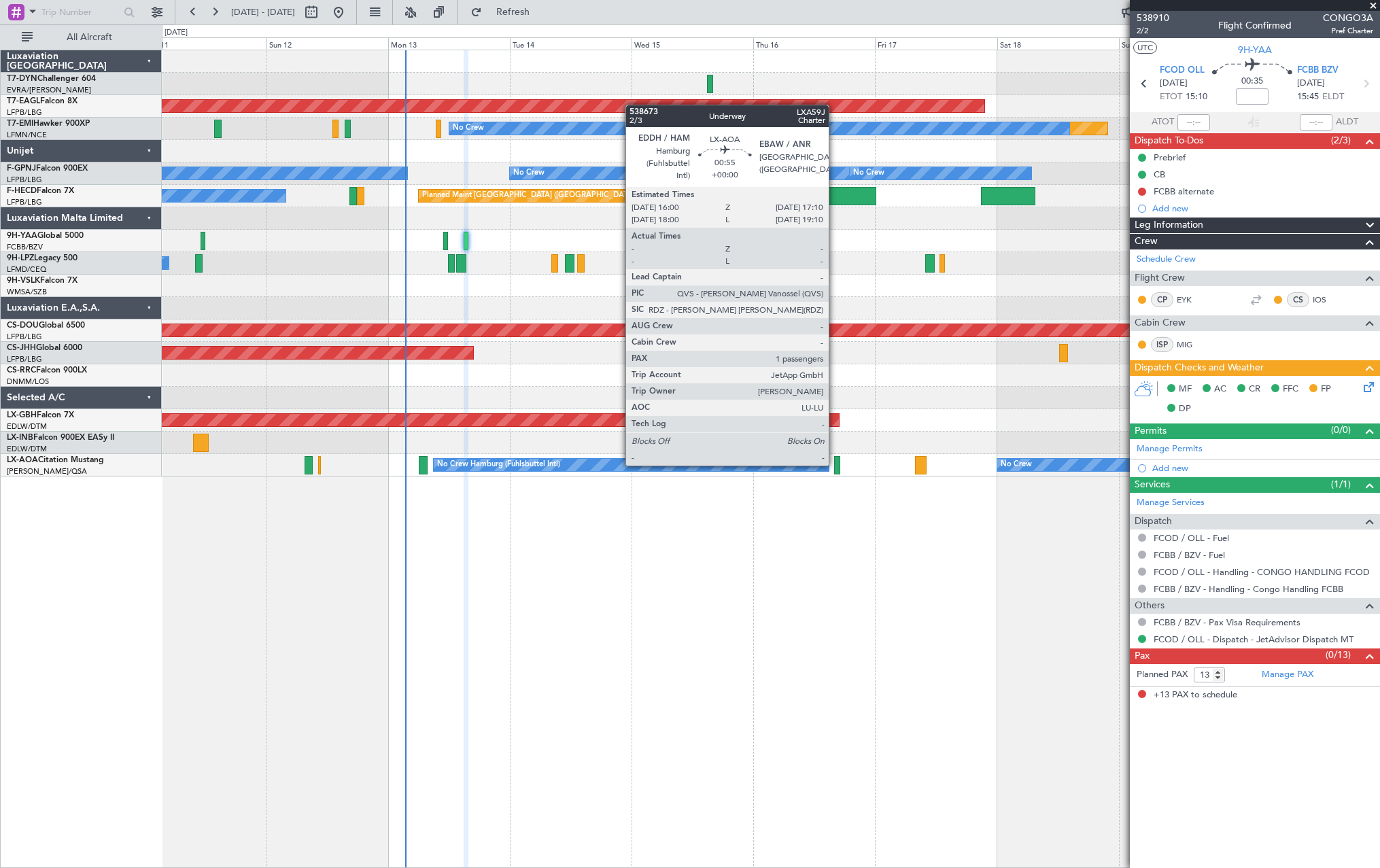
click at [835, 463] on div at bounding box center [837, 465] width 6 height 18
type input "1"
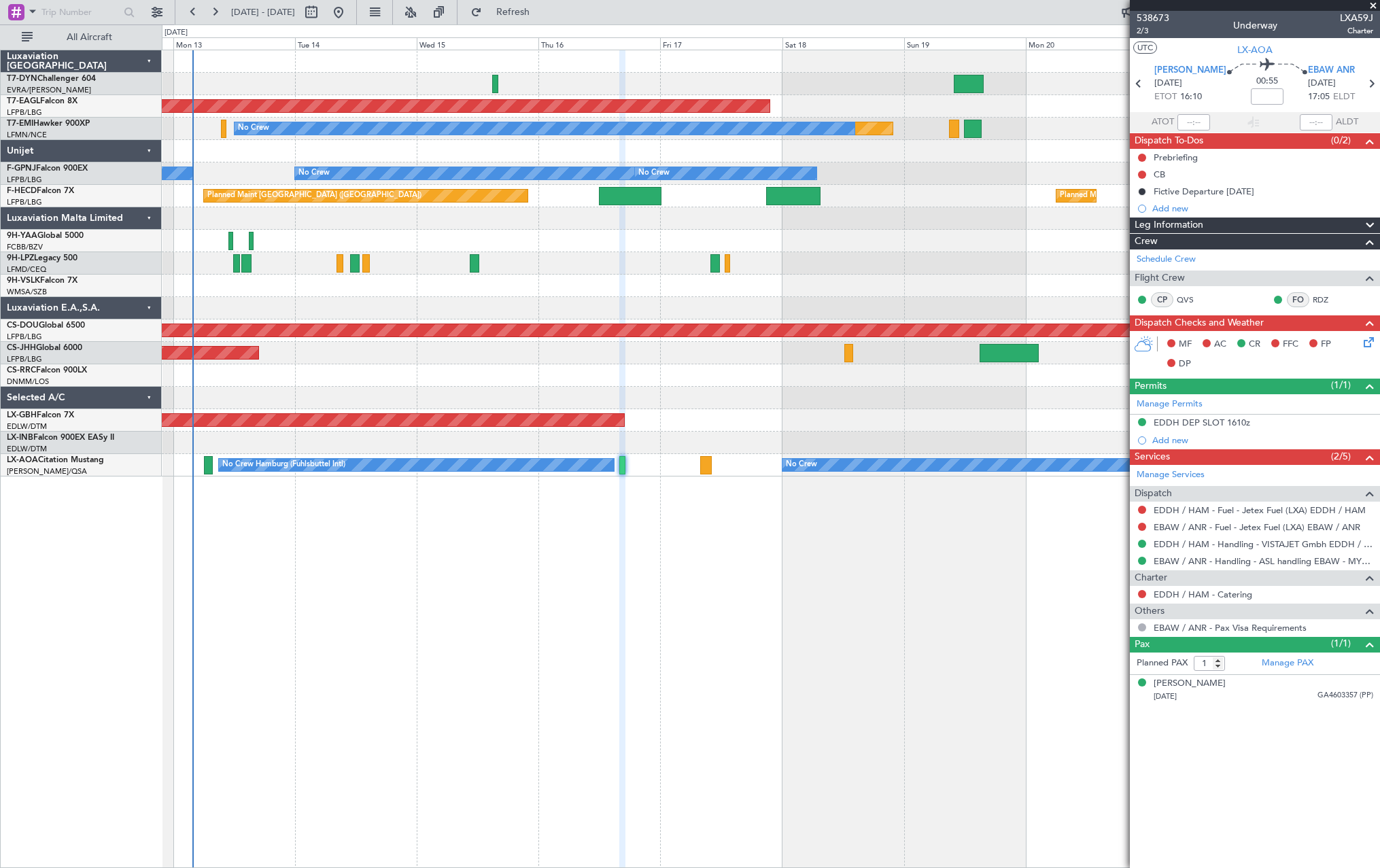
click at [595, 399] on div at bounding box center [770, 398] width 1217 height 23
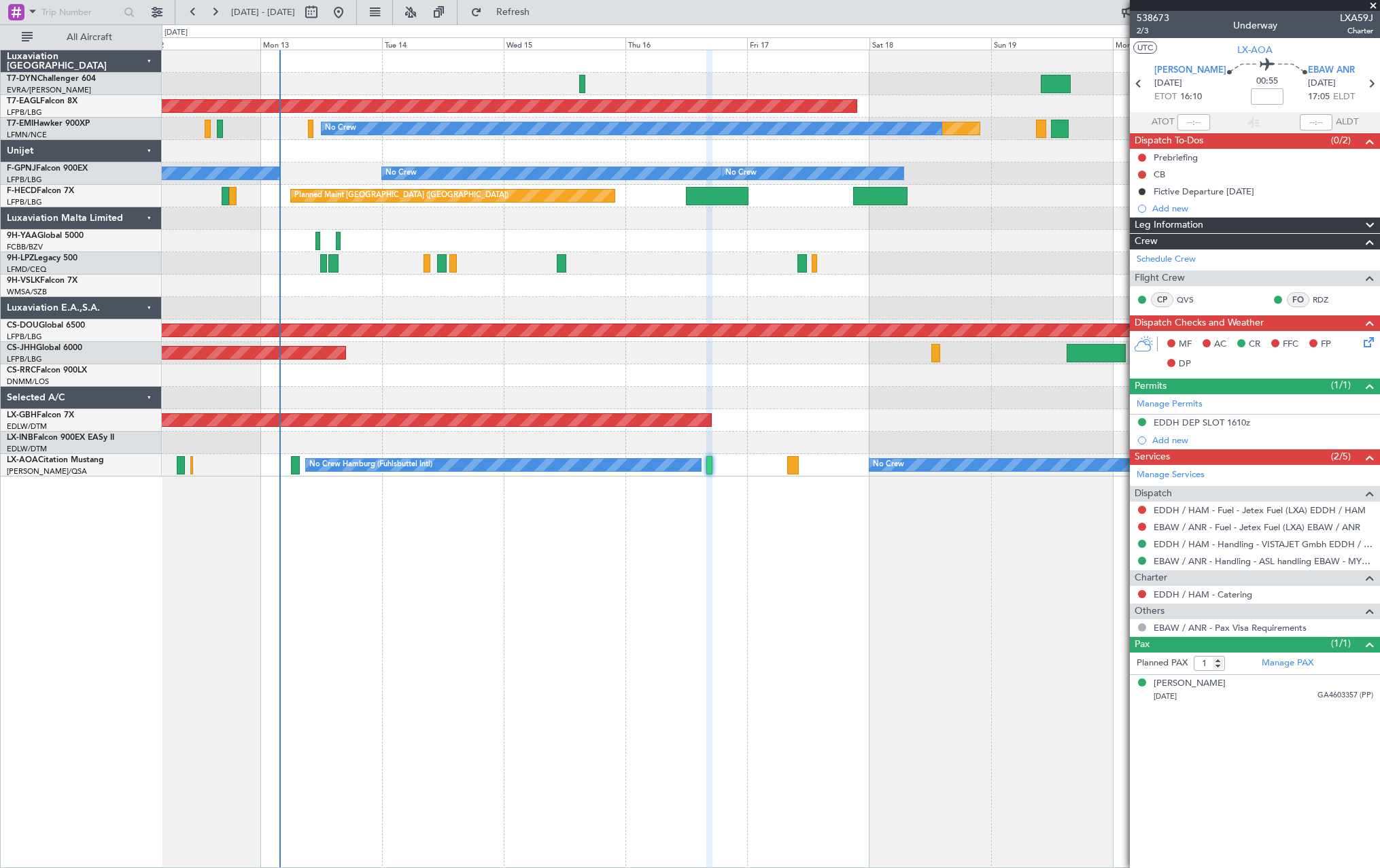
click at [655, 393] on div at bounding box center [770, 398] width 1217 height 23
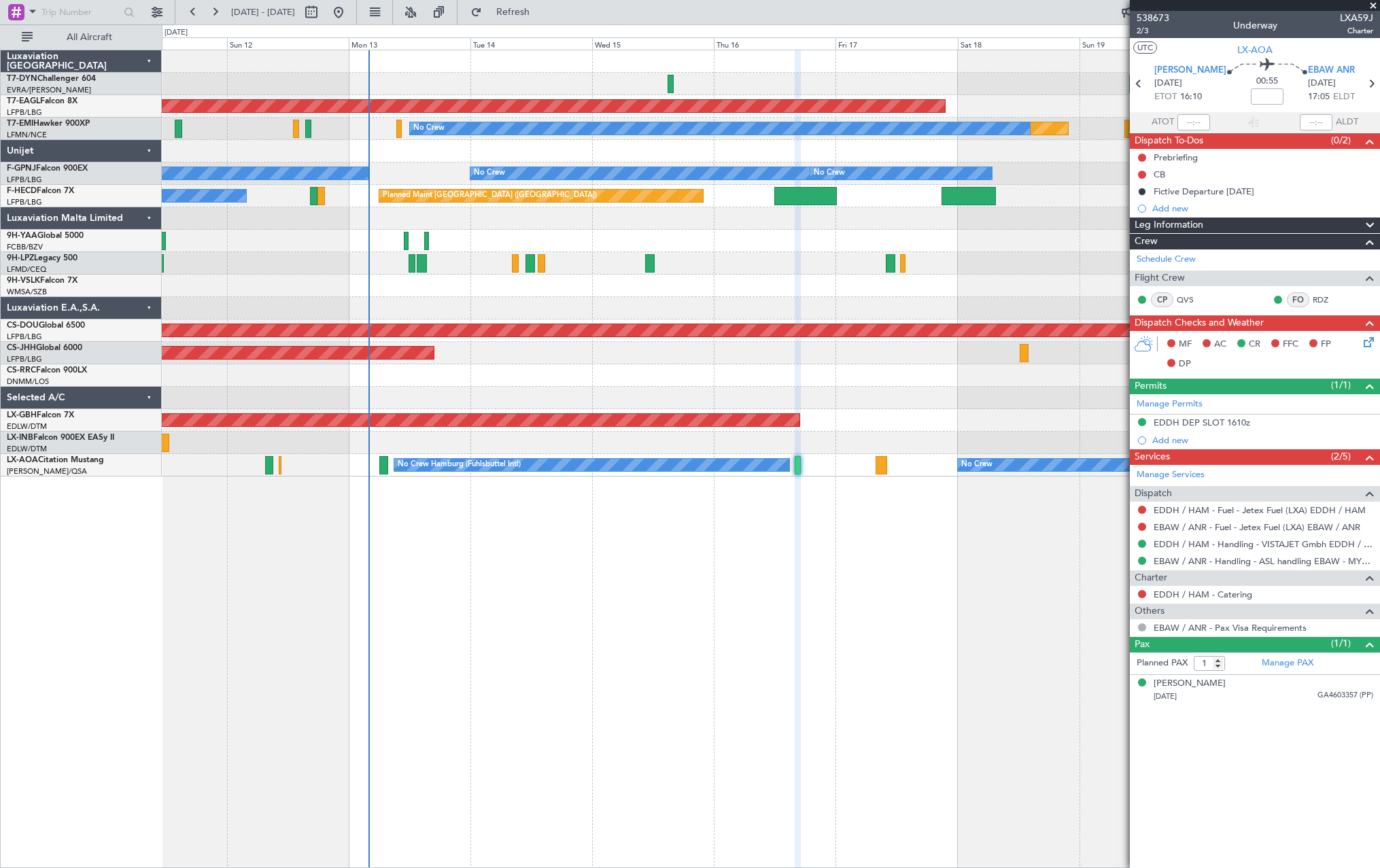
click at [728, 83] on div at bounding box center [770, 83] width 1217 height 23
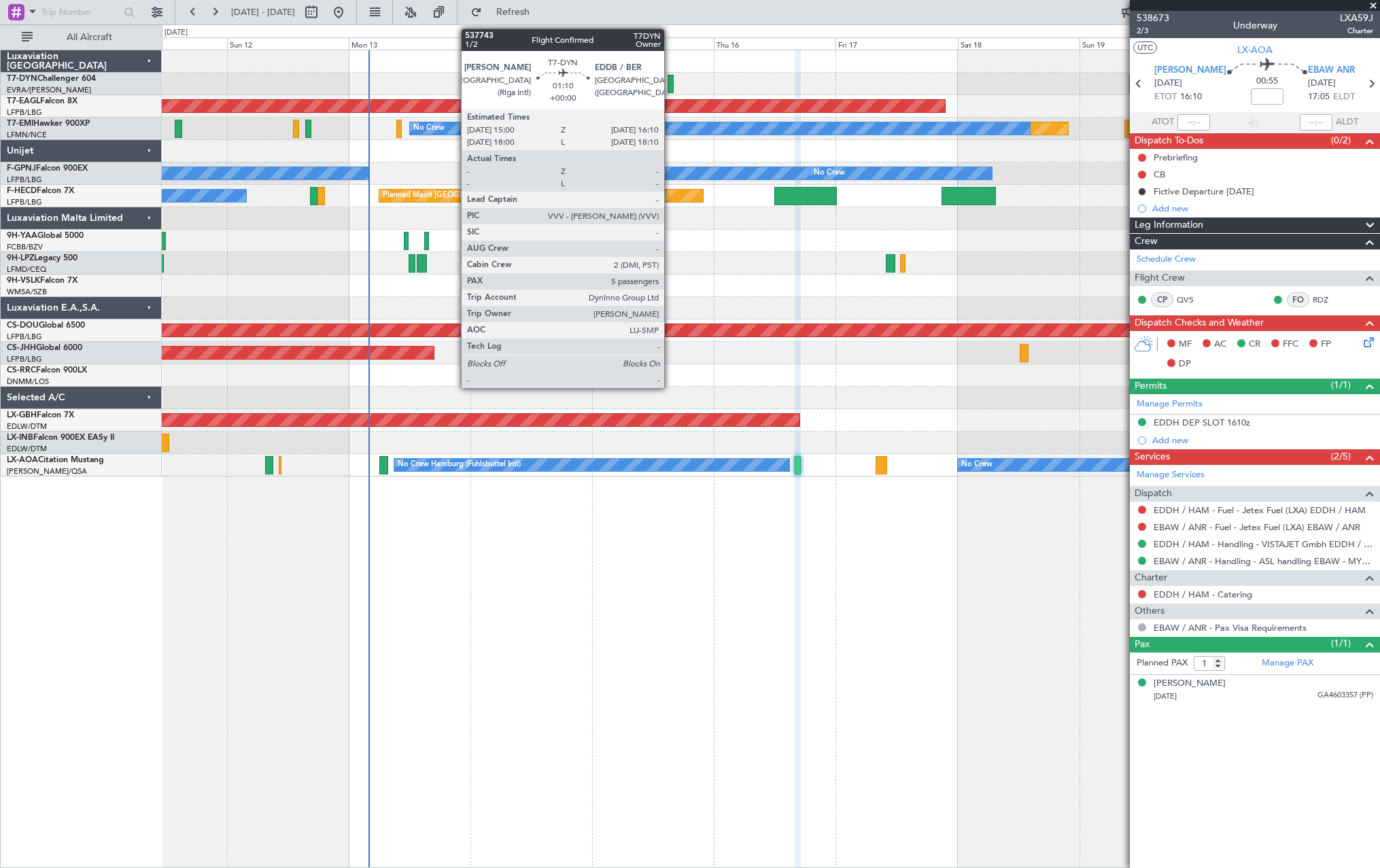
click at [670, 79] on div at bounding box center [670, 84] width 6 height 18
click at [671, 83] on div at bounding box center [670, 84] width 6 height 18
click at [670, 78] on div at bounding box center [670, 84] width 6 height 18
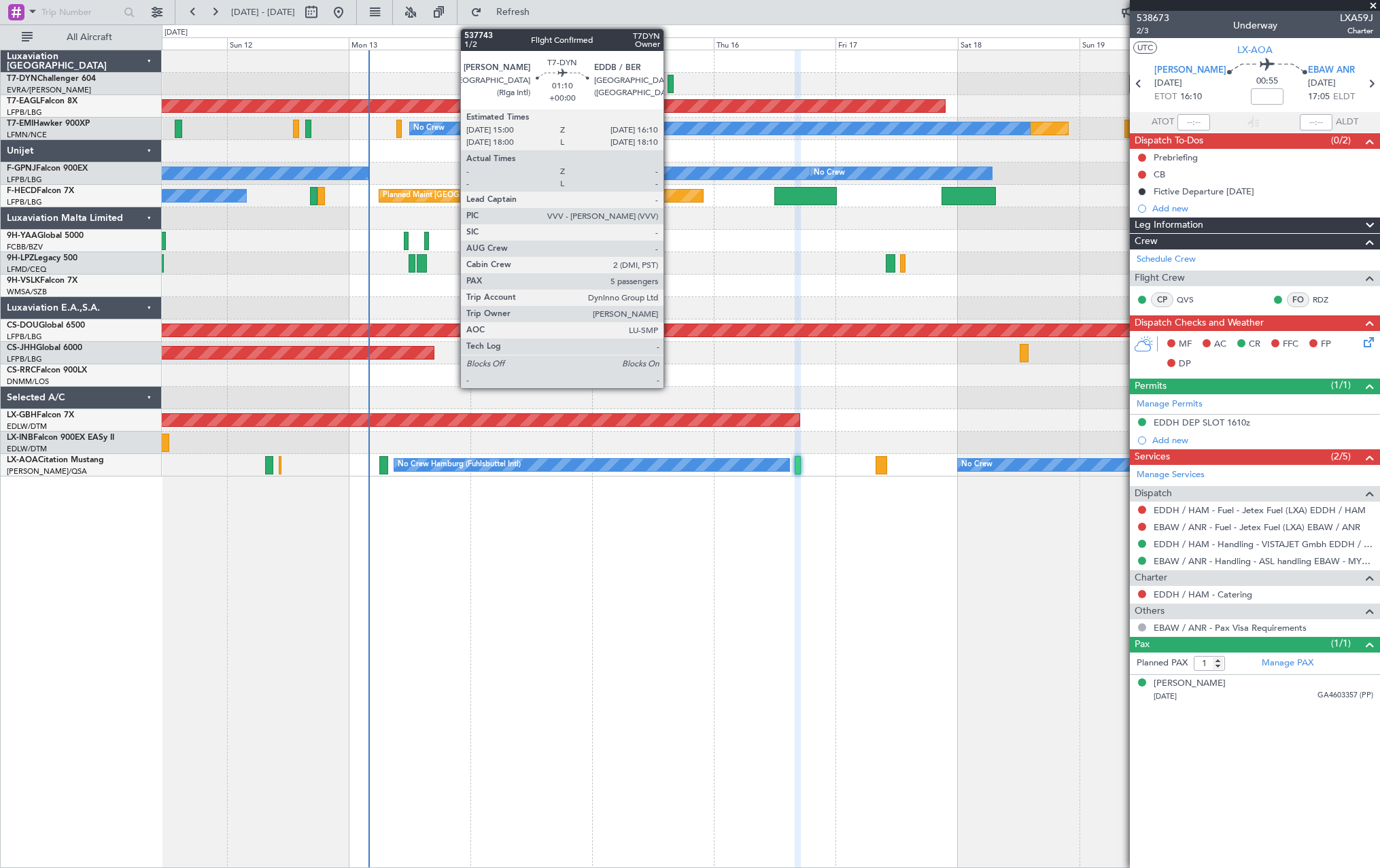
click at [670, 78] on div at bounding box center [670, 84] width 6 height 18
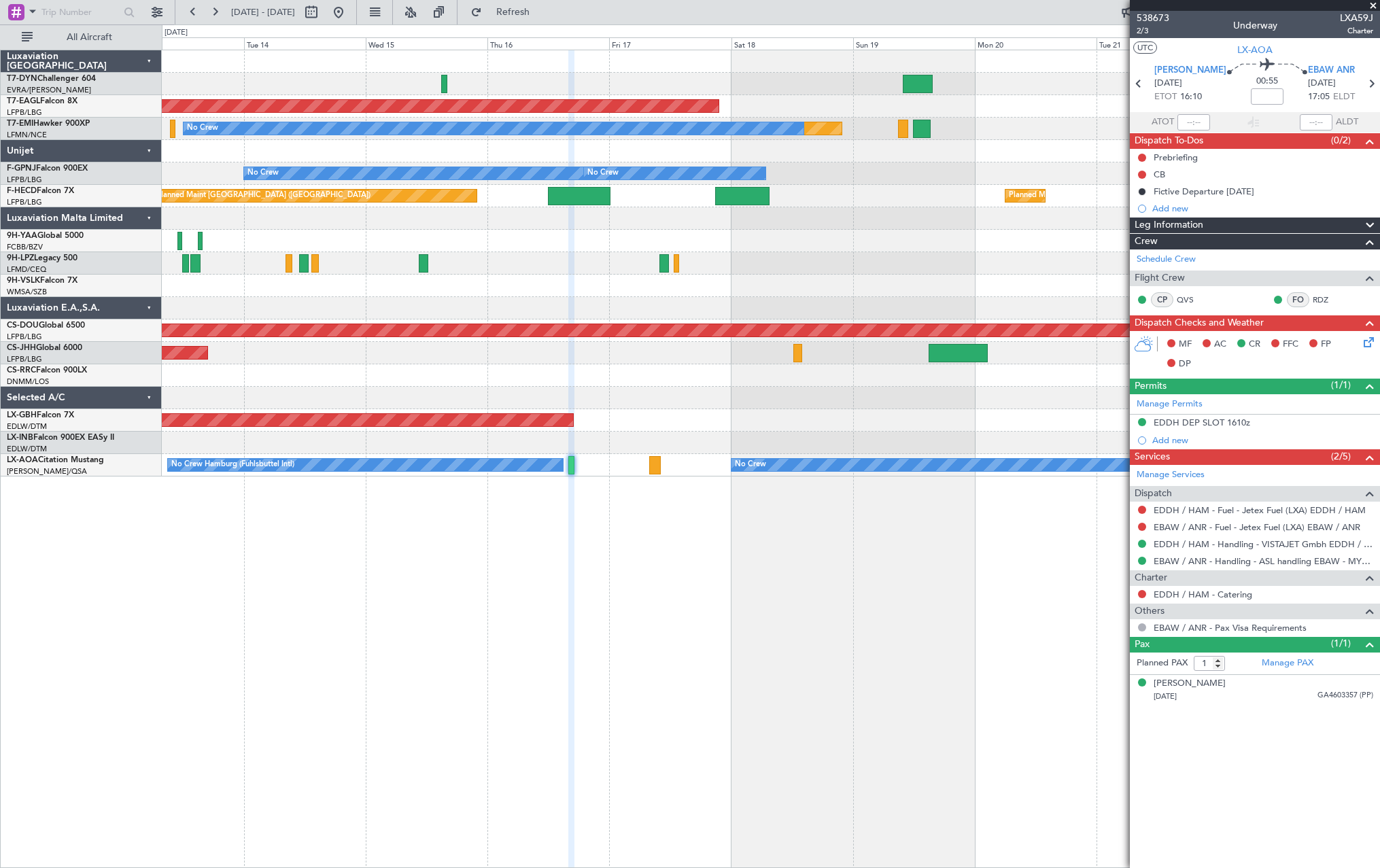
click at [544, 80] on div at bounding box center [770, 83] width 1217 height 23
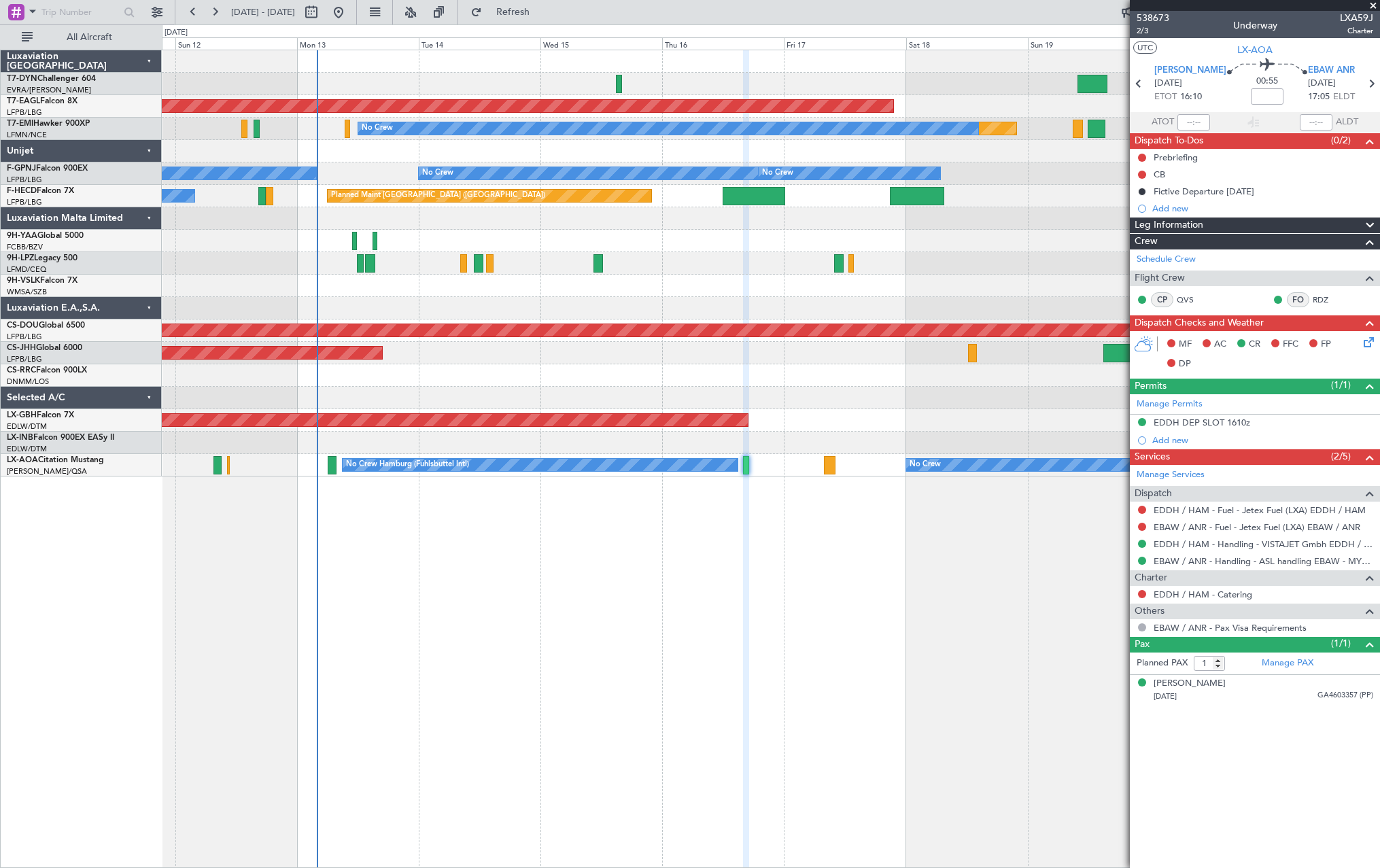
click at [713, 88] on div at bounding box center [770, 83] width 1217 height 23
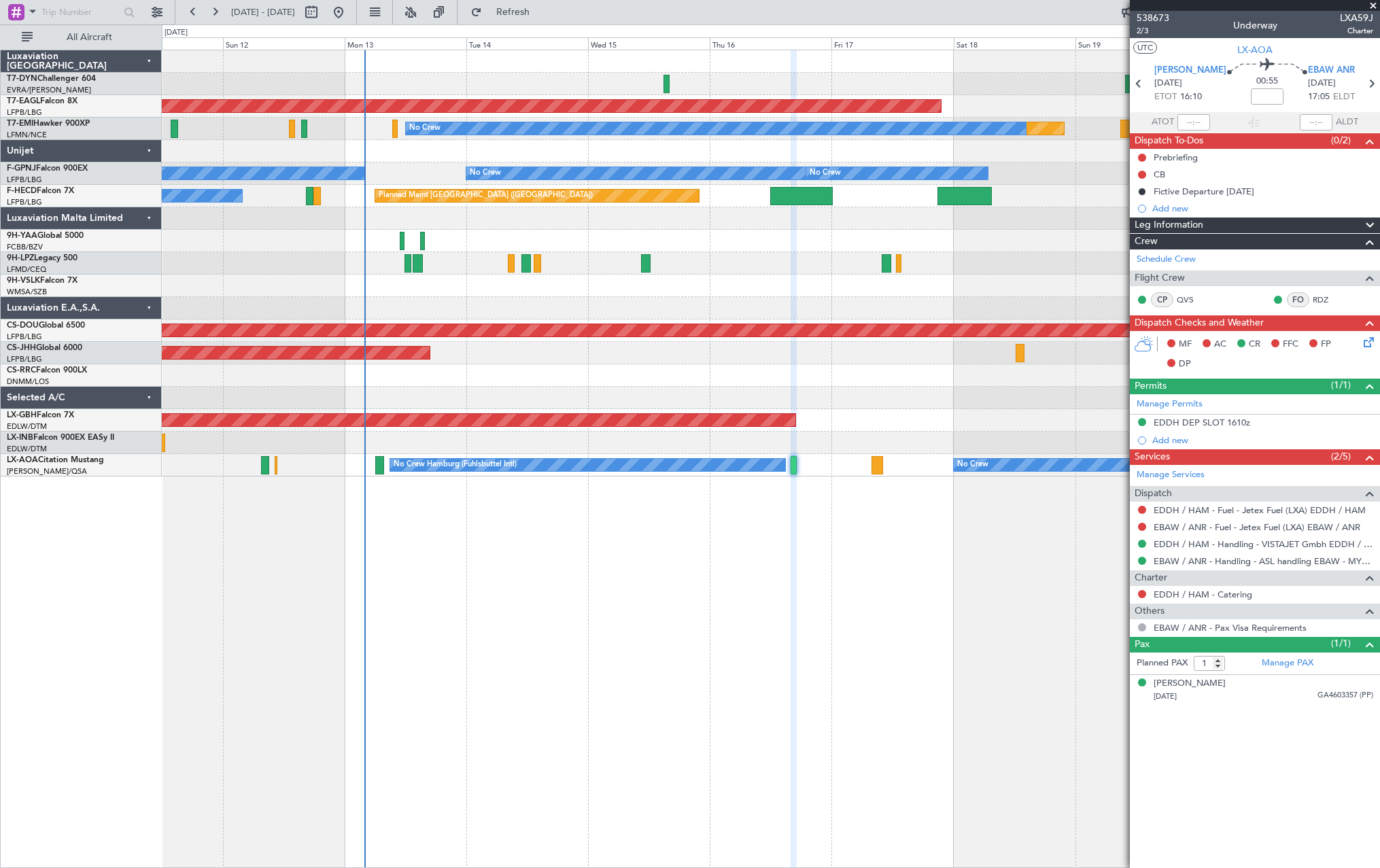
click at [760, 262] on div "No Crew" at bounding box center [770, 263] width 1217 height 23
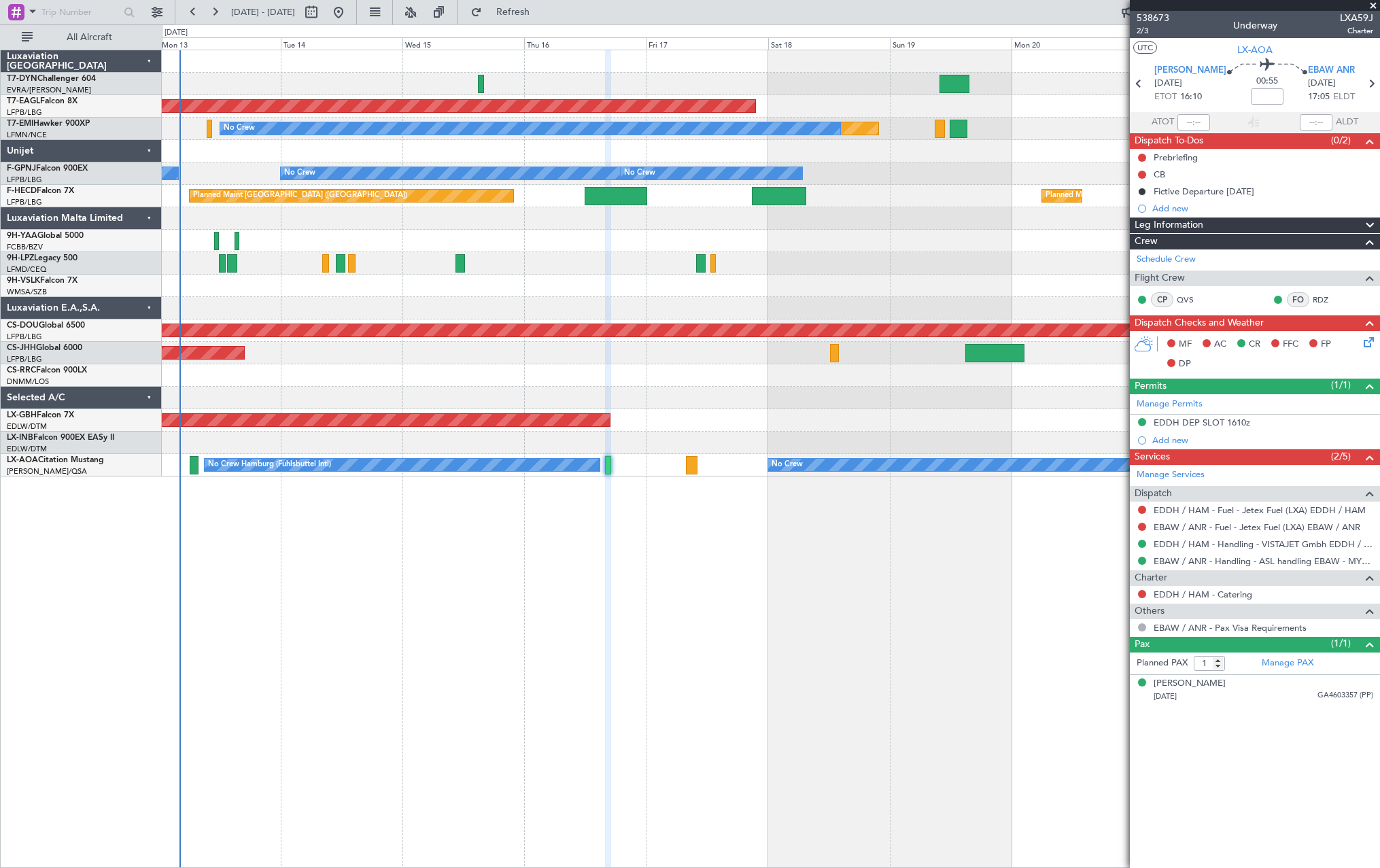
click at [558, 288] on div "Planned Maint Dubai (Al Maktoum Intl) Planned Maint No Crew No Crew No Crew No …" at bounding box center [770, 263] width 1217 height 426
